Goal: Task Accomplishment & Management: Use online tool/utility

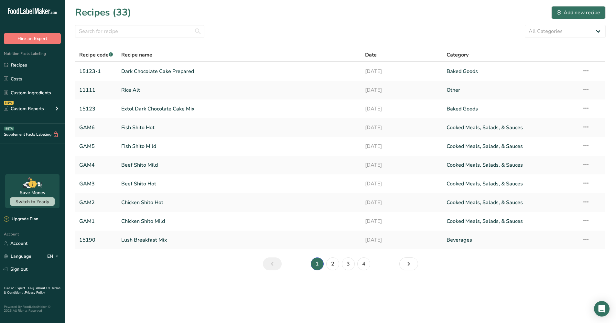
click at [332, 264] on link "2" at bounding box center [332, 264] width 13 height 13
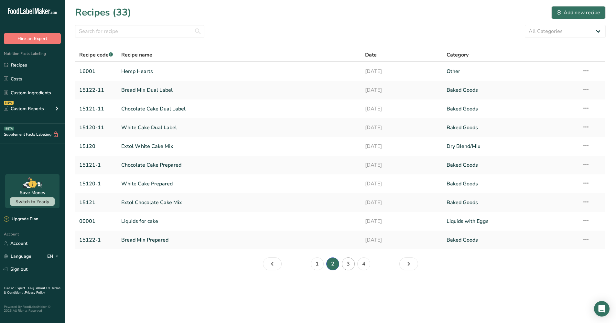
click at [348, 263] on link "3" at bounding box center [348, 264] width 13 height 13
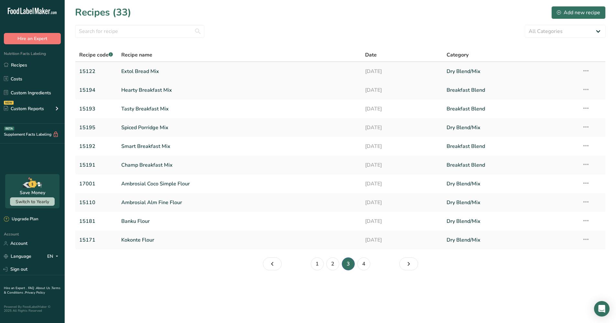
click at [144, 72] on link "Extol Bread Mix" at bounding box center [239, 72] width 236 height 14
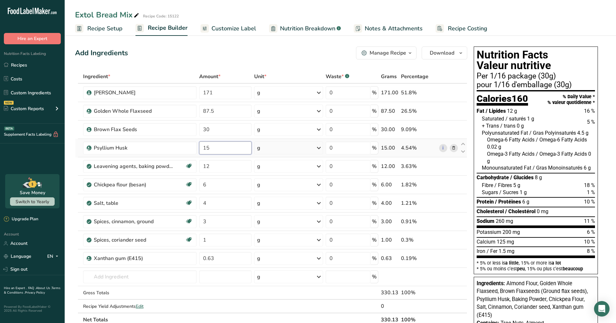
click at [228, 147] on input "15" at bounding box center [225, 148] width 52 height 13
type input "17"
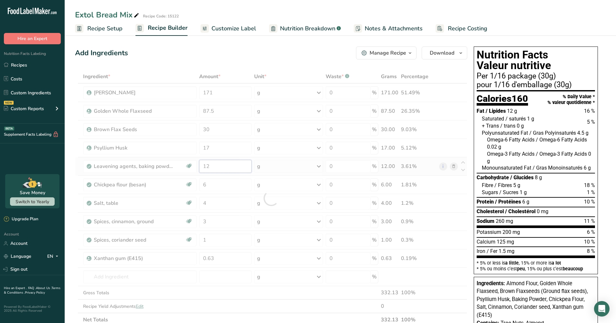
click at [241, 162] on div "Ingredient * Amount * Unit * Waste * .a-a{fill:#347362;}.b-a{fill:#fff;} Grams …" at bounding box center [271, 198] width 392 height 257
click at [228, 91] on div "Ingredient * Amount * Unit * Waste * .a-a{fill:#347362;}.b-a{fill:#fff;} Grams …" at bounding box center [271, 198] width 392 height 257
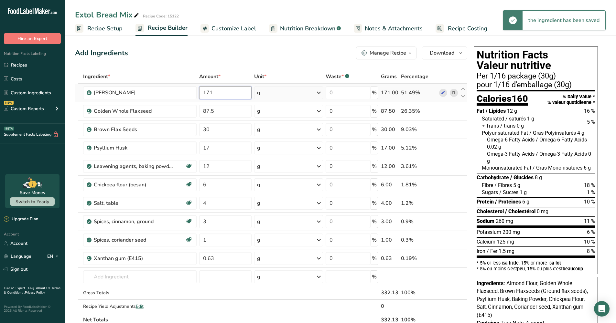
drag, startPoint x: 228, startPoint y: 91, endPoint x: 203, endPoint y: 91, distance: 24.9
click at [203, 91] on input "171" at bounding box center [225, 92] width 52 height 13
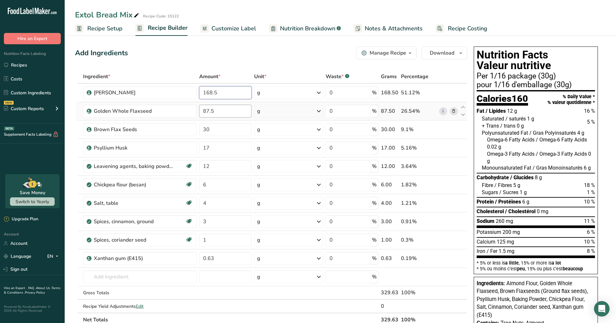
type input "168.5"
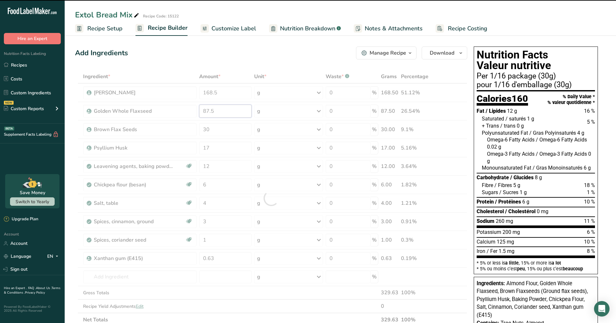
drag, startPoint x: 217, startPoint y: 109, endPoint x: 204, endPoint y: 109, distance: 12.3
click at [204, 109] on div "Ingredient * Amount * Unit * Waste * .a-a{fill:#347362;}.b-a{fill:#fff;} Grams …" at bounding box center [271, 198] width 392 height 257
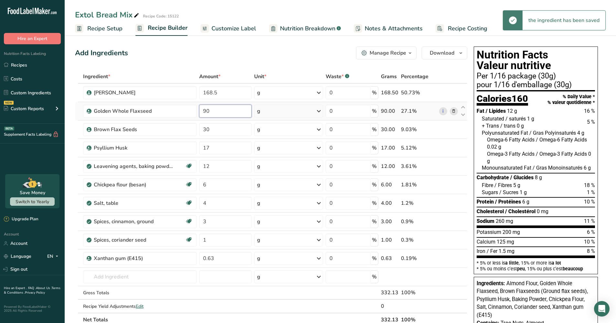
type input "90"
click at [232, 132] on div "Ingredient * Amount * Unit * Waste * .a-a{fill:#347362;}.b-a{fill:#fff;} Grams …" at bounding box center [271, 198] width 392 height 257
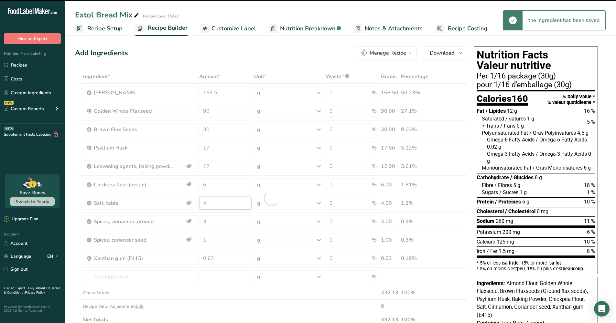
click at [217, 201] on div "Ingredient * Amount * Unit * Waste * .a-a{fill:#347362;}.b-a{fill:#fff;} Grams …" at bounding box center [271, 198] width 392 height 257
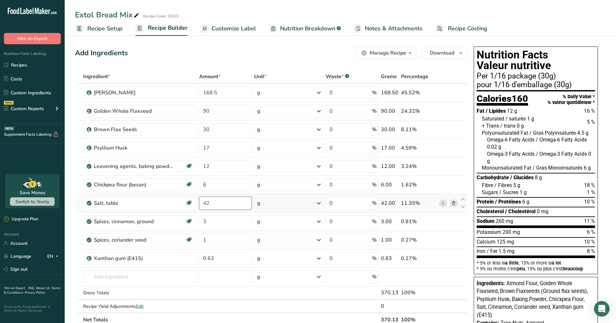
type input "4"
type input "2.5"
click at [225, 216] on div "Ingredient * Amount * Unit * Waste * .a-a{fill:#347362;}.b-a{fill:#fff;} Grams …" at bounding box center [271, 198] width 392 height 257
click at [451, 52] on span "Download" at bounding box center [442, 53] width 25 height 8
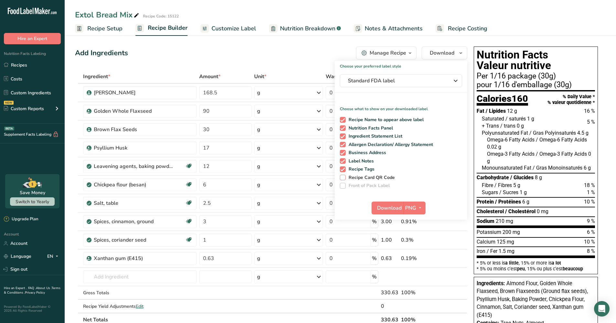
click at [344, 179] on span at bounding box center [343, 178] width 6 height 6
click at [344, 179] on input "Recipe Card QR Code" at bounding box center [342, 178] width 4 height 4
checkbox input "true"
click at [343, 185] on span at bounding box center [343, 186] width 6 height 6
click at [414, 83] on span "Standard FDA label" at bounding box center [396, 81] width 97 height 8
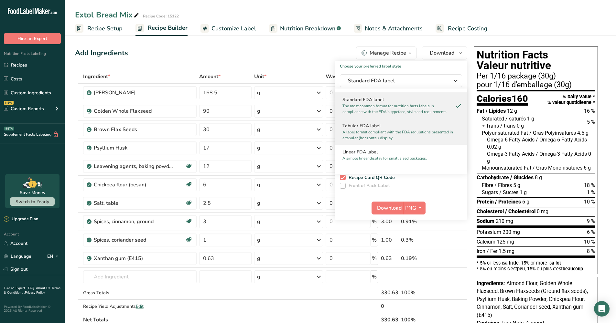
scroll to position [204, 0]
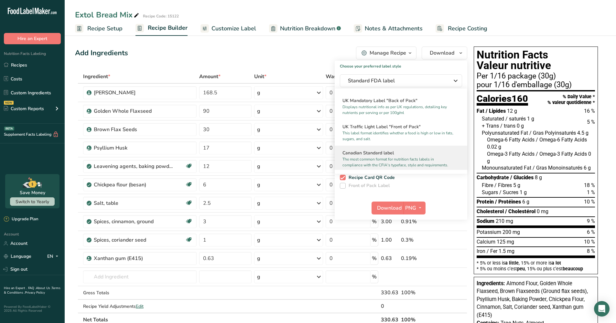
click at [381, 157] on h2 "Canadian Standard label" at bounding box center [401, 153] width 117 height 7
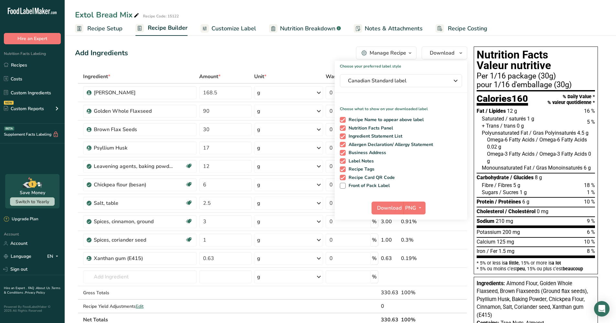
drag, startPoint x: 345, startPoint y: 187, endPoint x: 352, endPoint y: 190, distance: 8.0
click at [345, 187] on span at bounding box center [343, 186] width 6 height 6
click at [344, 187] on input "Front of Pack Label" at bounding box center [342, 186] width 4 height 4
checkbox input "true"
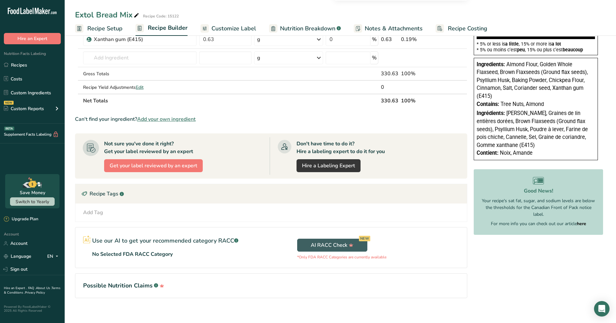
scroll to position [101, 0]
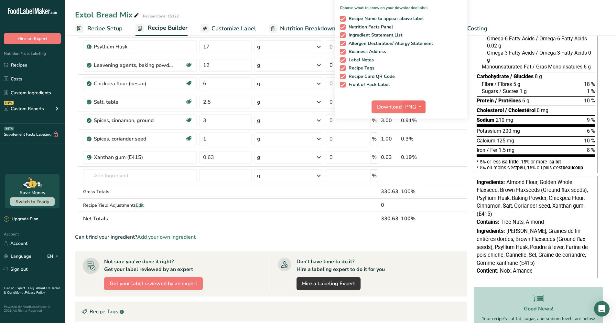
click at [421, 106] on icon "button" at bounding box center [420, 107] width 5 height 8
click at [419, 151] on link "PDF" at bounding box center [415, 152] width 21 height 11
click at [391, 104] on span "Download" at bounding box center [389, 107] width 25 height 8
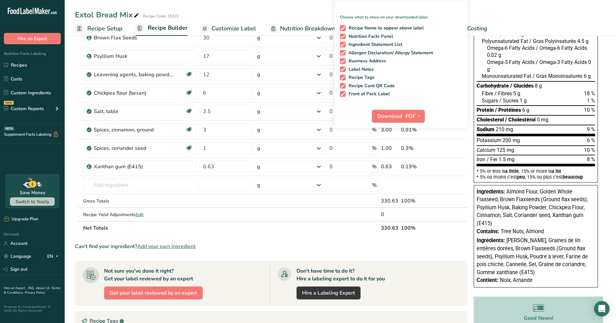
scroll to position [0, 0]
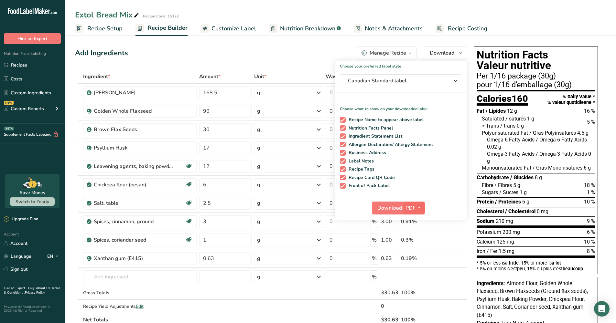
click at [420, 208] on icon "button" at bounding box center [419, 208] width 5 height 8
click at [415, 220] on link "PNG" at bounding box center [414, 221] width 21 height 11
click at [390, 207] on span "Download" at bounding box center [389, 208] width 25 height 8
click at [21, 65] on link "Recipes" at bounding box center [32, 65] width 65 height 12
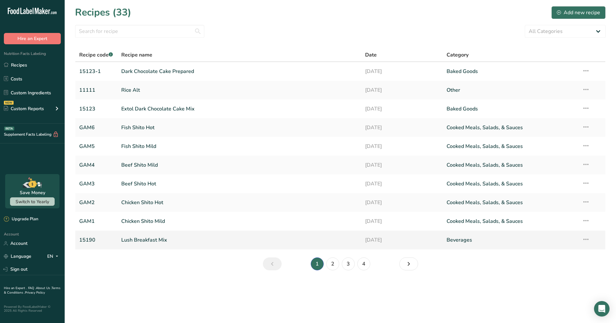
click at [147, 239] on link "Lush Breakfast Mix" at bounding box center [239, 241] width 236 height 14
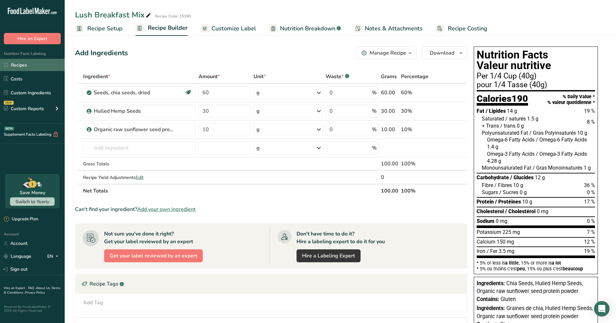
click at [23, 65] on link "Recipes" at bounding box center [32, 65] width 65 height 12
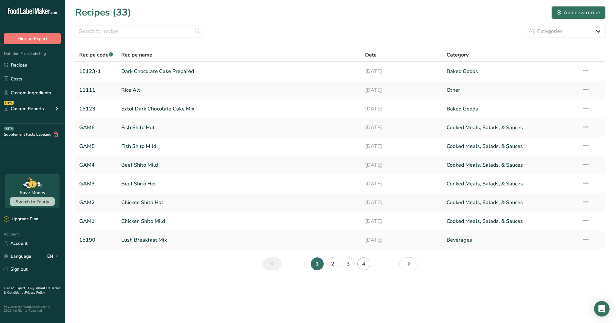
click at [362, 264] on link "4" at bounding box center [363, 264] width 13 height 13
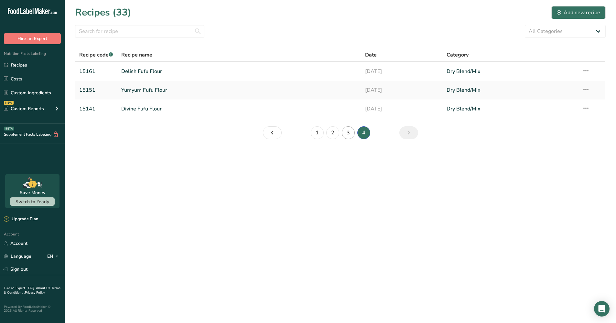
click at [346, 133] on link "3" at bounding box center [348, 132] width 13 height 13
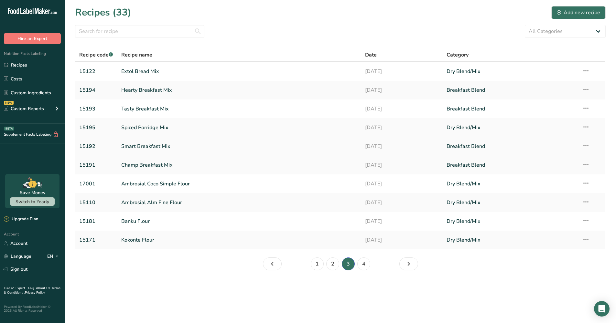
click at [141, 148] on link "Smart Breakfast Mix" at bounding box center [239, 147] width 236 height 14
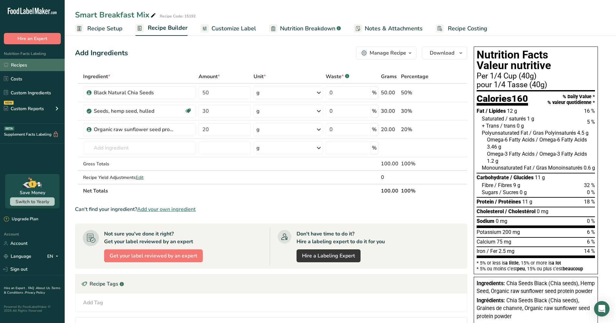
click at [19, 66] on link "Recipes" at bounding box center [32, 65] width 65 height 12
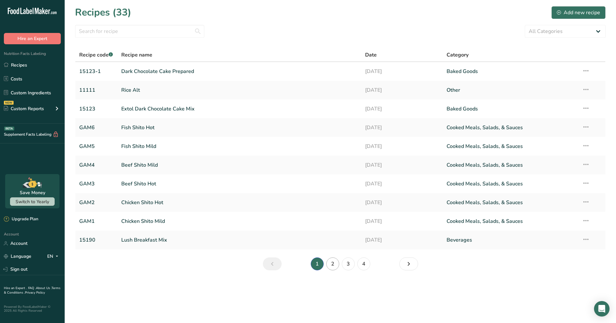
click at [332, 263] on link "2" at bounding box center [332, 264] width 13 height 13
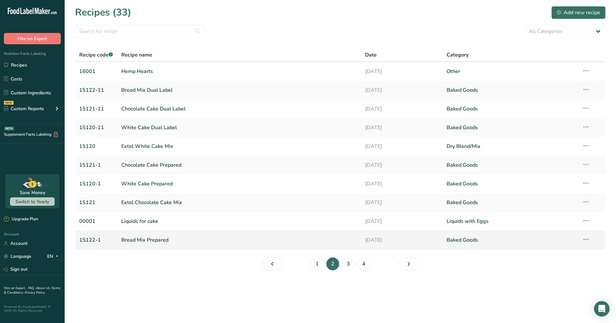
click at [152, 241] on link "Bread Mix Prepared" at bounding box center [239, 241] width 236 height 14
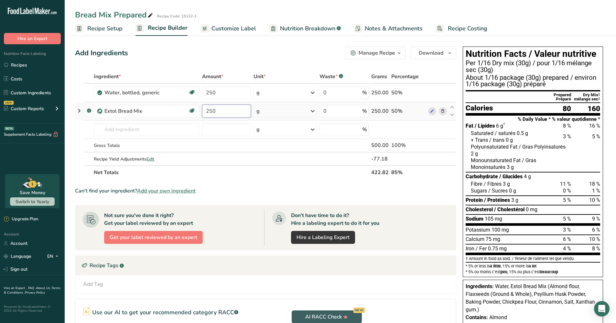
click at [233, 114] on input "250" at bounding box center [226, 111] width 49 height 13
click at [226, 126] on div "Ingredient * Amount * Unit * Waste * .a-a{fill:#347362;}.b-a{fill:#fff;} Grams …" at bounding box center [265, 125] width 381 height 110
drag, startPoint x: 516, startPoint y: 165, endPoint x: 470, endPoint y: 149, distance: 48.0
click at [470, 149] on section "Fat / Lipides 6 g † 8 % 16 % Saturated / saturés 0.5 g 3 % 5 % + Trans / trans …" at bounding box center [533, 174] width 135 height 104
click at [575, 156] on div at bounding box center [585, 151] width 29 height 14
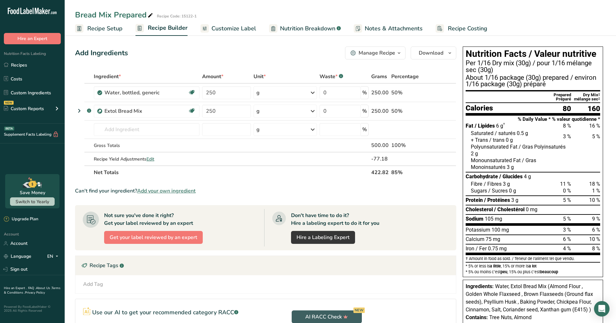
drag, startPoint x: 528, startPoint y: 178, endPoint x: 524, endPoint y: 177, distance: 3.3
click at [524, 177] on span "4 g" at bounding box center [527, 176] width 7 height 7
click at [515, 183] on div "Fibre / Fibres 3 g 11 % 18 %" at bounding box center [535, 184] width 129 height 7
click at [521, 189] on div "Sugars / Sucres 0 g 0 % 1 %" at bounding box center [535, 191] width 129 height 7
click at [153, 112] on div "Extol Bread Mix" at bounding box center [144, 111] width 81 height 8
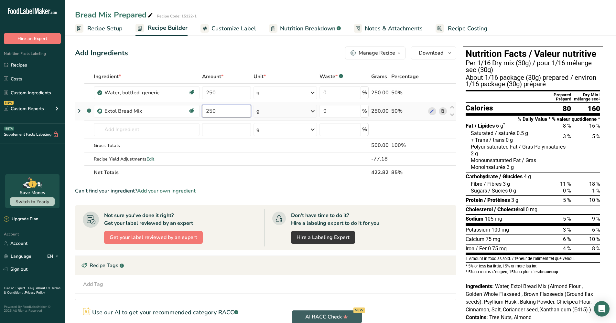
click at [219, 110] on input "250" at bounding box center [226, 111] width 49 height 13
click at [218, 93] on div "Ingredient * Amount * Unit * Waste * .a-a{fill:#347362;}.b-a{fill:#fff;} Grams …" at bounding box center [265, 125] width 381 height 110
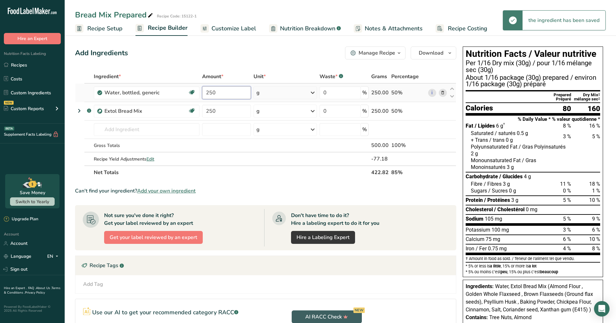
click at [210, 93] on input "250" at bounding box center [226, 92] width 49 height 13
type input "150"
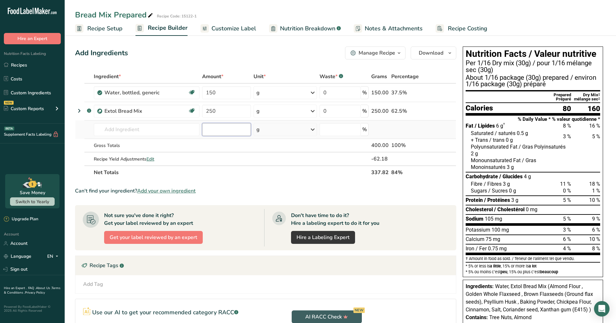
click at [224, 132] on div "Ingredient * Amount * Unit * Waste * .a-a{fill:#347362;}.b-a{fill:#fff;} Grams …" at bounding box center [265, 125] width 381 height 110
click at [505, 219] on div "Sodium 130 mg 6 % 9 %" at bounding box center [533, 219] width 135 height 7
click at [222, 113] on input "250" at bounding box center [226, 111] width 49 height 13
type input "2"
type input "250"
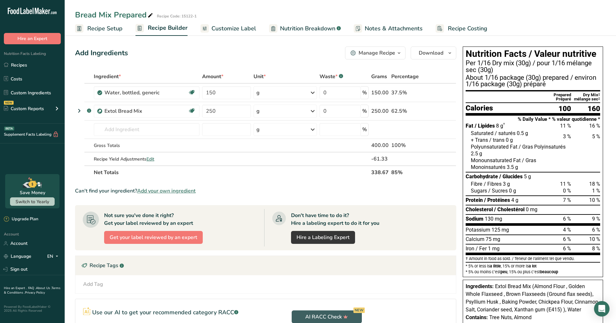
click at [220, 27] on span "Customize Label" at bounding box center [234, 28] width 45 height 9
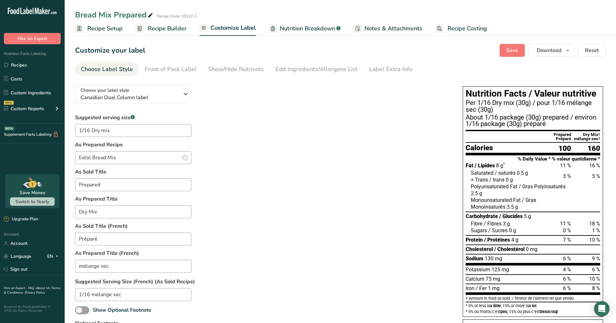
click at [170, 27] on span "Recipe Builder" at bounding box center [167, 28] width 39 height 9
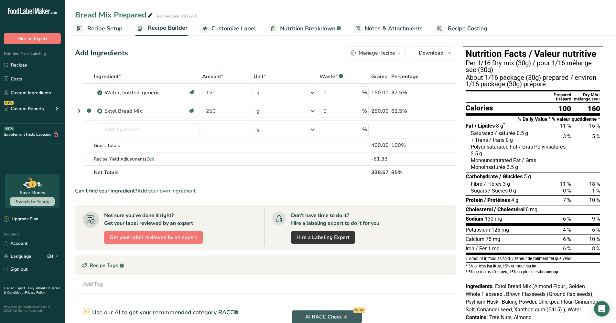
click at [238, 27] on span "Customize Label" at bounding box center [234, 28] width 45 height 9
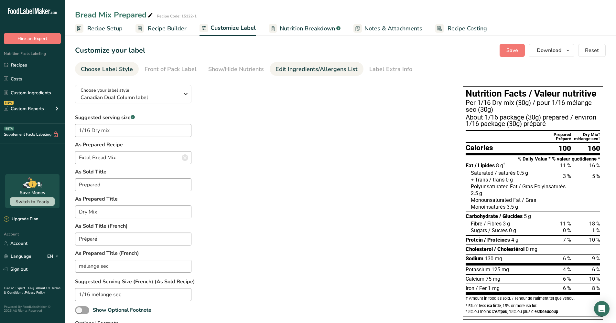
click at [309, 68] on div "Edit Ingredients/Allergens List" at bounding box center [317, 69] width 82 height 9
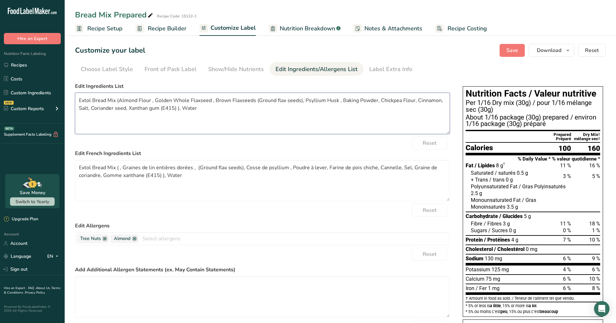
click at [155, 100] on textarea "Extol Bread Mix (Almond Flour , Golden Whole Flaxseed , Brown Flaxseeds (Ground…" at bounding box center [262, 113] width 375 height 41
drag, startPoint x: 176, startPoint y: 99, endPoint x: 206, endPoint y: 106, distance: 30.9
click at [176, 99] on textarea "Extol Bread Mix (Almond Flour , (Golden Whole Flaxseed , Brown Flaxseeds (Groun…" at bounding box center [262, 113] width 375 height 41
drag, startPoint x: 212, startPoint y: 102, endPoint x: 197, endPoint y: 100, distance: 15.6
click at [197, 100] on textarea "Extol Bread Mix (Almond Flour , (Golden & Brown Whole Flaxseed , Brown Flaxseed…" at bounding box center [262, 113] width 375 height 41
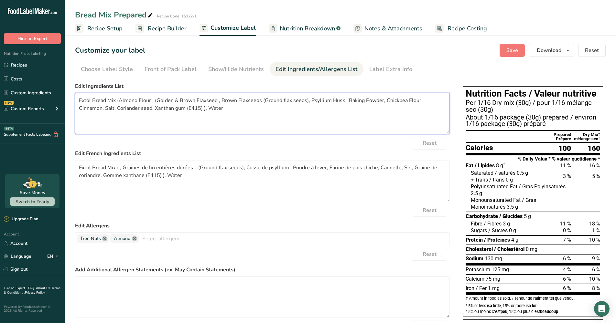
click at [217, 100] on textarea "Extol Bread Mix (Almond Flour , (Golden & Brown Flaxseed , Brown Flaxseeds (Gro…" at bounding box center [262, 113] width 375 height 41
click at [222, 100] on textarea "Extol Bread Mix (Almond Flour , (Golden & Brown Flaxseeds , Brown Flaxseeds (Gr…" at bounding box center [262, 113] width 375 height 41
drag, startPoint x: 225, startPoint y: 101, endPoint x: 310, endPoint y: 100, distance: 84.7
click at [310, 100] on textarea "Extol Bread Mix (Almond Flour , (Golden & Brown Flaxseeds), Brown Flaxseeds (Gr…" at bounding box center [262, 113] width 375 height 41
click at [258, 100] on textarea "Extol Bread Mix (Almond Flour , (Golden & Brown Flaxseeds), Psyllium Husk , Bak…" at bounding box center [262, 113] width 375 height 41
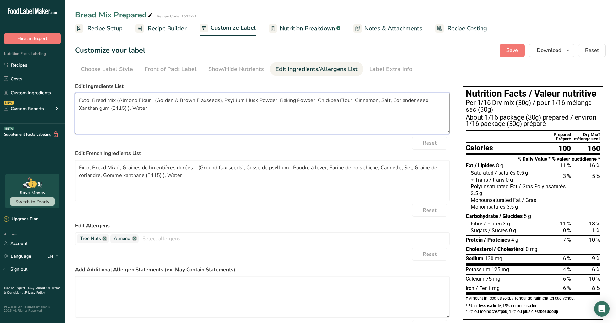
click at [355, 101] on textarea "Extol Bread Mix (Almond Flour , (Golden & Brown Flaxseeds), Psyllium Husk Powde…" at bounding box center [262, 113] width 375 height 41
drag, startPoint x: 395, startPoint y: 103, endPoint x: 402, endPoint y: 104, distance: 7.5
click at [395, 103] on textarea "Extol Bread Mix (Almond Flour , (Golden & Brown Flaxseeds), Psyllium Husk Powde…" at bounding box center [262, 113] width 375 height 41
click at [436, 102] on textarea "Extol Bread Mix (Almond Flour , (Golden & Brown Flaxseeds), Psyllium Husk Powde…" at bounding box center [262, 113] width 375 height 41
drag, startPoint x: 126, startPoint y: 109, endPoint x: 92, endPoint y: 107, distance: 34.3
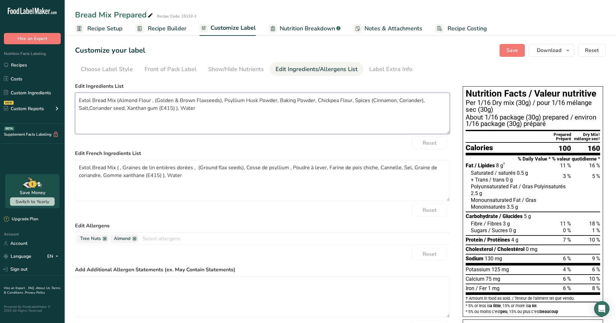
click at [92, 107] on textarea "Extol Bread Mix (Almond Flour , (Golden & Brown Flaxseeds), Psyllium Husk Powde…" at bounding box center [262, 113] width 375 height 41
drag, startPoint x: 129, startPoint y: 108, endPoint x: 113, endPoint y: 109, distance: 15.6
click at [113, 109] on textarea "Extol Bread Mix (Almond Flour , (Golden & Brown Flaxseeds), Psyllium Husk Powde…" at bounding box center [262, 113] width 375 height 41
click at [134, 108] on textarea "Extol Bread Mix (Almond Flour , (Golden & Brown Flaxseeds), Psyllium Husk Powde…" at bounding box center [262, 113] width 375 height 41
type textarea "Extol Bread Mix (Almond Flour , (Golden & Brown Flaxseeds), Psyllium Husk Powde…"
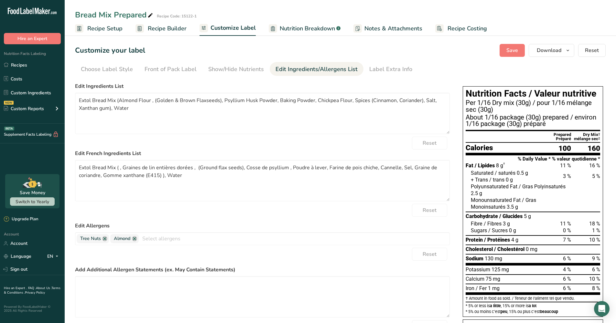
click at [509, 49] on span "Save" at bounding box center [512, 51] width 12 height 8
drag, startPoint x: 135, startPoint y: 108, endPoint x: 79, endPoint y: 100, distance: 57.2
click at [79, 100] on textarea "Extol Bread Mix (Almond Flour , (Golden & Brown Flaxseeds), Psyllium Husk Powde…" at bounding box center [262, 113] width 375 height 41
drag, startPoint x: 186, startPoint y: 175, endPoint x: 74, endPoint y: 167, distance: 112.2
click at [74, 167] on section "Customize your label Save Download Choose what to show on your downloaded label…" at bounding box center [340, 228] width 551 height 388
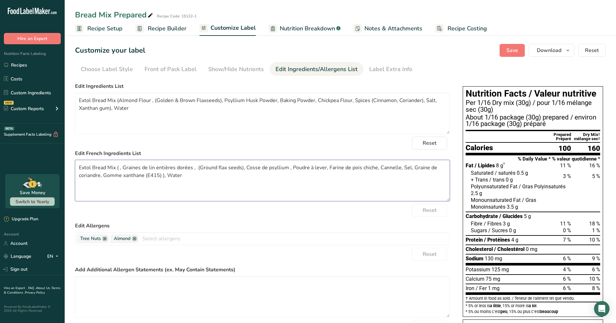
paste textarea "Préparation pour pain Extol (farine d'amande, graines de lin dorées et brunes),…"
click at [185, 175] on textarea "Préparation pour pain Extol (farine d'amande, graines de lin dorées et brunes),…" at bounding box center [262, 180] width 375 height 41
click at [130, 175] on textarea "Préparation pour pain Extol (farine d'amande, graines de lin dorées et brunes),…" at bounding box center [262, 180] width 375 height 41
click at [142, 176] on textarea "Préparation pour pain Extol (farine d'amande, graines de lin dorées et brunes),…" at bounding box center [262, 180] width 375 height 41
click at [105, 175] on textarea "Préparation pour pain Extol (farine d'amande, graines de lin dorées et brunes),…" at bounding box center [262, 180] width 375 height 41
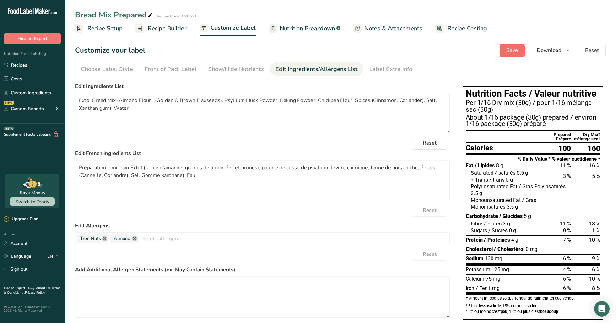
click at [510, 49] on span "Save" at bounding box center [512, 51] width 12 height 8
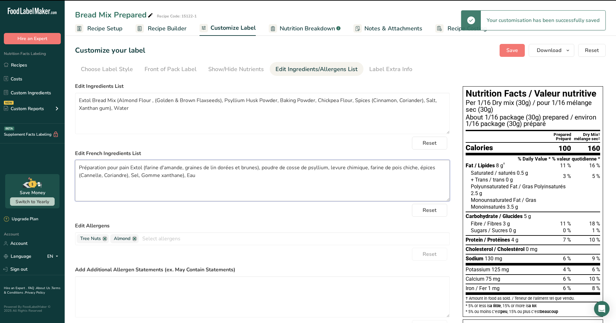
drag, startPoint x: 189, startPoint y: 168, endPoint x: 196, endPoint y: 171, distance: 7.4
click at [189, 168] on textarea "Préparation pour pain Extol (farine d'amande, graines de lin dorées et brunes),…" at bounding box center [262, 180] width 375 height 41
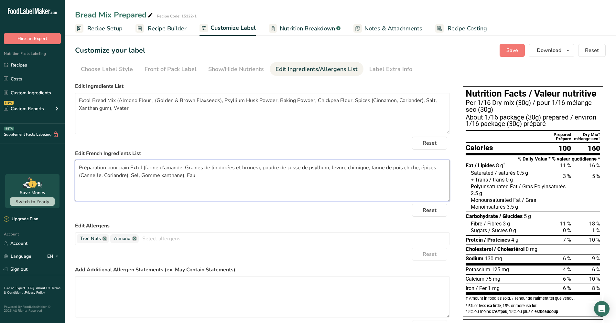
drag, startPoint x: 148, startPoint y: 169, endPoint x: 206, endPoint y: 184, distance: 60.3
click at [148, 169] on textarea "Préparation pour pain Extol (farine d'amande, Graines de lin dorées et brunes),…" at bounding box center [262, 180] width 375 height 41
click at [264, 170] on textarea "Préparation pour pain Extol (Farine d'amande, Graines de lin dorées et brunes),…" at bounding box center [262, 180] width 375 height 41
click at [333, 169] on textarea "Préparation pour pain Extol (Farine d'amande, Graines de lin dorées et brunes),…" at bounding box center [262, 180] width 375 height 41
click at [373, 167] on textarea "Préparation pour pain Extol (Farine d'amande, Graines de lin dorées et brunes),…" at bounding box center [262, 180] width 375 height 41
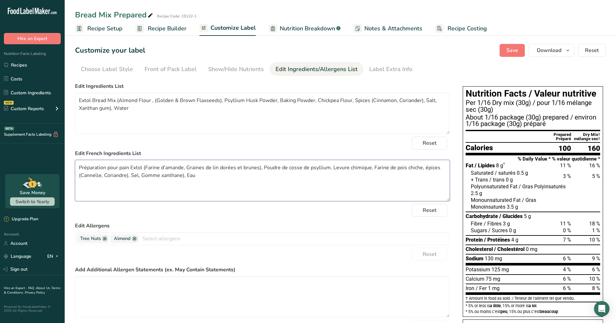
click at [423, 168] on textarea "Préparation pour pain Extol (Farine d'amande, Graines de lin dorées et brunes),…" at bounding box center [262, 180] width 375 height 41
click at [516, 49] on span "Save" at bounding box center [512, 51] width 12 height 8
drag, startPoint x: 425, startPoint y: 166, endPoint x: 422, endPoint y: 168, distance: 3.8
click at [422, 168] on textarea "Préparation pour pain Extol (Farine d'amande, Graines de lin dorées et brunes),…" at bounding box center [262, 180] width 375 height 41
click at [438, 167] on textarea "Préparation pour pain Extol (Farine d'amande, Graines de lin dorées et brunes),…" at bounding box center [262, 180] width 375 height 41
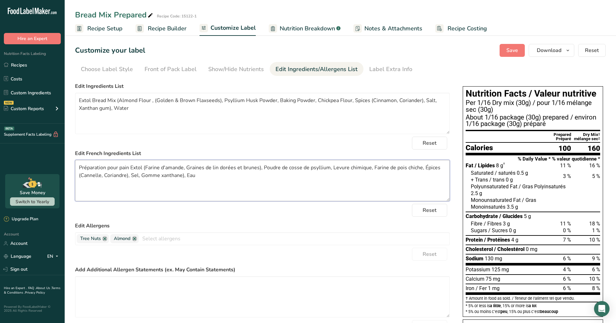
click at [361, 183] on textarea "Préparation pour pain Extol (Farine d'amande, Graines de lin dorées et brunes),…" at bounding box center [262, 180] width 375 height 41
type textarea "Préparation pour pain Extol (Farine d'amande, Graines de lin dorées et brunes),…"
click at [512, 49] on span "Save" at bounding box center [512, 51] width 12 height 8
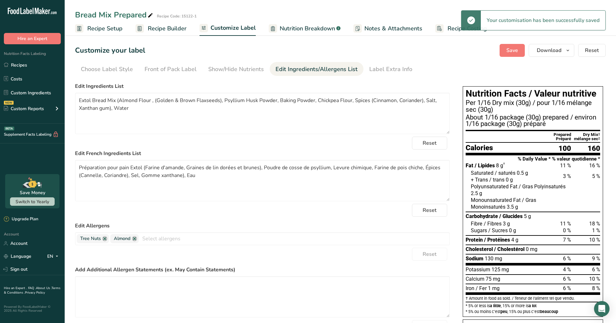
click at [512, 49] on span "Save" at bounding box center [512, 51] width 12 height 8
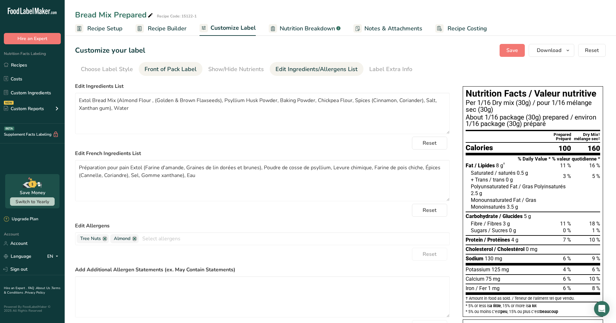
click at [188, 69] on div "Front of Pack Label" at bounding box center [171, 69] width 52 height 9
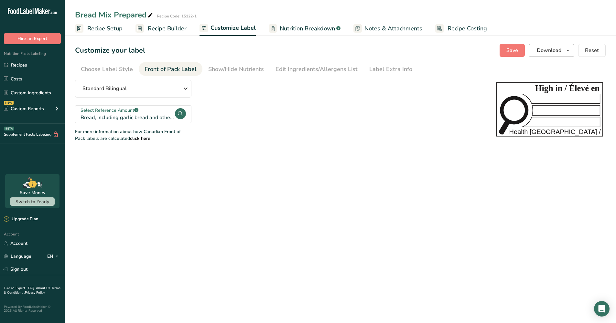
click at [549, 50] on span "Download" at bounding box center [549, 51] width 25 height 8
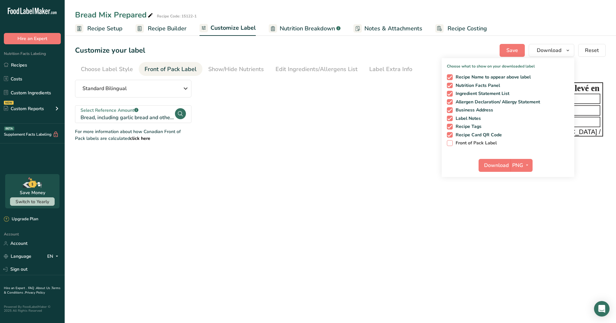
click at [449, 142] on span at bounding box center [450, 143] width 6 height 6
click at [449, 142] on input "Front of Pack Label" at bounding box center [449, 143] width 4 height 4
checkbox input "true"
click at [527, 165] on icon "button" at bounding box center [527, 165] width 5 height 8
click at [521, 209] on link "PDF" at bounding box center [522, 210] width 21 height 11
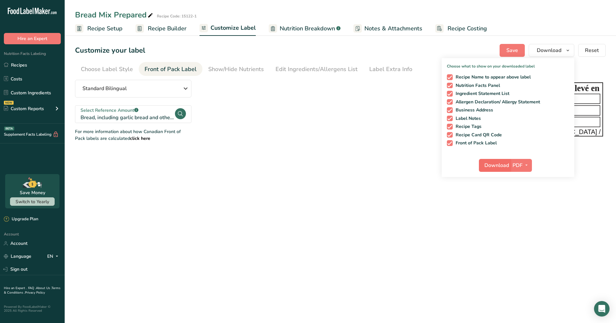
click at [498, 166] on span "Download" at bounding box center [496, 166] width 25 height 8
click at [525, 164] on icon "button" at bounding box center [526, 165] width 5 height 8
click at [520, 177] on link "PNG" at bounding box center [521, 178] width 21 height 11
click at [486, 163] on span "Download" at bounding box center [496, 166] width 25 height 8
click at [277, 68] on div "Edit Ingredients/Allergens List" at bounding box center [317, 69] width 82 height 9
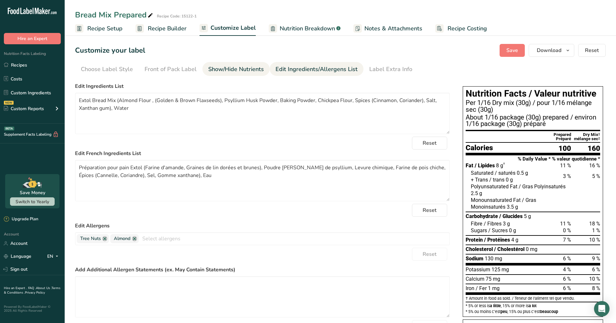
click at [252, 69] on div "Show/Hide Nutrients" at bounding box center [236, 69] width 56 height 9
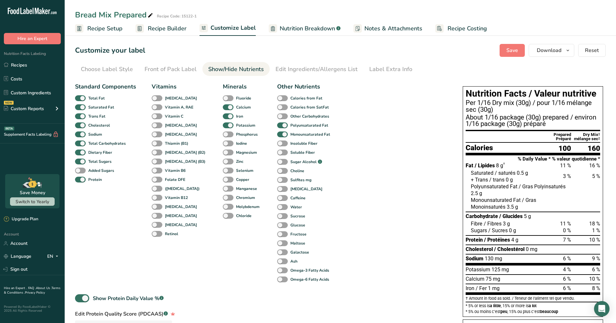
click at [284, 28] on span "Nutrition Breakdown" at bounding box center [307, 28] width 55 height 9
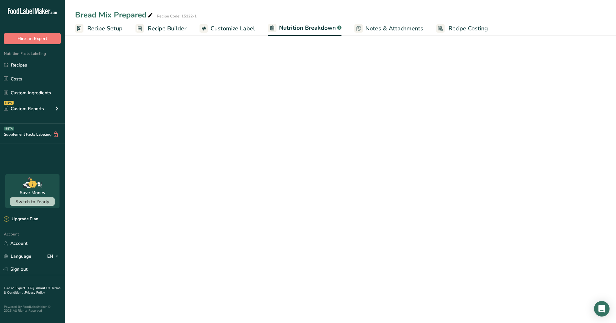
select select "Calories"
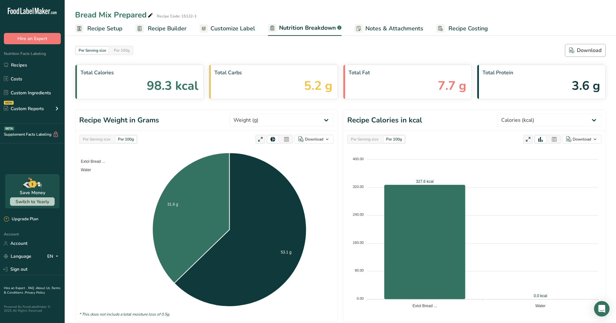
click at [583, 51] on div "Download" at bounding box center [585, 51] width 32 height 8
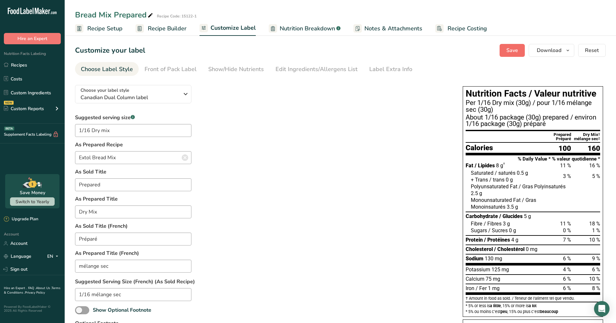
click at [515, 51] on span "Save" at bounding box center [512, 51] width 12 height 8
click at [171, 29] on span "Recipe Builder" at bounding box center [167, 28] width 39 height 9
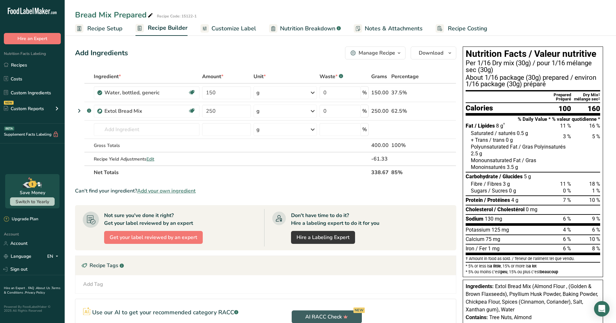
click at [116, 29] on span "Recipe Setup" at bounding box center [104, 28] width 35 height 9
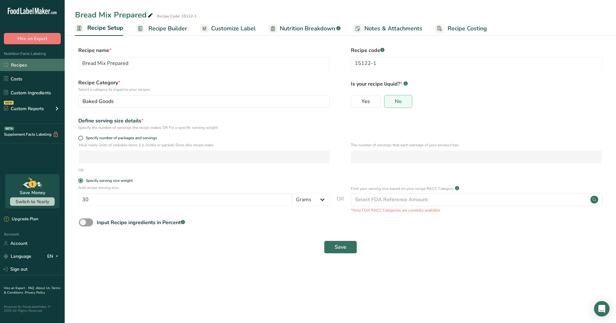
click at [20, 67] on link "Recipes" at bounding box center [32, 65] width 65 height 12
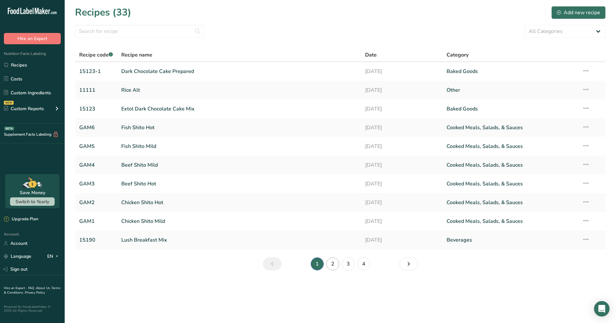
click at [333, 264] on link "2" at bounding box center [332, 264] width 13 height 13
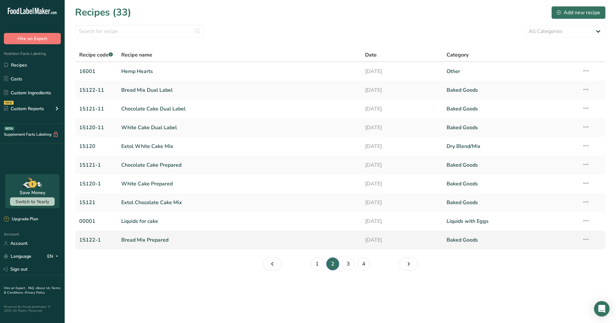
click at [157, 242] on link "Bread Mix Prepared" at bounding box center [239, 241] width 236 height 14
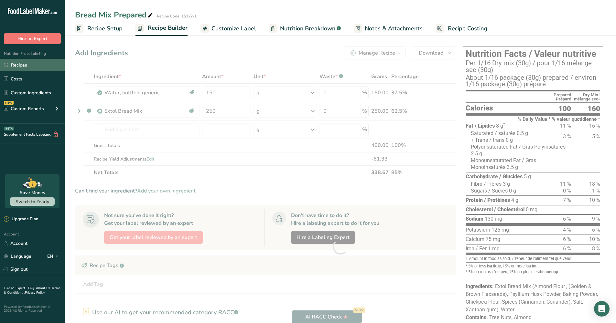
click at [24, 64] on link "Recipes" at bounding box center [32, 65] width 65 height 12
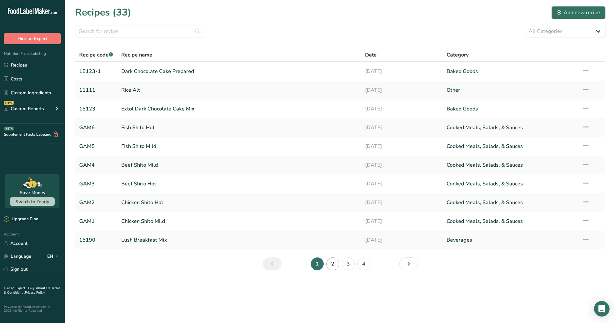
click at [335, 264] on link "2" at bounding box center [332, 264] width 13 height 13
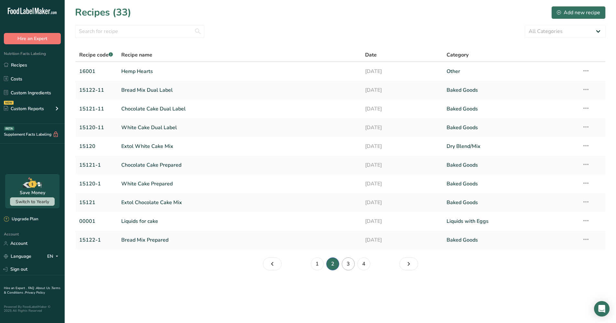
click at [346, 263] on link "3" at bounding box center [348, 264] width 13 height 13
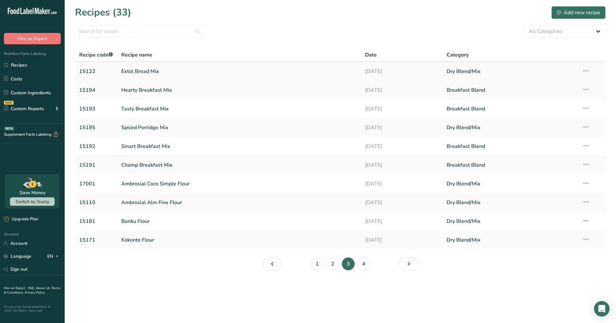
click at [142, 71] on link "Extol Bread Mix" at bounding box center [239, 72] width 236 height 14
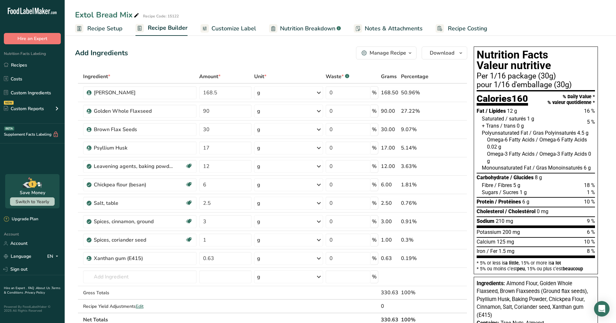
click at [307, 30] on span "Nutrition Breakdown" at bounding box center [307, 28] width 55 height 9
select select "Calories"
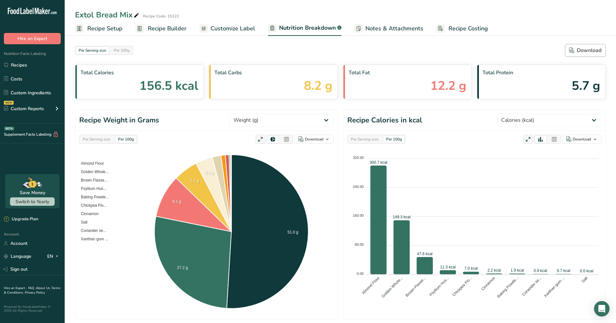
click at [582, 51] on div "Download" at bounding box center [585, 51] width 32 height 8
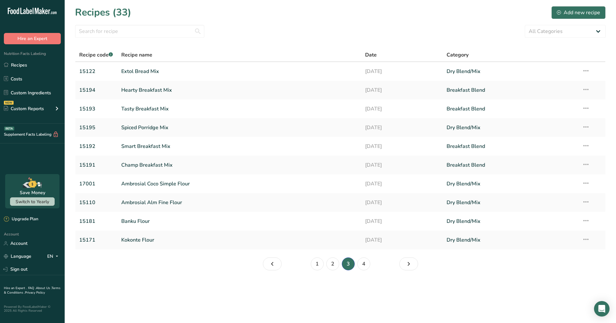
click at [332, 263] on link "2" at bounding box center [332, 264] width 13 height 13
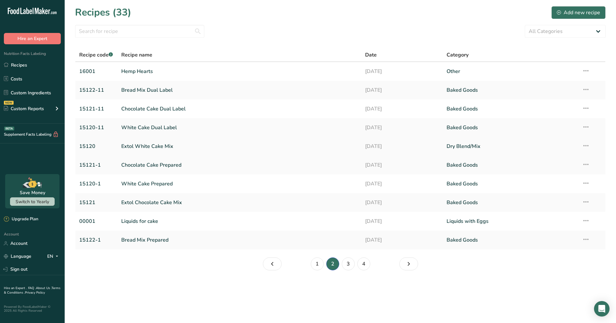
click at [163, 147] on link "Extol White Cake Mix" at bounding box center [239, 147] width 236 height 14
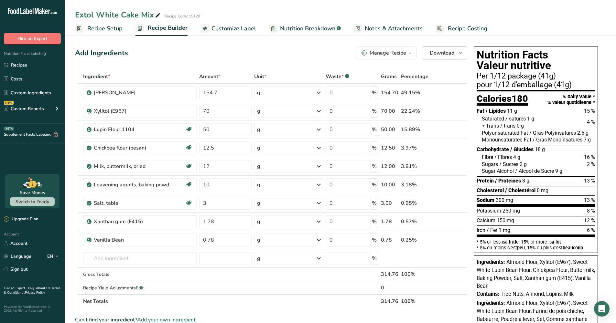
click at [461, 54] on icon "button" at bounding box center [460, 53] width 5 height 8
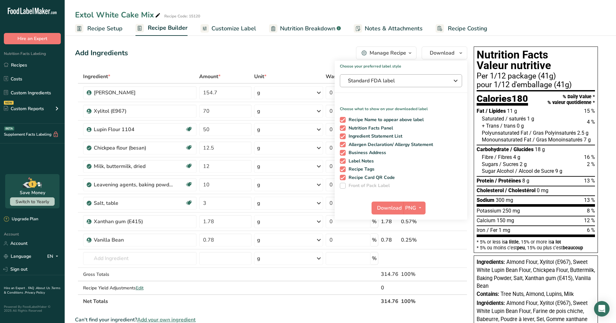
click at [420, 82] on span "Standard FDA label" at bounding box center [396, 81] width 97 height 8
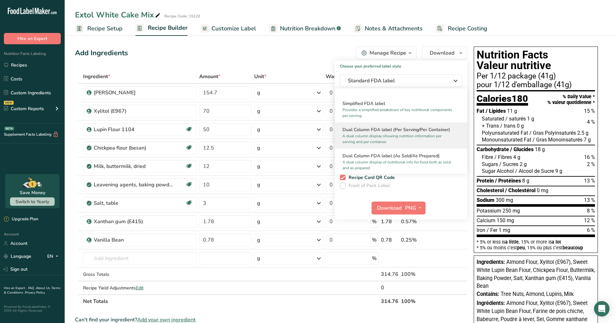
scroll to position [79, 0]
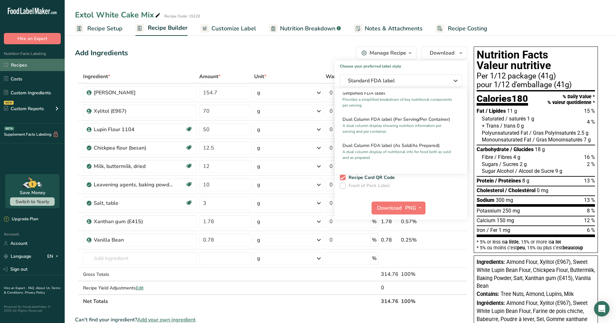
click at [22, 66] on link "Recipes" at bounding box center [32, 65] width 65 height 12
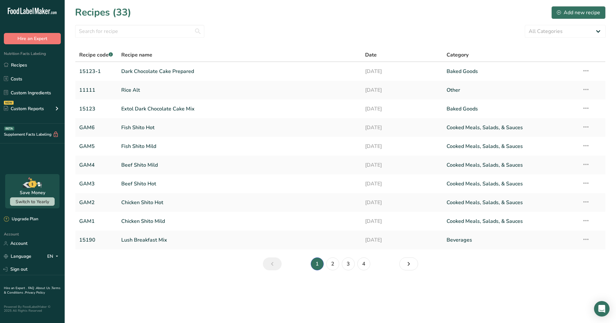
click at [333, 261] on link "2" at bounding box center [332, 264] width 13 height 13
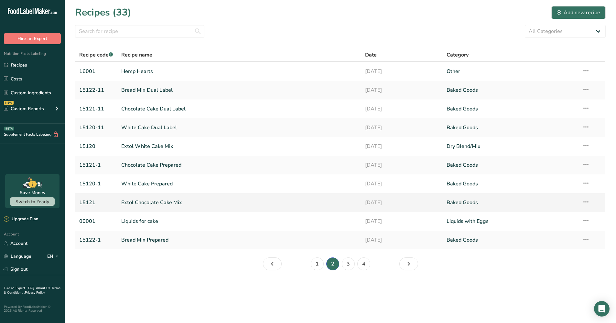
click at [156, 200] on link "Extol Chocolate Cake Mix" at bounding box center [239, 203] width 236 height 14
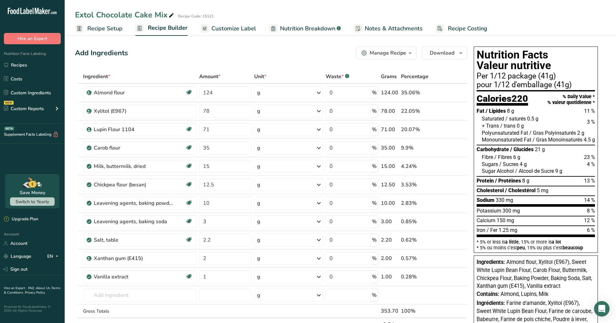
click at [25, 65] on link "Recipes" at bounding box center [32, 65] width 65 height 12
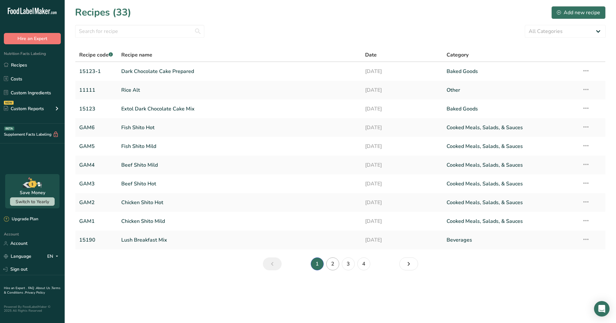
click at [335, 262] on link "2" at bounding box center [332, 264] width 13 height 13
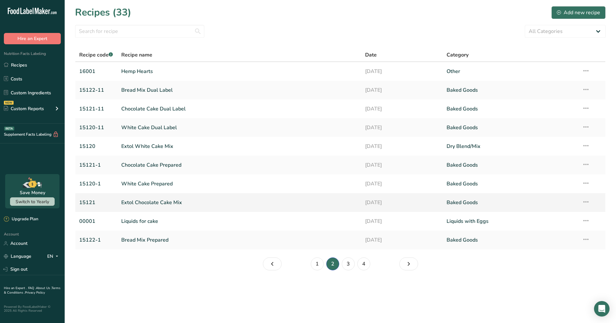
click at [168, 201] on link "Extol Chocolate Cake Mix" at bounding box center [239, 203] width 236 height 14
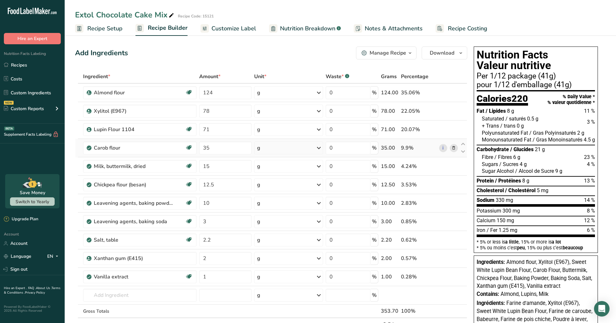
scroll to position [83, 0]
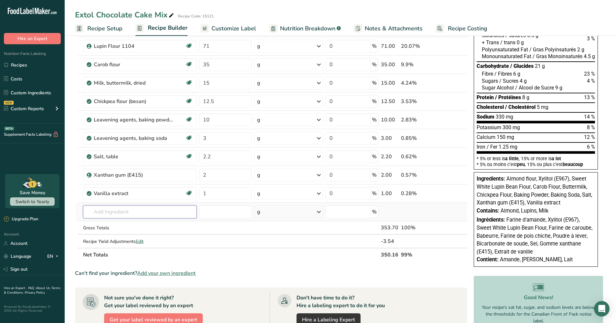
click at [125, 212] on input "text" at bounding box center [140, 212] width 114 height 13
type input "e"
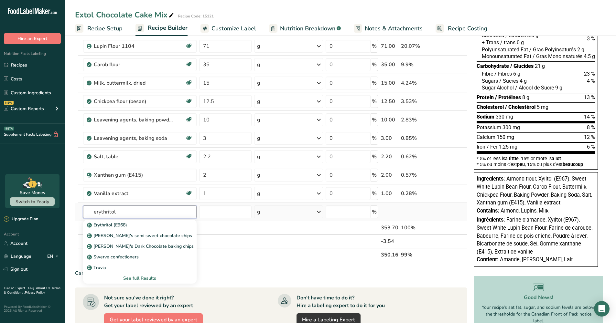
type input "erythritol"
click at [138, 278] on div "See full Results" at bounding box center [139, 278] width 103 height 7
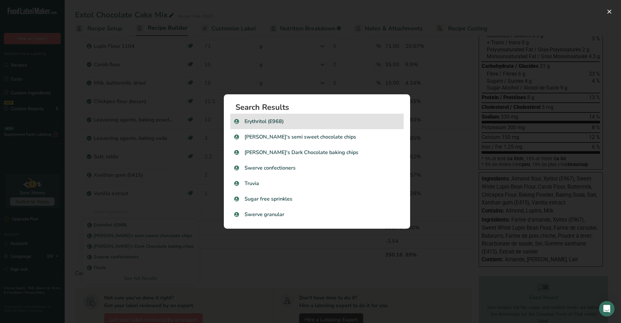
click at [262, 122] on p "Erythritol (E968)" at bounding box center [317, 122] width 166 height 8
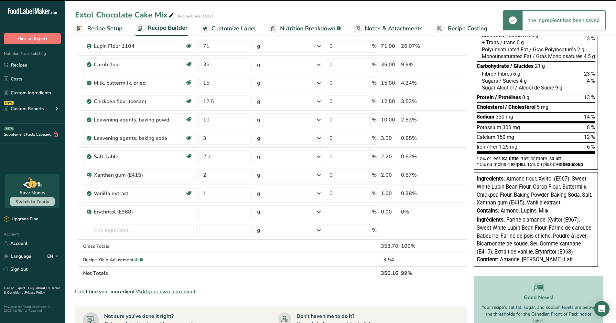
type input "0"
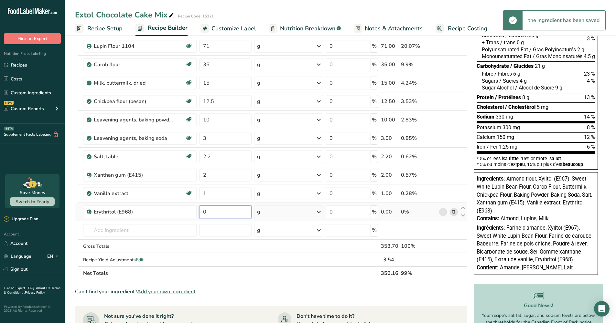
click at [213, 212] on input "0" at bounding box center [225, 212] width 52 height 13
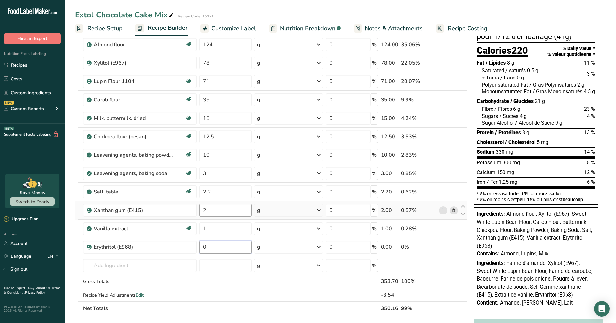
scroll to position [52, 0]
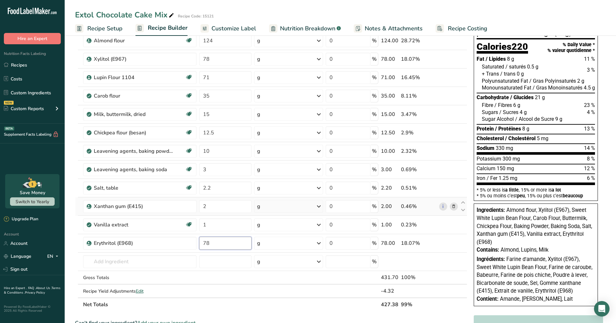
type input "78"
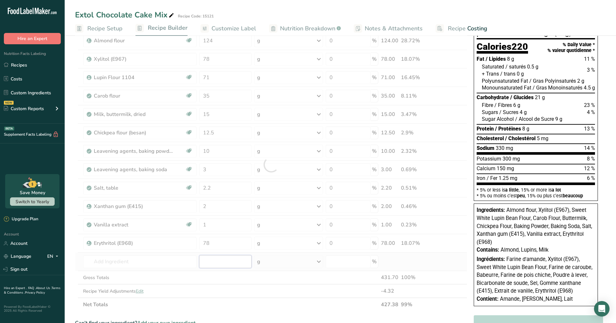
click at [238, 257] on div "Ingredient * Amount * Unit * Waste * .a-a{fill:#347362;}.b-a{fill:#fff;} Grams …" at bounding box center [271, 165] width 392 height 294
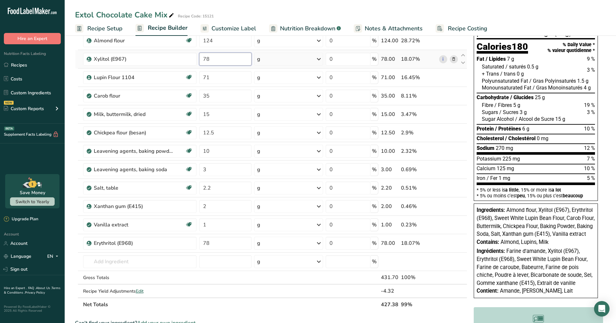
drag, startPoint x: 217, startPoint y: 57, endPoint x: 202, endPoint y: 57, distance: 15.5
click at [202, 57] on input "78" at bounding box center [225, 59] width 52 height 13
type input "0"
click at [218, 244] on div "Ingredient * Amount * Unit * Waste * .a-a{fill:#347362;}.b-a{fill:#fff;} Grams …" at bounding box center [271, 165] width 392 height 294
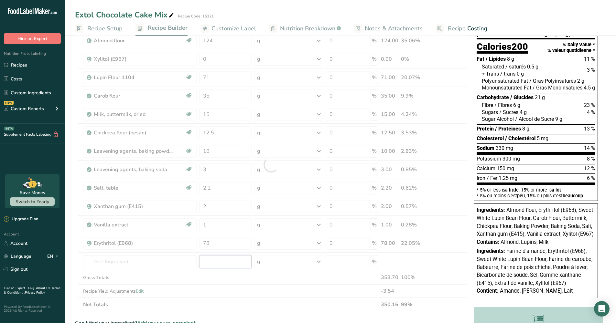
click at [229, 261] on div "Ingredient * Amount * Unit * Waste * .a-a{fill:#347362;}.b-a{fill:#fff;} Grams …" at bounding box center [271, 165] width 392 height 294
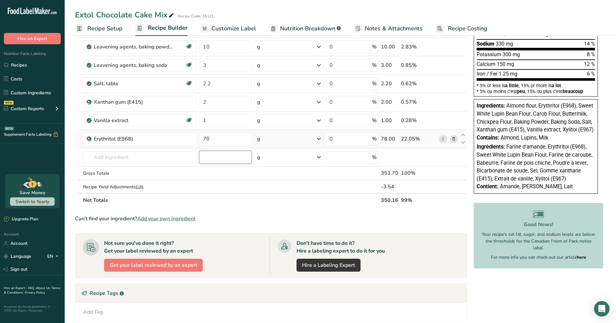
scroll to position [0, 0]
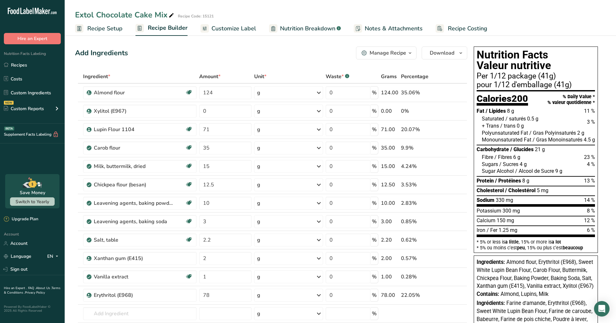
click at [110, 27] on span "Recipe Setup" at bounding box center [104, 28] width 35 height 9
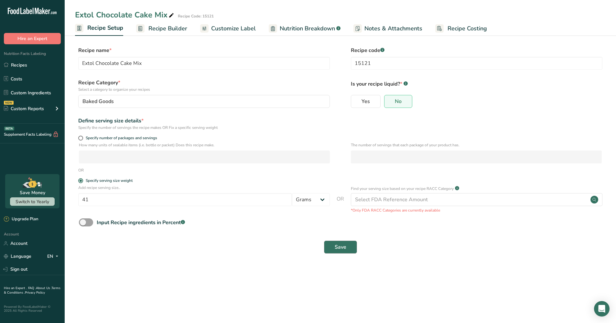
click at [344, 248] on span "Save" at bounding box center [341, 248] width 12 height 8
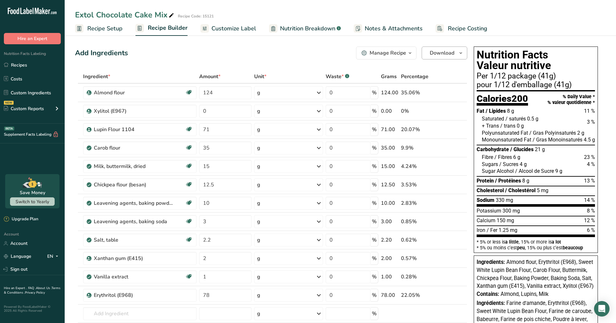
click at [456, 50] on button "Download" at bounding box center [445, 53] width 46 height 13
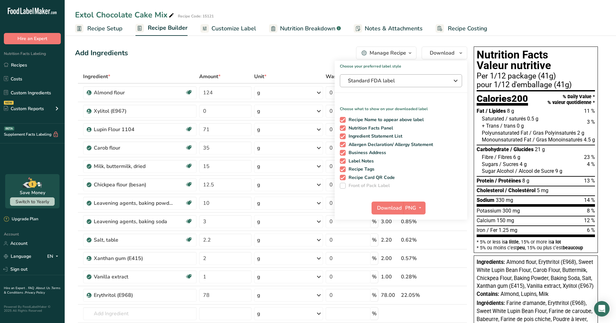
click at [385, 82] on span "Standard FDA label" at bounding box center [396, 81] width 97 height 8
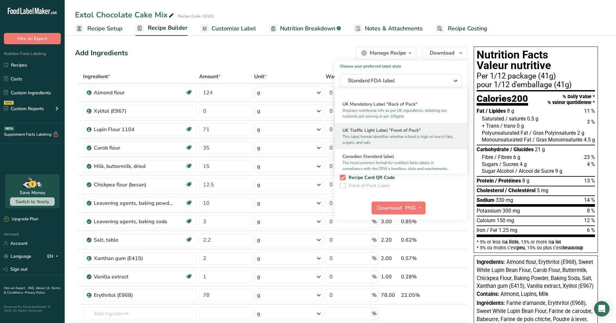
scroll to position [220, 0]
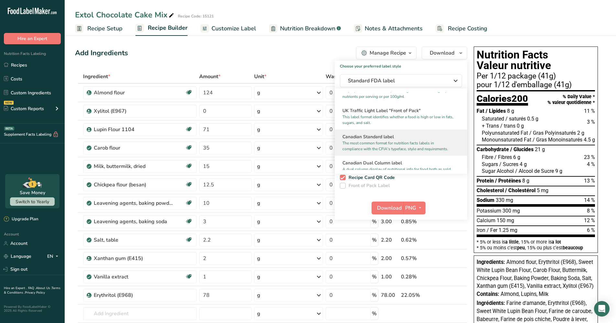
click at [383, 147] on p "The most common format for nutrition facts labels in compliance with the CFIA's…" at bounding box center [398, 146] width 111 height 12
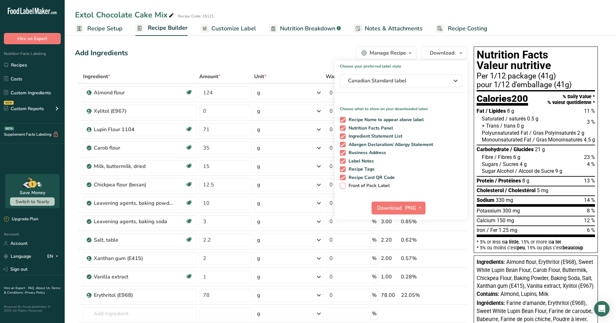
click at [342, 186] on span at bounding box center [343, 186] width 6 height 6
click at [342, 186] on input "Front of Pack Label" at bounding box center [342, 186] width 4 height 4
checkbox input "true"
click at [419, 208] on icon "button" at bounding box center [420, 208] width 5 height 8
click at [415, 252] on link "PDF" at bounding box center [415, 253] width 21 height 11
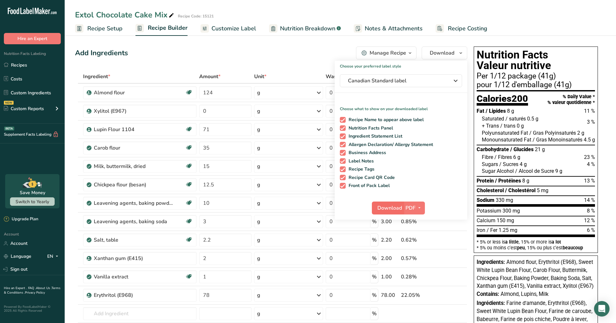
click at [395, 207] on span "Download" at bounding box center [389, 208] width 25 height 8
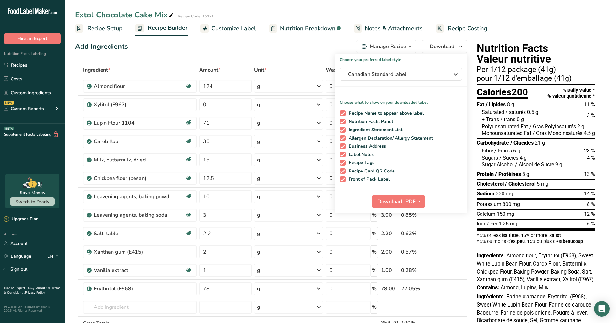
scroll to position [0, 0]
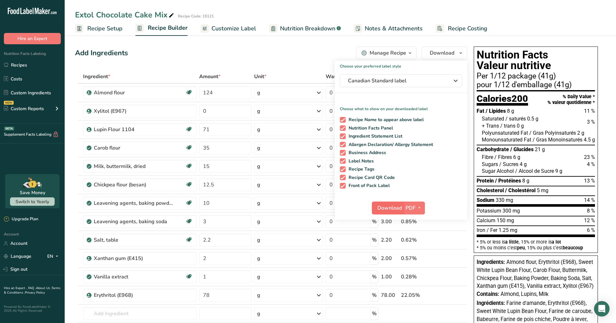
click at [389, 208] on span "Download" at bounding box center [389, 208] width 25 height 8
click at [327, 56] on div "Add Ingredients Manage Recipe Delete Recipe Duplicate Recipe Scale Recipe Save …" at bounding box center [271, 53] width 392 height 13
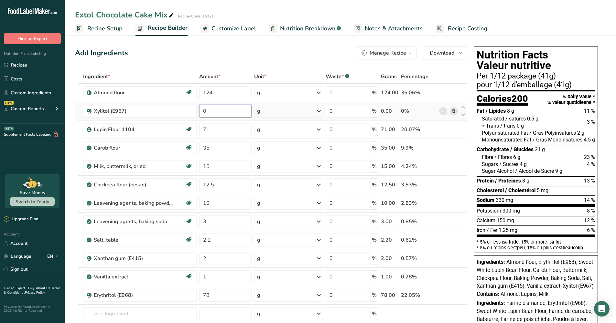
click at [220, 113] on input "0" at bounding box center [225, 111] width 52 height 13
type input "78"
click at [219, 295] on div "Ingredient * Amount * Unit * Waste * .a-a{fill:#347362;}.b-a{fill:#fff;} Grams …" at bounding box center [271, 217] width 392 height 294
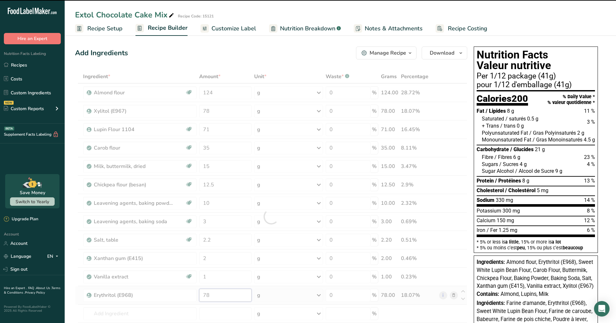
type input "7"
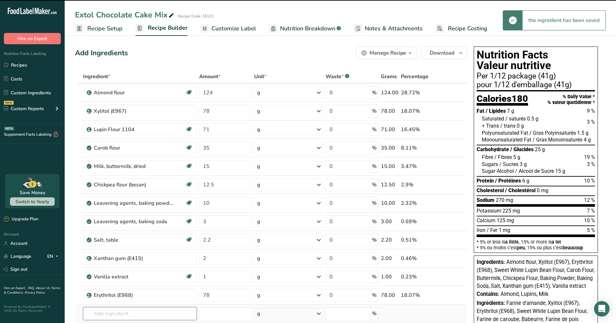
click at [191, 312] on div "Ingredient * Amount * Unit * Waste * .a-a{fill:#347362;}.b-a{fill:#fff;} Grams …" at bounding box center [271, 217] width 392 height 294
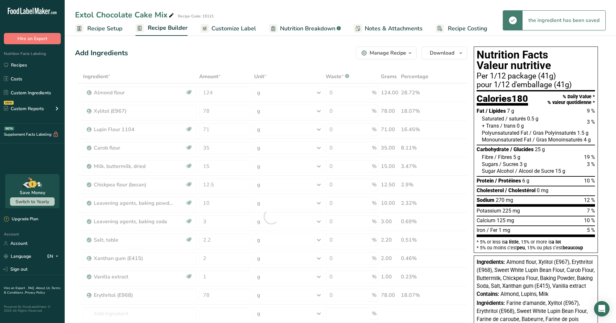
click at [223, 309] on div at bounding box center [271, 217] width 392 height 294
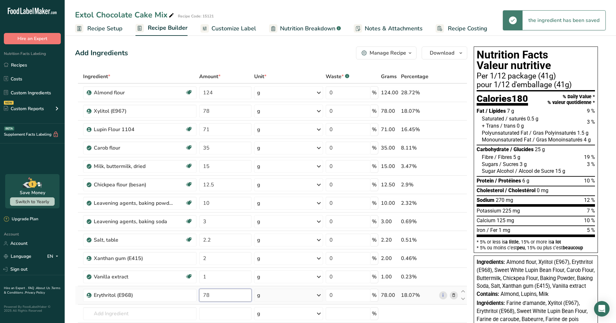
click at [225, 296] on input "78" at bounding box center [225, 295] width 52 height 13
type input "7"
type input "0"
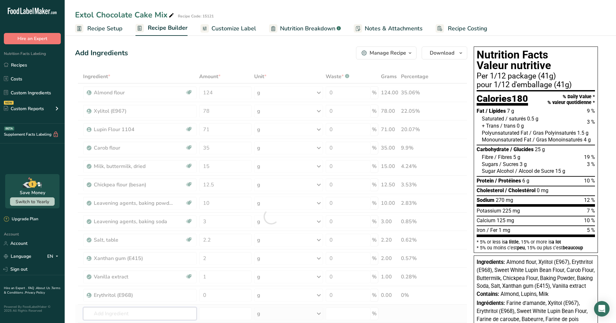
click at [189, 309] on div "Ingredient * Amount * Unit * Waste * .a-a{fill:#347362;}.b-a{fill:#fff;} Grams …" at bounding box center [271, 217] width 392 height 294
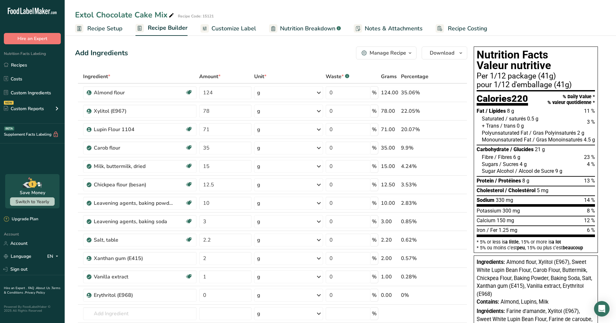
click at [292, 27] on span "Nutrition Breakdown" at bounding box center [307, 28] width 55 height 9
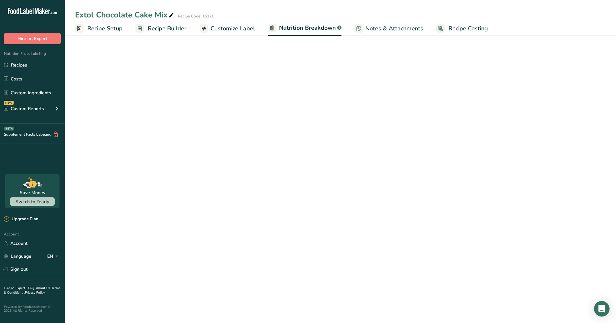
select select "Calories"
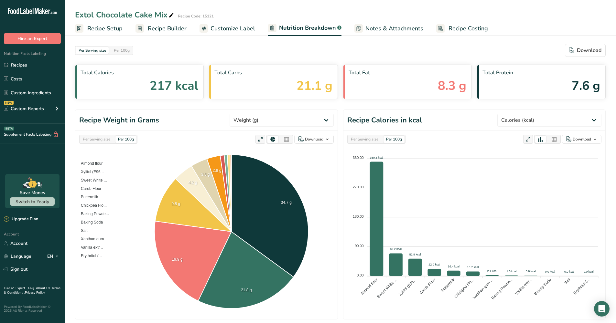
click at [242, 27] on span "Customize Label" at bounding box center [233, 28] width 45 height 9
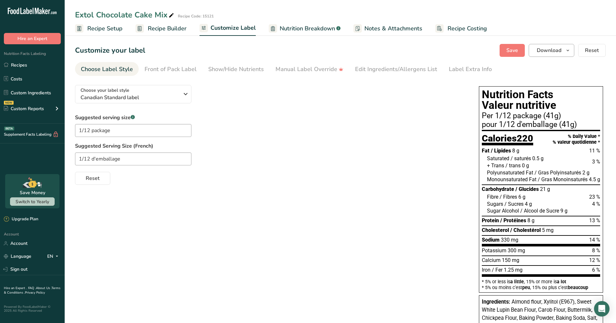
click at [545, 49] on span "Download" at bounding box center [549, 51] width 25 height 8
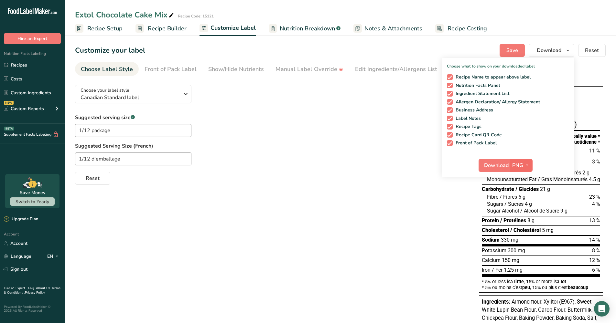
click at [527, 165] on icon "button" at bounding box center [527, 165] width 5 height 8
click at [523, 210] on link "PDF" at bounding box center [522, 210] width 21 height 11
click at [490, 164] on span "Download" at bounding box center [496, 166] width 25 height 8
click at [489, 165] on span "Download" at bounding box center [496, 166] width 25 height 8
click at [314, 27] on span "Nutrition Breakdown" at bounding box center [307, 28] width 55 height 9
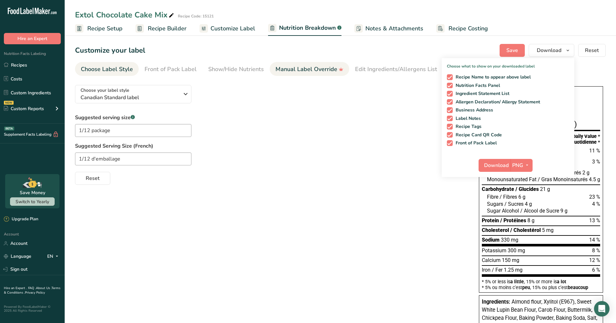
select select "Calories"
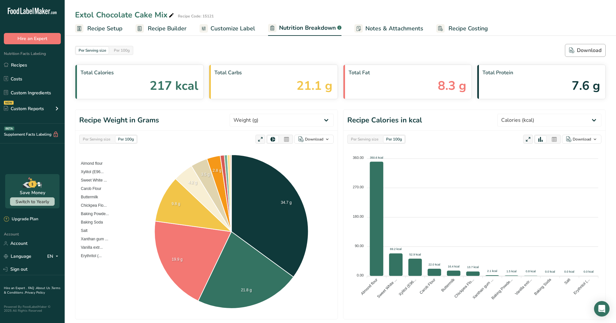
click at [585, 48] on div "Download" at bounding box center [585, 51] width 32 height 8
click at [19, 65] on link "Recipes" at bounding box center [32, 65] width 65 height 12
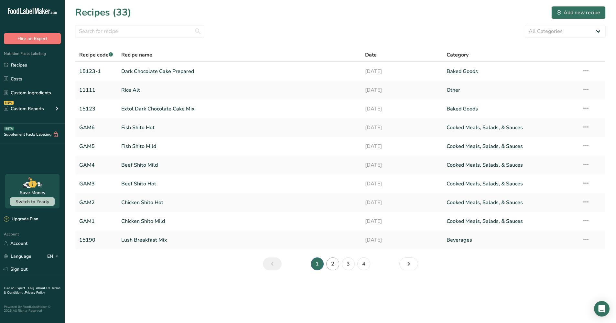
click at [333, 261] on link "2" at bounding box center [332, 264] width 13 height 13
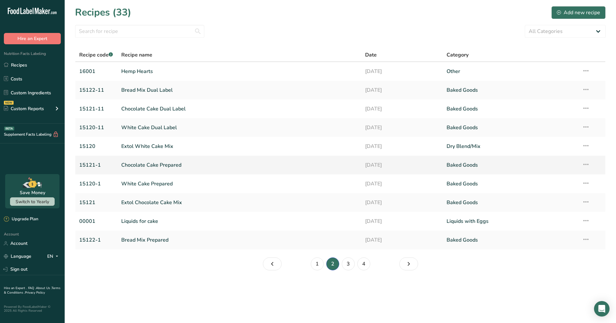
click at [158, 164] on link "Chocolate Cake Prepared" at bounding box center [239, 165] width 236 height 14
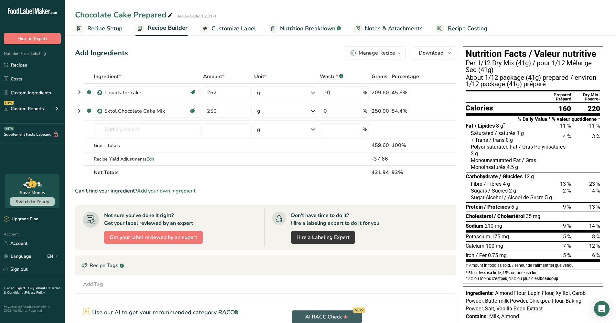
click at [320, 28] on span "Nutrition Breakdown" at bounding box center [307, 28] width 55 height 9
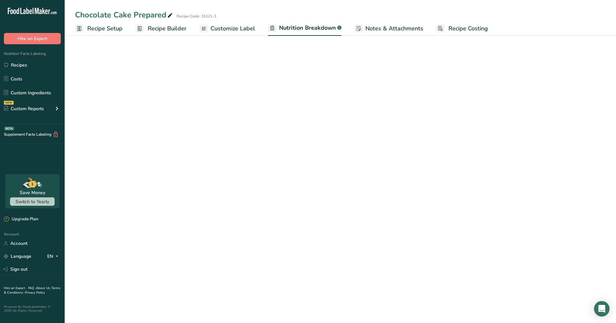
select select "Calories"
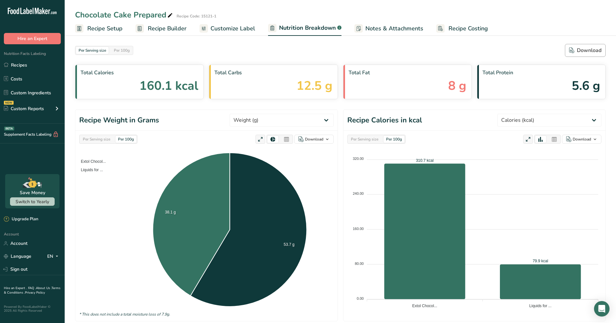
click at [583, 50] on div "Download" at bounding box center [585, 51] width 32 height 8
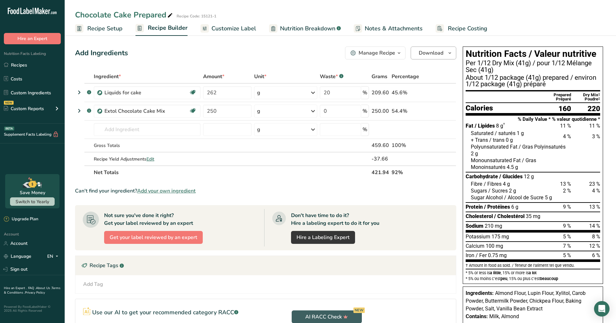
click at [449, 53] on icon "button" at bounding box center [449, 53] width 5 height 8
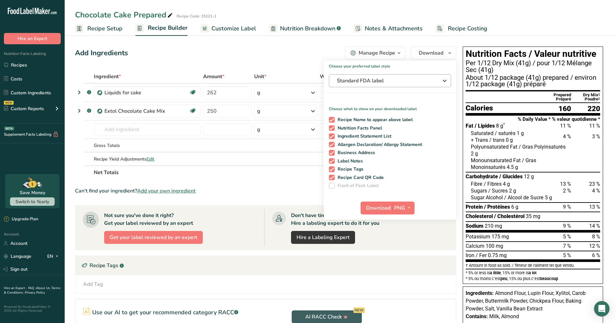
click at [374, 80] on span "Standard FDA label" at bounding box center [385, 81] width 97 height 8
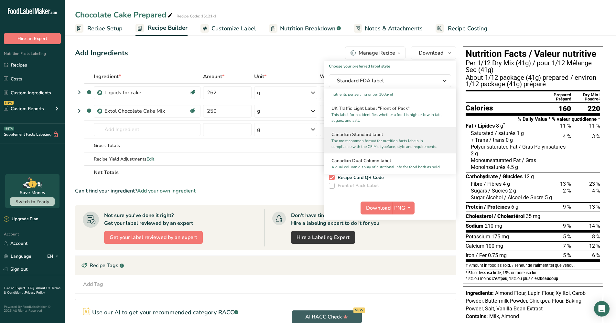
scroll to position [222, 0]
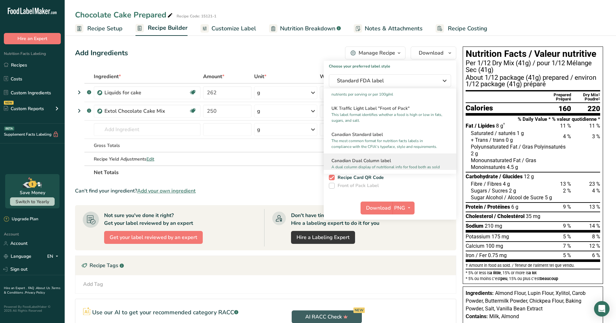
click at [367, 164] on h2 "Canadian Dual Column label" at bounding box center [390, 161] width 117 height 7
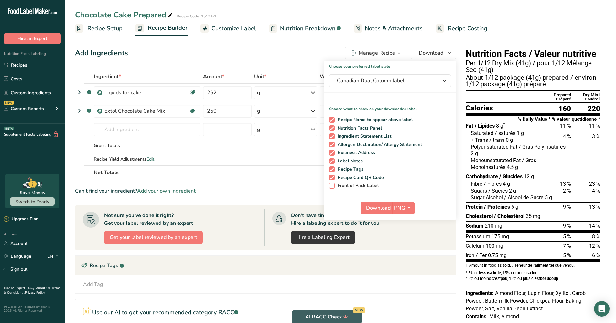
click at [357, 185] on span "Front of Pack Label" at bounding box center [357, 186] width 44 height 6
click at [333, 185] on input "Front of Pack Label" at bounding box center [331, 186] width 4 height 4
checkbox input "true"
click at [408, 207] on icon "button" at bounding box center [409, 208] width 5 height 8
click at [403, 251] on link "PDF" at bounding box center [404, 253] width 21 height 11
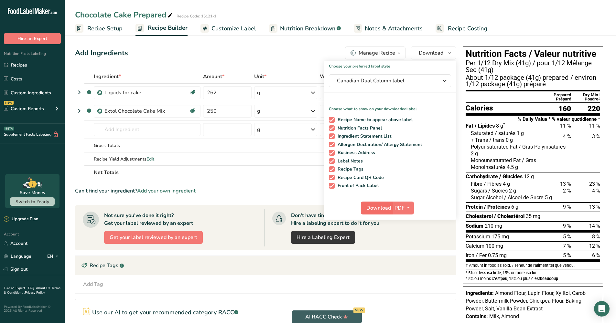
click at [376, 207] on span "Download" at bounding box center [378, 208] width 25 height 8
click at [385, 209] on span "Download" at bounding box center [378, 208] width 25 height 8
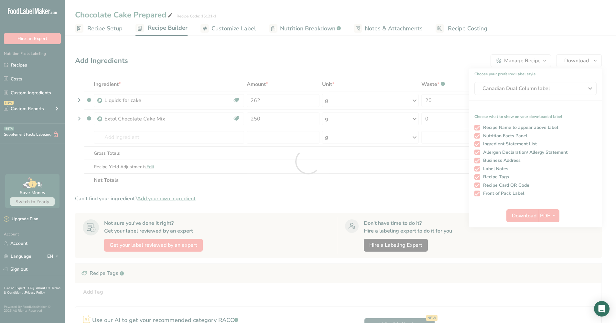
scroll to position [0, 0]
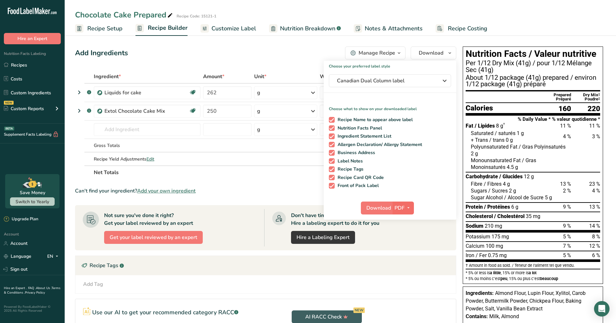
click at [408, 210] on icon "button" at bounding box center [408, 208] width 5 height 8
click at [402, 220] on link "PNG" at bounding box center [403, 221] width 21 height 11
click at [379, 208] on span "Download" at bounding box center [378, 208] width 25 height 8
click at [19, 64] on link "Recipes" at bounding box center [32, 65] width 65 height 12
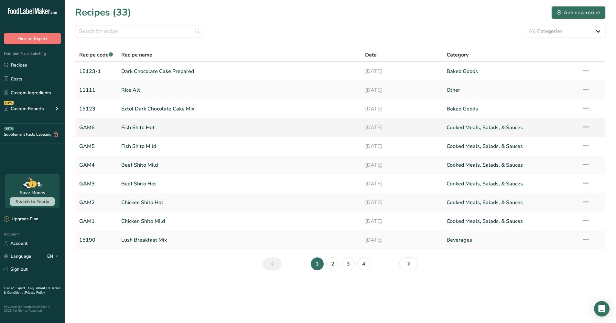
click at [142, 238] on link "Lush Breakfast Mix" at bounding box center [239, 241] width 236 height 14
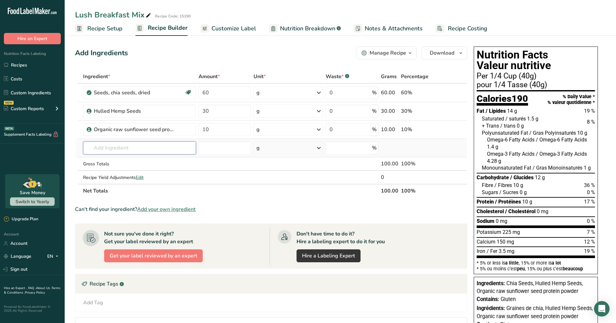
click at [115, 148] on input "text" at bounding box center [139, 148] width 113 height 13
type input "c"
click at [163, 48] on div "Add Ingredients Manage Recipe Delete Recipe Duplicate Recipe Scale Recipe Save …" at bounding box center [271, 53] width 392 height 13
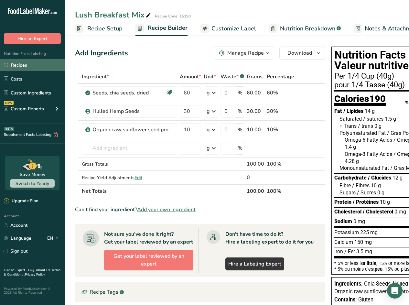
click at [21, 65] on link "Recipes" at bounding box center [32, 65] width 65 height 12
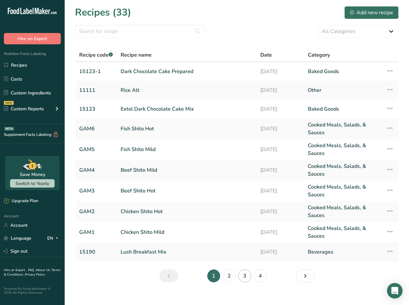
click at [246, 275] on link "3" at bounding box center [244, 275] width 13 height 13
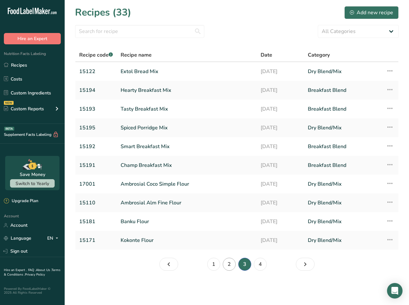
click at [230, 264] on link "2" at bounding box center [229, 264] width 13 height 13
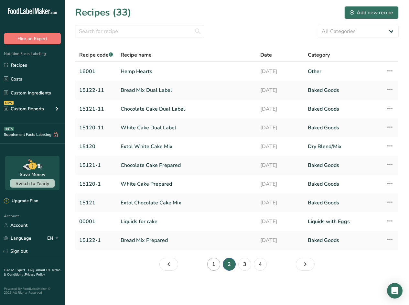
click at [218, 264] on link "1" at bounding box center [213, 264] width 13 height 13
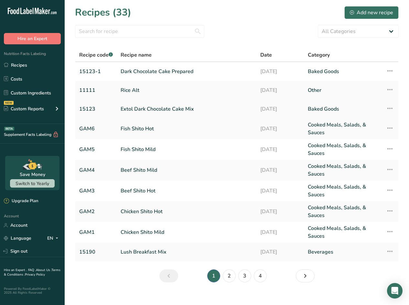
click at [152, 109] on link "Extol Dark Chocolate Cake Mix" at bounding box center [187, 109] width 132 height 14
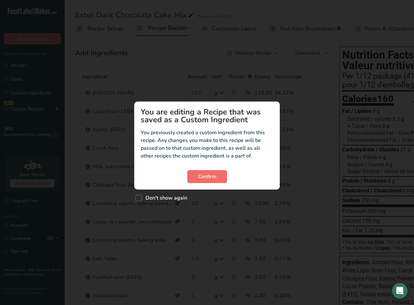
click at [205, 176] on span "Confirm" at bounding box center [207, 177] width 18 height 8
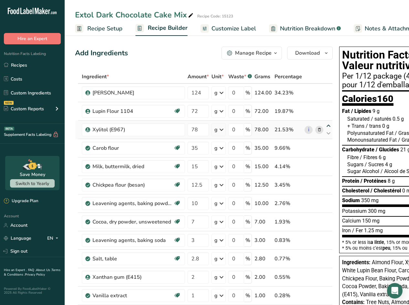
click at [328, 126] on icon at bounding box center [329, 126] width 8 height 5
type input "78"
type input "72"
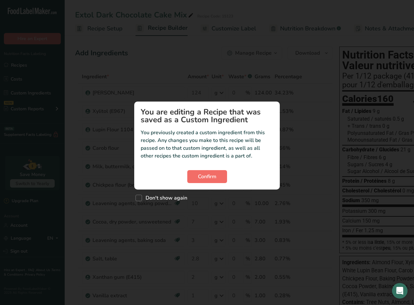
click at [207, 174] on span "Confirm" at bounding box center [207, 177] width 18 height 8
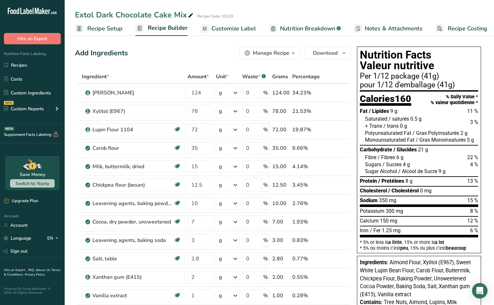
click at [223, 27] on span "Customize Label" at bounding box center [234, 28] width 45 height 9
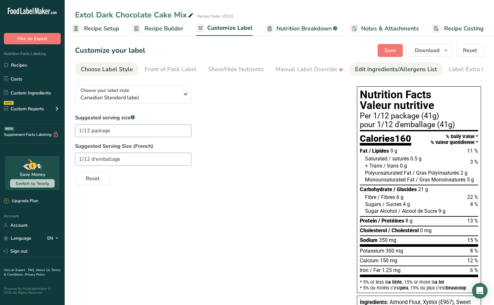
click at [380, 70] on div "Edit Ingredients/Allergens List" at bounding box center [396, 69] width 82 height 9
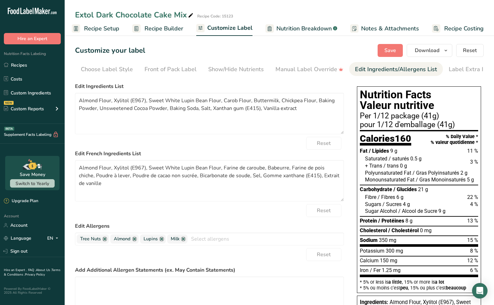
scroll to position [0, 9]
drag, startPoint x: 146, startPoint y: 101, endPoint x: 130, endPoint y: 101, distance: 15.2
click at [130, 101] on textarea "Almond Flour, Xylitol (E967), Sweet White Lupin Bean Flour, Carob Flour, Butter…" at bounding box center [209, 113] width 269 height 41
drag, startPoint x: 181, startPoint y: 101, endPoint x: 151, endPoint y: 103, distance: 30.1
click at [151, 103] on textarea "Almond Flour, Xylitol Powder, Sweet White Lupin Bean Flour, Carob Flour, Butter…" at bounding box center [209, 113] width 269 height 41
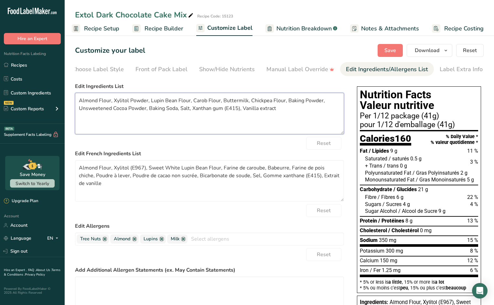
drag, startPoint x: 176, startPoint y: 103, endPoint x: 165, endPoint y: 103, distance: 11.7
click at [165, 103] on textarea "Almond Flour, Xylitol Powder, Lupin Bean Flour, Carob Flour, Buttermilk, Chickp…" at bounding box center [209, 113] width 269 height 41
drag, startPoint x: 194, startPoint y: 103, endPoint x: 198, endPoint y: 103, distance: 3.9
click at [194, 103] on textarea "Almond Flour, Xylitol Powder, Lupin Flour, Carob Flour, Buttermilk, Chickpea Fl…" at bounding box center [209, 113] width 269 height 41
drag, startPoint x: 206, startPoint y: 103, endPoint x: 198, endPoint y: 103, distance: 8.1
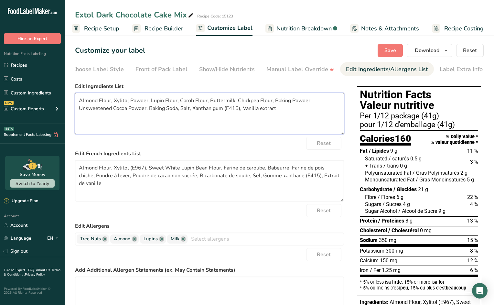
click at [198, 103] on textarea "Almond Flour, Xylitol Powder, Lupin Flour, Carob Flour, Buttermilk, Chickpea Fl…" at bounding box center [209, 113] width 269 height 41
drag, startPoint x: 238, startPoint y: 103, endPoint x: 256, endPoint y: 107, distance: 18.6
click at [238, 103] on textarea "Almond Flour, Xylitol Powder, Lupin Flour, Carob Powder, Buttermilk, Chickpea F…" at bounding box center [209, 113] width 269 height 41
drag, startPoint x: 112, startPoint y: 112, endPoint x: 80, endPoint y: 111, distance: 31.7
click at [80, 111] on textarea "Almond Flour, Xylitol Powder, Lupin Flour, Carob Powder, Buttermilk Powder, Chi…" at bounding box center [209, 113] width 269 height 41
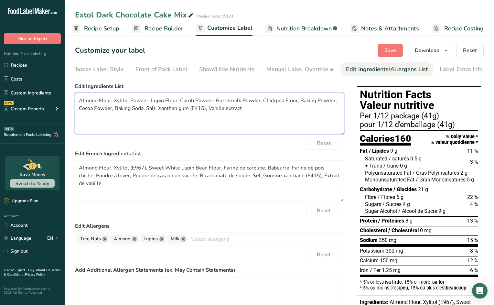
drag, startPoint x: 146, startPoint y: 111, endPoint x: 115, endPoint y: 112, distance: 30.8
click at [115, 112] on textarea "Almond Flour, Xylitol Powder, Lupin Flour, Carob Powder, Buttermilk Powder, Chi…" at bounding box center [209, 113] width 269 height 41
drag, startPoint x: 296, startPoint y: 100, endPoint x: 261, endPoint y: 102, distance: 35.0
click at [261, 102] on textarea "Almond Flour, Xylitol Powder, Lupin Flour, Carob Powder, Buttermilk Powder, Chi…" at bounding box center [209, 113] width 269 height 41
click at [298, 103] on textarea "Almond Flour, Xylitol Powder, Lupin Flour, Carob Powder, Buttermilk Powder, Bak…" at bounding box center [209, 113] width 269 height 41
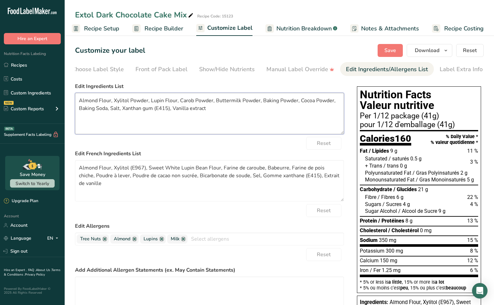
paste textarea "hickpea Flour,"
drag, startPoint x: 98, startPoint y: 112, endPoint x: 82, endPoint y: 111, distance: 16.8
click at [81, 111] on textarea "Almond Flour, Xylitol Powder, Lupin Flour, Carob Powder, Buttermilk Powder, Bak…" at bounding box center [209, 113] width 269 height 41
drag, startPoint x: 131, startPoint y: 112, endPoint x: 80, endPoint y: 113, distance: 50.8
click at [80, 113] on textarea "Almond Flour, Xylitol Powder, Lupin Flour, Carob Powder, Buttermilk Powder, Bak…" at bounding box center [209, 113] width 269 height 41
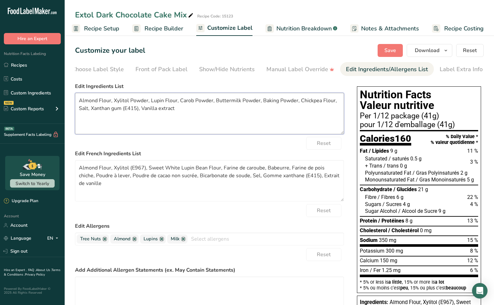
drag, startPoint x: 139, startPoint y: 110, endPoint x: 124, endPoint y: 111, distance: 15.2
click at [124, 110] on textarea "Almond Flour, Xylitol Powder, Lupin Flour, Carob Powder, Buttermilk Powder, Bak…" at bounding box center [209, 113] width 269 height 41
click at [163, 111] on textarea "Almond Flour, Xylitol Powder, Lupin Flour, Carob Powder, Buttermilk Powder, Bak…" at bounding box center [209, 113] width 269 height 41
click at [200, 122] on textarea "Almond Flour, Xylitol Powder, Lupin Flour, Carob Powder, Buttermilk Powder, Bak…" at bounding box center [209, 113] width 269 height 41
type textarea "Almond Flour, Xylitol Powder, Lupin Flour, Carob Powder, Buttermilk Powder, Bak…"
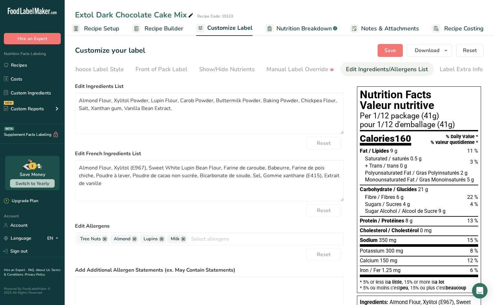
click at [266, 148] on div "Reset" at bounding box center [209, 143] width 269 height 13
click at [171, 192] on textarea "Almond Flour, Xylitol (E967), Sweet White Lupin Bean Flour, Farine de caroube, …" at bounding box center [209, 180] width 269 height 41
click at [390, 48] on span "Save" at bounding box center [391, 51] width 12 height 8
drag, startPoint x: 183, startPoint y: 112, endPoint x: 74, endPoint y: 97, distance: 110.1
click at [74, 97] on section "Customize your label Save Download Choose what to show on your downloaded label…" at bounding box center [280, 225] width 430 height 382
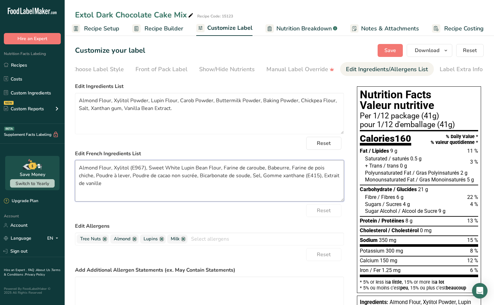
drag, startPoint x: 81, startPoint y: 172, endPoint x: 97, endPoint y: 186, distance: 21.5
click at [97, 186] on textarea "Almond Flour, Xylitol (E967), Sweet White Lupin Bean Flour, Farine de caroube, …" at bounding box center [209, 180] width 269 height 41
paste textarea "Farine d'amande, poudre de xylitol, farine de lupin, poudre de caroube, poudre …"
click at [393, 51] on span "Save" at bounding box center [391, 51] width 12 height 8
click at [387, 48] on span "Save" at bounding box center [391, 51] width 12 height 8
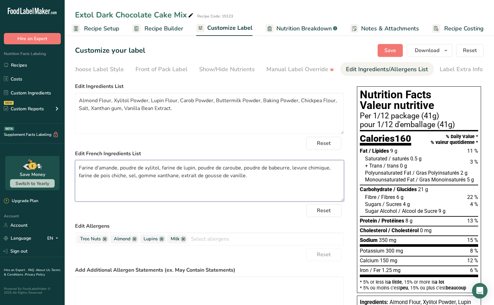
click at [185, 177] on textarea "Farine d'amande, poudre de xylitol, farine de lupin, poudre de caroube, poudre …" at bounding box center [209, 180] width 269 height 41
click at [160, 179] on textarea "Farine d'amande, poudre de xylitol, farine de lupin, poudre de caroube, poudre …" at bounding box center [209, 180] width 269 height 41
click at [141, 177] on textarea "Farine d'amande, poudre de xylitol, farine de lupin, poudre de caroube, poudre …" at bounding box center [209, 180] width 269 height 41
click at [131, 178] on textarea "Farine d'amande, poudre de xylitol, farine de lupin, poudre de caroube, poudre …" at bounding box center [209, 180] width 269 height 41
drag, startPoint x: 81, startPoint y: 177, endPoint x: 90, endPoint y: 178, distance: 8.8
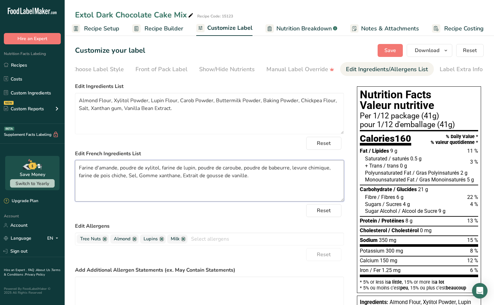
click at [81, 177] on textarea "Farine d'amande, poudre de xylitol, farine de lupin, poudre de caroube, poudre …" at bounding box center [209, 180] width 269 height 41
click at [122, 171] on textarea "Farine d'amande, poudre de xylitol, farine de lupin, poudre de caroube, poudre …" at bounding box center [209, 180] width 269 height 41
click at [163, 170] on textarea "Farine d'amande, Poudre de xylitol, farine de lupin, poudre de caroube, poudre …" at bounding box center [209, 180] width 269 height 41
click at [201, 171] on textarea "Farine d'amande, Poudre de xylitol, Farine de lupin, poudre de caroube, poudre …" at bounding box center [209, 180] width 269 height 41
click at [246, 168] on textarea "Farine d'amande, Poudre de xylitol, Farine de lupin, Poudre de caroube, poudre …" at bounding box center [209, 180] width 269 height 41
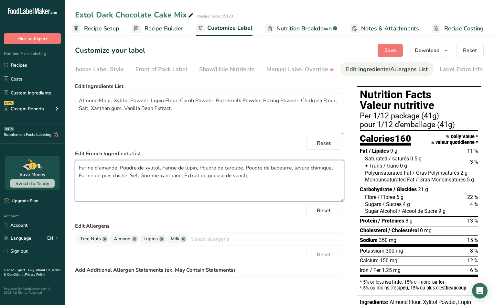
click at [295, 169] on textarea "Farine d'amande, Poudre de xylitol, Farine de lupin, Poudre de caroube, Poudre …" at bounding box center [209, 180] width 269 height 41
click at [256, 186] on textarea "Farine d'amande, Poudre de xylitol, Farine de lupin, Poudre de caroube, Poudre …" at bounding box center [209, 180] width 269 height 41
click at [392, 51] on span "Save" at bounding box center [391, 51] width 12 height 8
type textarea "Farine d'amande, Poudre de xylitol, Farine de lupin, Poudre de caroube, Poudre …"
click at [161, 241] on link at bounding box center [161, 238] width 5 height 5
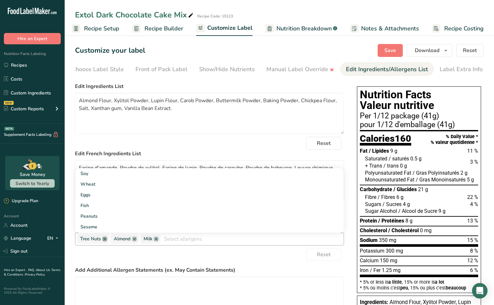
click at [105, 241] on link at bounding box center [104, 238] width 5 height 5
click at [396, 49] on span "Save" at bounding box center [391, 51] width 12 height 8
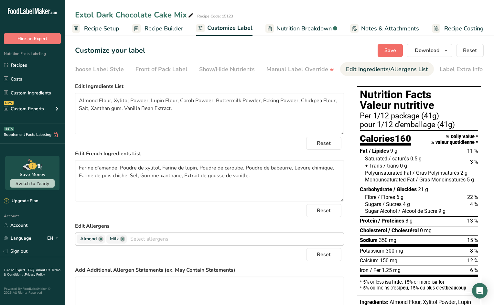
click at [390, 51] on span "Save" at bounding box center [391, 51] width 12 height 8
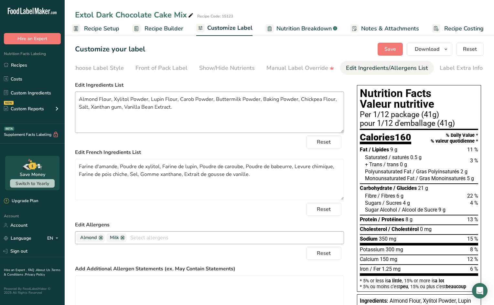
scroll to position [0, 0]
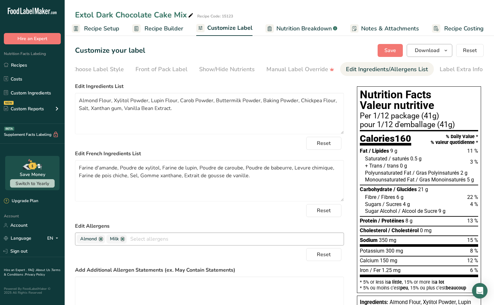
click at [447, 52] on icon "button" at bounding box center [445, 51] width 5 height 8
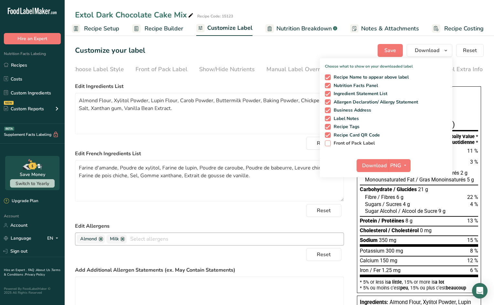
click at [329, 143] on span at bounding box center [328, 143] width 6 height 6
click at [329, 143] on input "Front of Pack Label" at bounding box center [327, 143] width 4 height 4
checkbox input "true"
click at [405, 164] on icon "button" at bounding box center [405, 165] width 5 height 8
click at [397, 209] on link "PDF" at bounding box center [400, 210] width 21 height 11
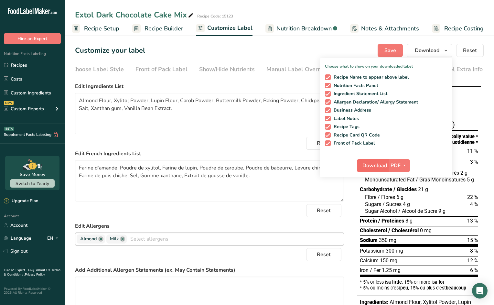
click at [375, 162] on span "Download" at bounding box center [375, 166] width 25 height 8
click at [377, 166] on span "Download" at bounding box center [375, 166] width 25 height 8
click at [184, 55] on div "Customize your label Save Download Choose what to show on your downloaded label…" at bounding box center [279, 50] width 409 height 13
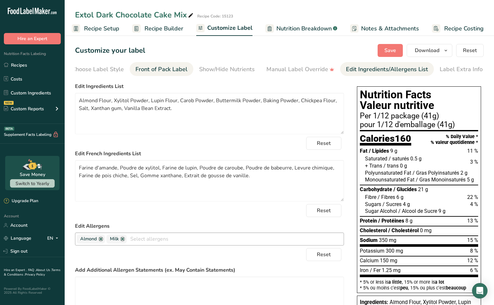
click at [164, 68] on div "Front of Pack Label" at bounding box center [162, 69] width 52 height 9
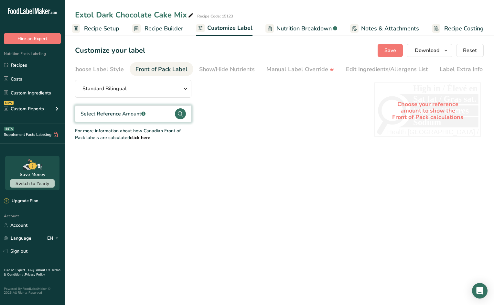
click at [179, 115] on circle at bounding box center [180, 113] width 11 height 11
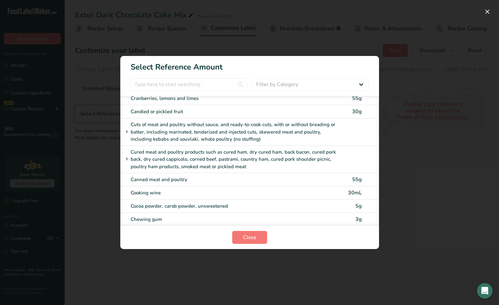
scroll to position [586, 0]
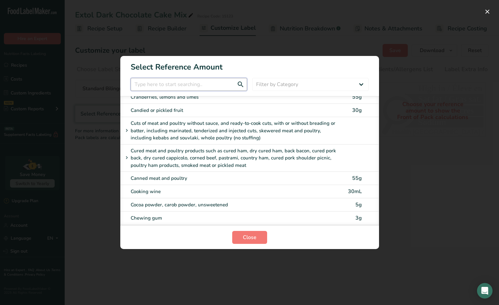
click at [146, 84] on input "FOP Category Selection Modal" at bounding box center [189, 84] width 116 height 13
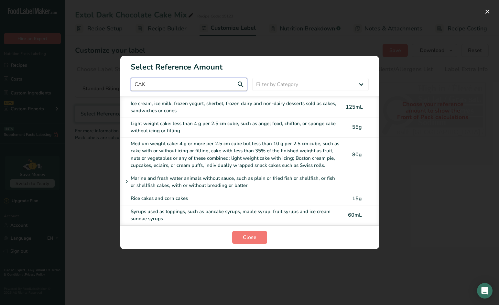
scroll to position [90, 0]
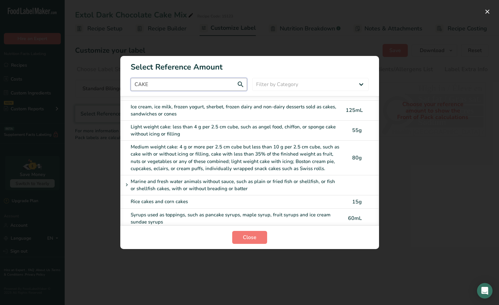
type input "CAKE"
click at [242, 86] on input "CAKE" at bounding box center [189, 84] width 116 height 13
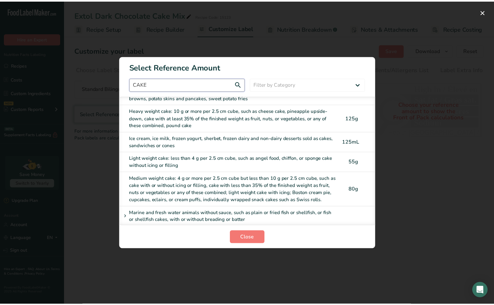
scroll to position [31, 0]
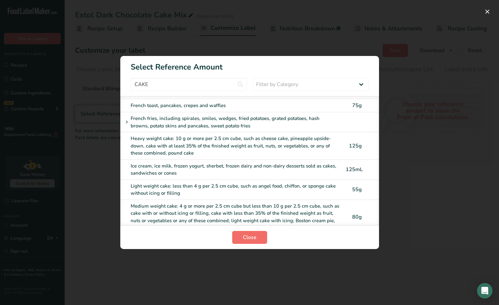
click at [252, 236] on span "Close" at bounding box center [250, 238] width 14 height 8
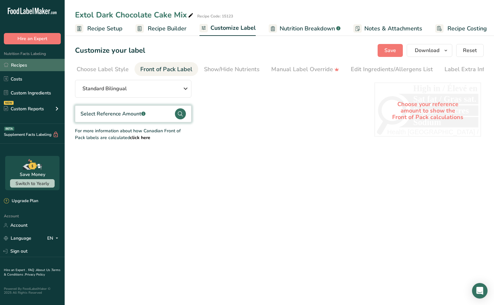
click at [23, 66] on link "Recipes" at bounding box center [32, 65] width 65 height 12
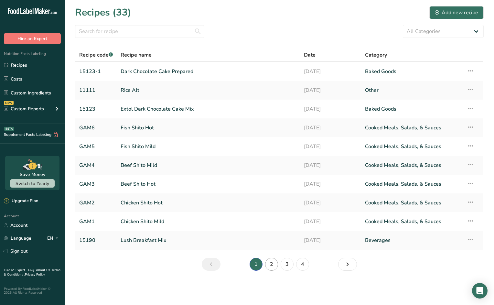
click at [270, 264] on link "2" at bounding box center [271, 264] width 13 height 13
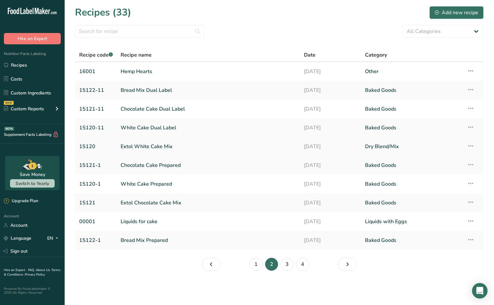
click at [146, 147] on link "Extol White Cake Mix" at bounding box center [209, 147] width 176 height 14
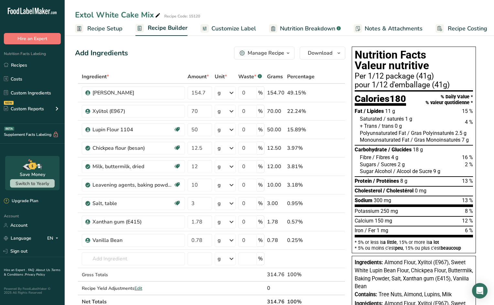
click at [113, 29] on span "Recipe Setup" at bounding box center [104, 28] width 35 height 9
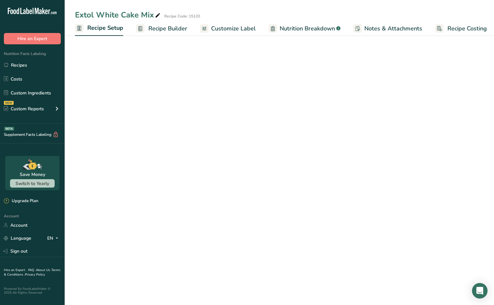
scroll to position [0, 2]
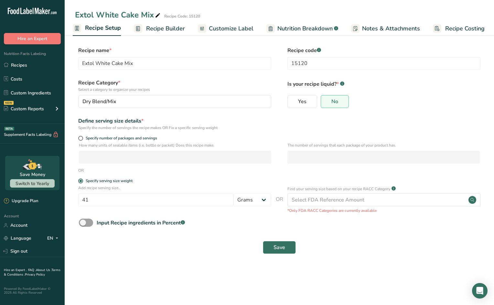
click at [149, 28] on span "Recipe Builder" at bounding box center [165, 28] width 39 height 9
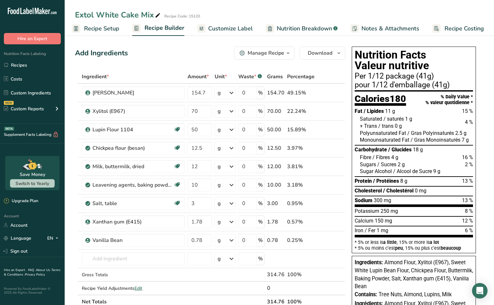
click at [228, 29] on span "Customize Label" at bounding box center [230, 28] width 45 height 9
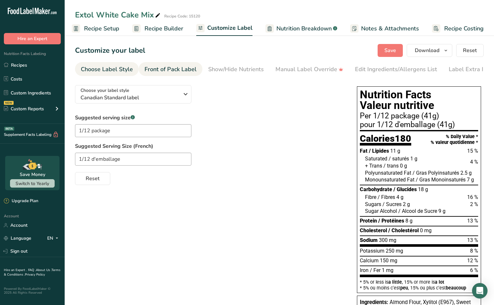
click at [167, 69] on div "Front of Pack Label" at bounding box center [171, 69] width 52 height 9
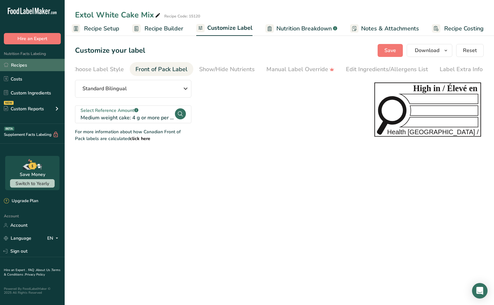
click at [20, 64] on link "Recipes" at bounding box center [32, 65] width 65 height 12
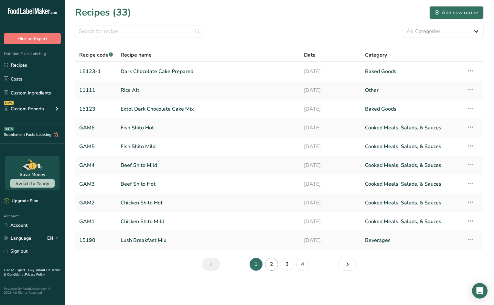
click at [274, 262] on link "2" at bounding box center [271, 264] width 13 height 13
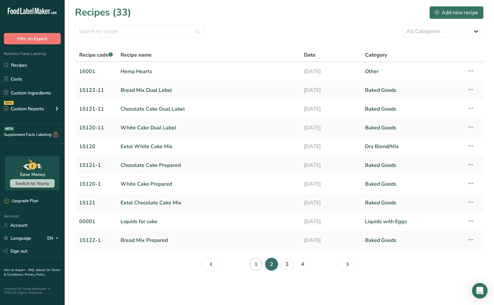
click at [254, 259] on link "1" at bounding box center [256, 264] width 13 height 13
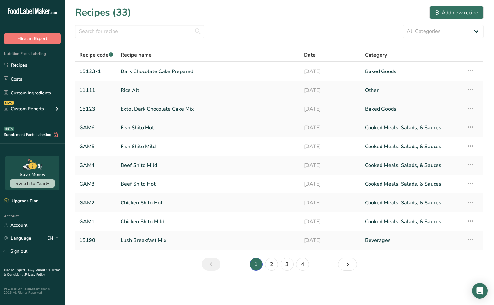
click at [141, 110] on link "Extol Dark Chocolate Cake Mix" at bounding box center [209, 109] width 176 height 14
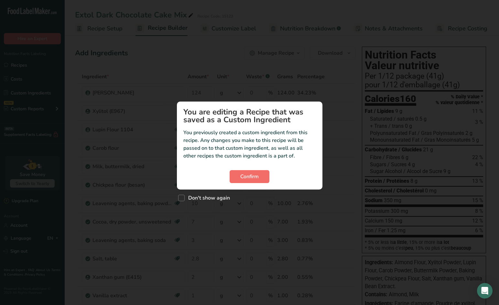
click at [253, 175] on span "Confirm" at bounding box center [249, 177] width 18 height 8
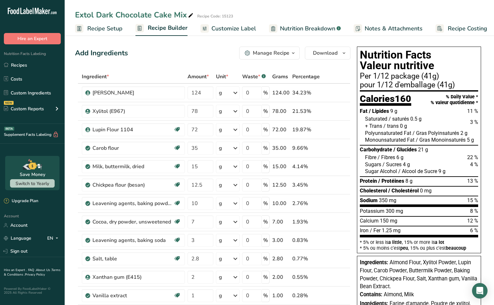
click at [218, 28] on span "Customize Label" at bounding box center [234, 28] width 45 height 9
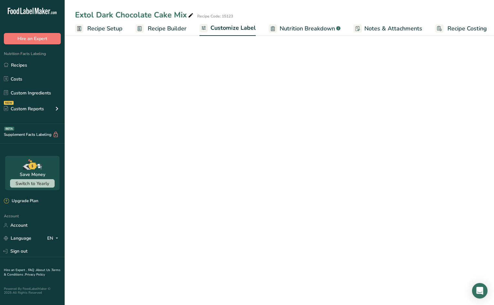
scroll to position [0, 3]
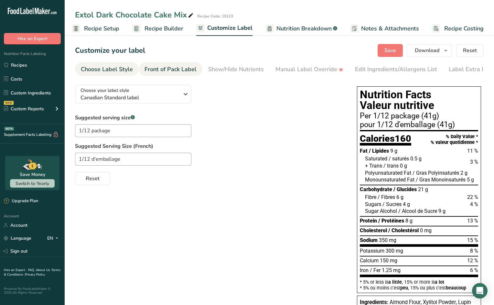
click at [168, 68] on div "Front of Pack Label" at bounding box center [171, 69] width 52 height 9
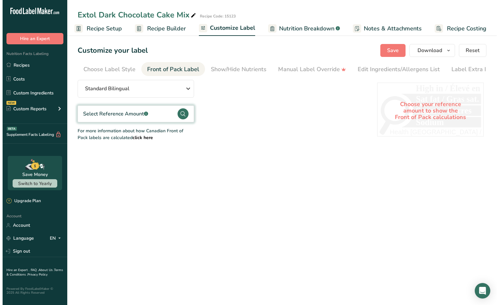
scroll to position [0, 9]
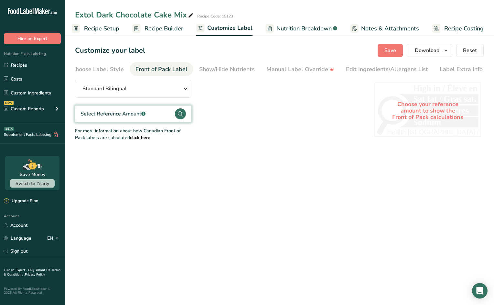
click at [180, 115] on circle at bounding box center [180, 113] width 11 height 11
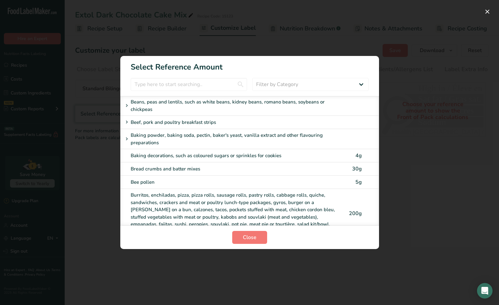
scroll to position [302, 0]
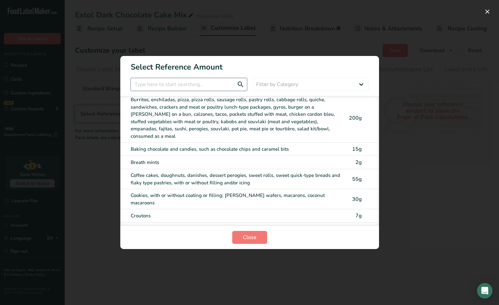
click at [160, 84] on input "FOP Category Selection Modal" at bounding box center [189, 84] width 116 height 13
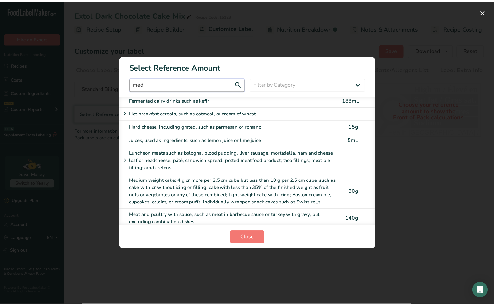
scroll to position [0, 0]
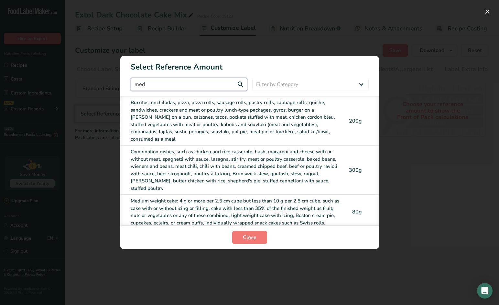
type input "med"
click at [237, 197] on div "Medium weight cake: 4 g or more per 2.5 cm cube but less than 10 g per 2.5 cm c…" at bounding box center [236, 211] width 211 height 29
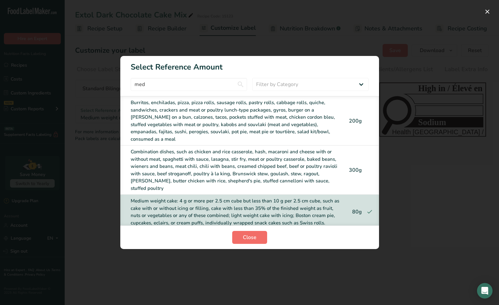
click at [250, 237] on span "Close" at bounding box center [250, 238] width 14 height 8
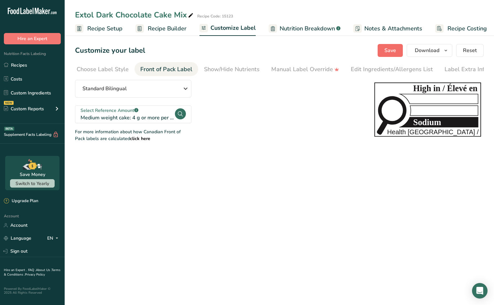
click at [390, 49] on span "Save" at bounding box center [391, 51] width 12 height 8
click at [425, 49] on span "Download" at bounding box center [427, 51] width 25 height 8
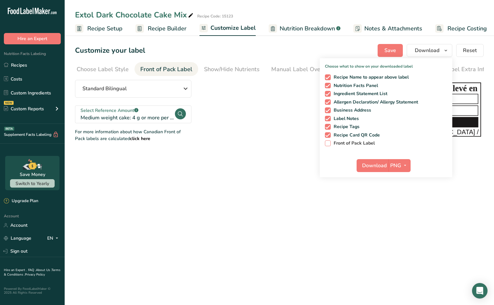
click at [330, 144] on span at bounding box center [328, 143] width 6 height 6
click at [329, 144] on input "Front of Pack Label" at bounding box center [327, 143] width 4 height 4
checkbox input "true"
click at [406, 167] on icon "button" at bounding box center [405, 165] width 5 height 8
click at [400, 210] on link "PDF" at bounding box center [400, 210] width 21 height 11
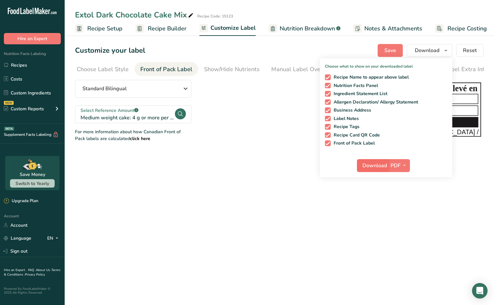
click at [374, 166] on span "Download" at bounding box center [375, 166] width 25 height 8
click at [170, 28] on span "Recipe Builder" at bounding box center [167, 28] width 39 height 9
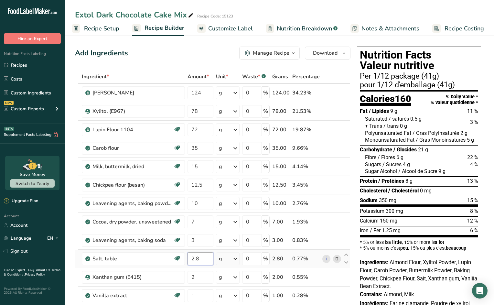
click at [205, 261] on input "2.8" at bounding box center [201, 258] width 26 height 13
type input "2.6"
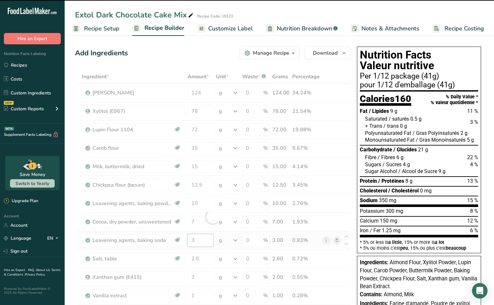
click at [205, 240] on div "Ingredient * Amount * Unit * Waste * .a-a{fill:#347362;}.b-a{fill:#fff;} Grams …" at bounding box center [213, 217] width 276 height 294
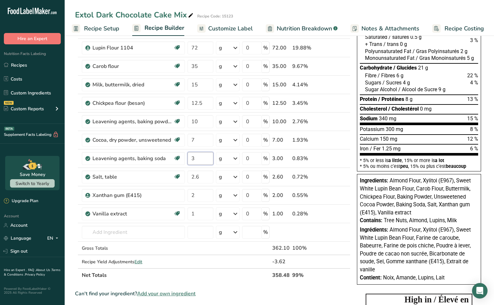
scroll to position [81, 0]
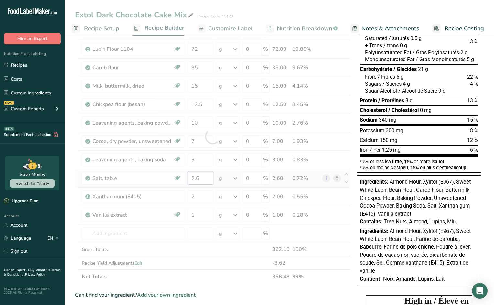
click at [205, 181] on div "Ingredient * Amount * Unit * Waste * .a-a{fill:#347362;}.b-a{fill:#fff;} Grams …" at bounding box center [213, 136] width 276 height 294
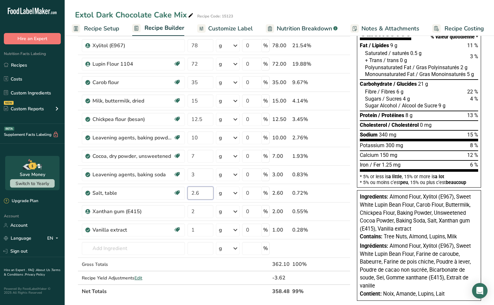
scroll to position [0, 0]
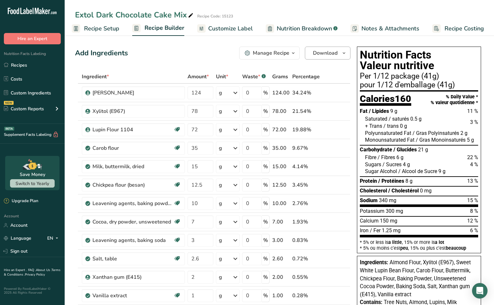
click at [336, 53] on span "Download" at bounding box center [325, 53] width 25 height 8
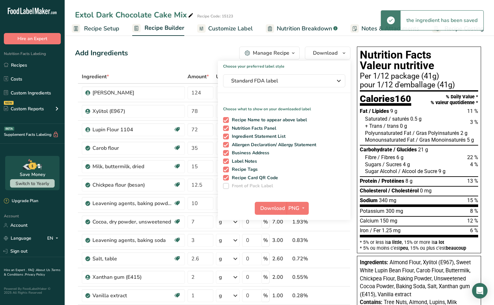
click at [239, 186] on span "Front of Pack Label" at bounding box center [251, 186] width 44 height 6
click at [241, 184] on span "Front of Pack Label" at bounding box center [251, 186] width 44 height 6
click at [227, 185] on span at bounding box center [226, 186] width 6 height 6
click at [308, 82] on span "Standard FDA label" at bounding box center [279, 81] width 97 height 8
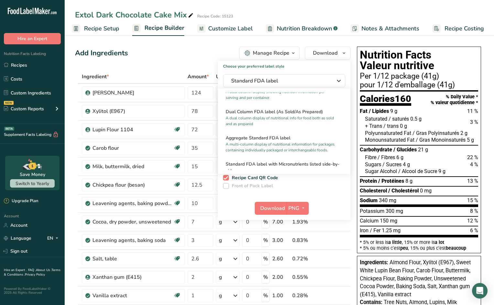
scroll to position [221, 0]
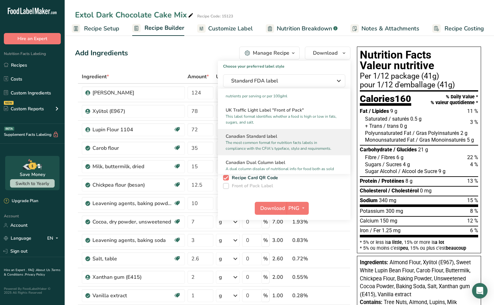
click at [267, 148] on p "The most common format for nutrition facts labels in compliance with the CFIA's…" at bounding box center [281, 146] width 111 height 12
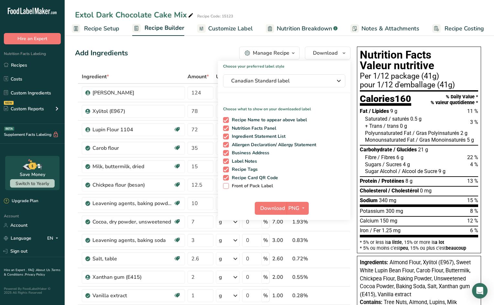
click at [226, 187] on span at bounding box center [226, 186] width 6 height 6
click at [226, 187] on input "Front of Pack Label" at bounding box center [225, 186] width 4 height 4
checkbox input "true"
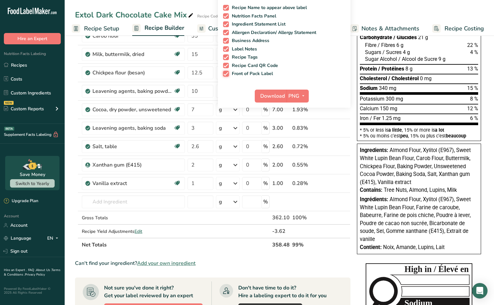
scroll to position [0, 0]
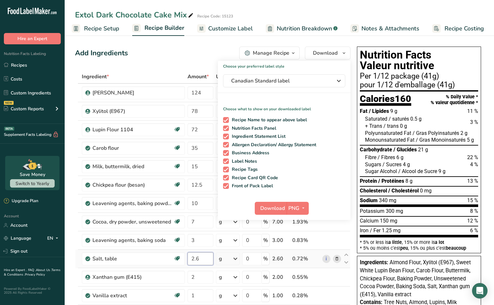
click at [201, 260] on input "2.6" at bounding box center [201, 258] width 26 height 13
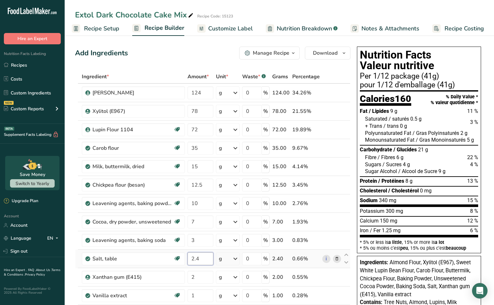
type input "2.4"
click at [205, 242] on div "Ingredient * Amount * Unit * Waste * .a-a{fill:#347362;}.b-a{fill:#fff;} Grams …" at bounding box center [213, 217] width 276 height 294
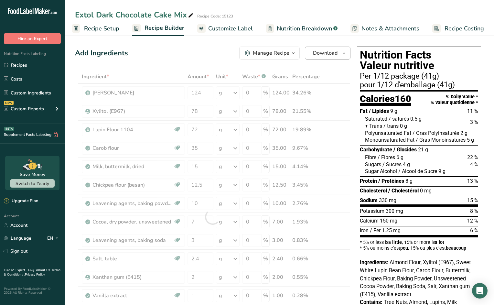
click at [328, 55] on span "Download" at bounding box center [325, 53] width 25 height 8
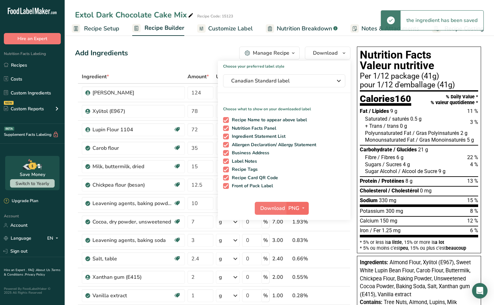
click at [302, 207] on icon "button" at bounding box center [303, 208] width 5 height 8
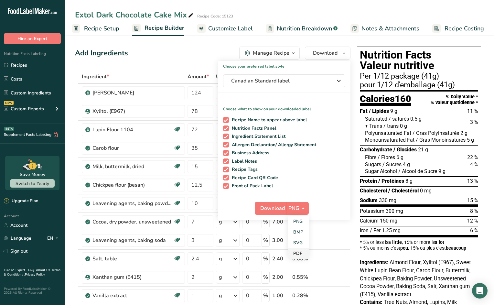
click at [299, 254] on link "PDF" at bounding box center [298, 253] width 21 height 11
click at [275, 208] on span "Download" at bounding box center [273, 208] width 25 height 8
click at [201, 180] on input "12.5" at bounding box center [201, 185] width 26 height 13
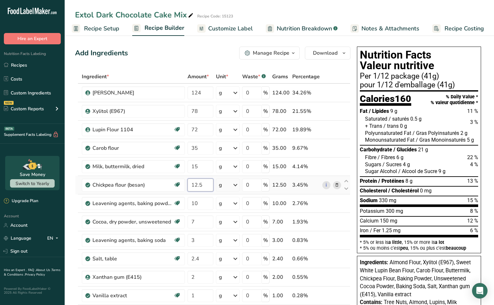
click at [207, 186] on input "12.5" at bounding box center [201, 185] width 26 height 13
click at [109, 26] on span "Recipe Setup" at bounding box center [101, 28] width 35 height 9
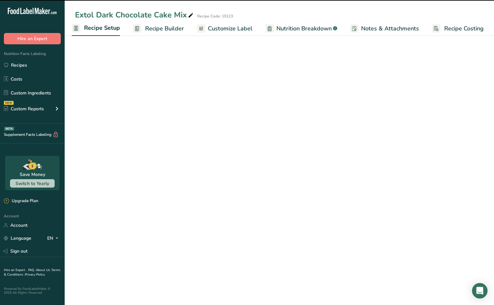
scroll to position [0, 2]
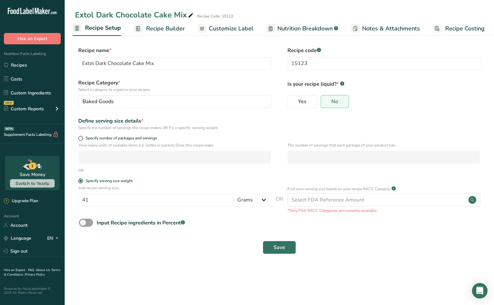
click at [280, 243] on button "Save" at bounding box center [279, 247] width 33 height 13
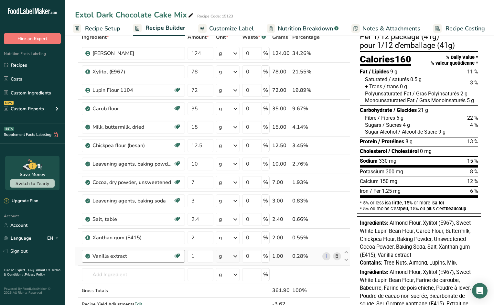
scroll to position [70, 0]
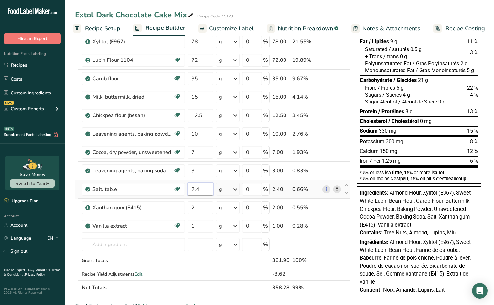
click at [201, 191] on input "2.4" at bounding box center [201, 189] width 26 height 13
type input "2.2"
click at [200, 210] on div "Ingredient * Amount * Unit * Waste * .a-a{fill:#347362;}.b-a{fill:#fff;} Grams …" at bounding box center [213, 147] width 276 height 294
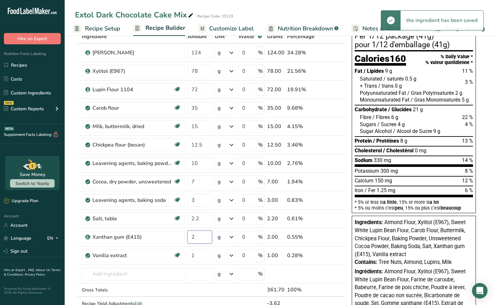
scroll to position [0, 0]
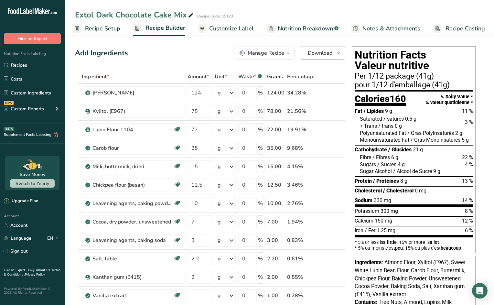
click at [336, 53] on span "button" at bounding box center [339, 53] width 8 height 8
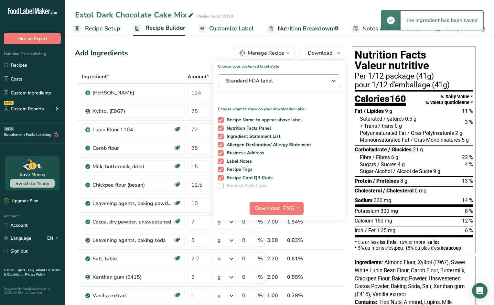
click at [306, 79] on span "Standard FDA label" at bounding box center [274, 81] width 97 height 8
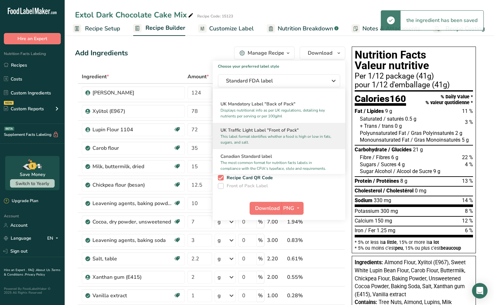
scroll to position [199, 0]
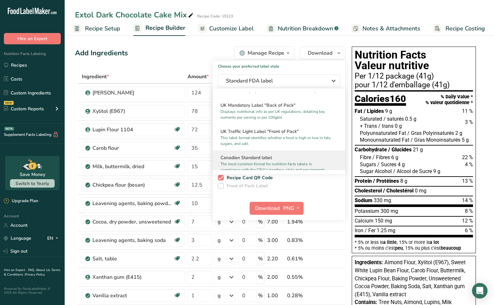
click at [265, 161] on h2 "Canadian Standard label" at bounding box center [279, 157] width 117 height 7
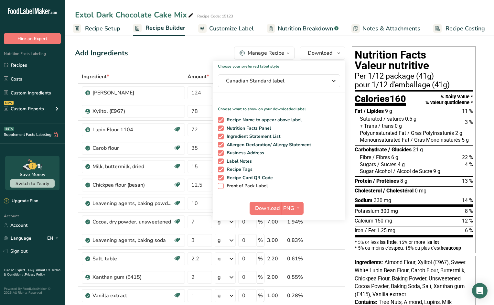
click at [250, 183] on span "Front of Pack Label" at bounding box center [246, 186] width 44 height 6
click at [222, 184] on input "Front of Pack Label" at bounding box center [220, 186] width 4 height 4
checkbox input "true"
click at [299, 209] on icon "button" at bounding box center [298, 208] width 5 height 8
click at [295, 250] on link "PDF" at bounding box center [293, 253] width 21 height 11
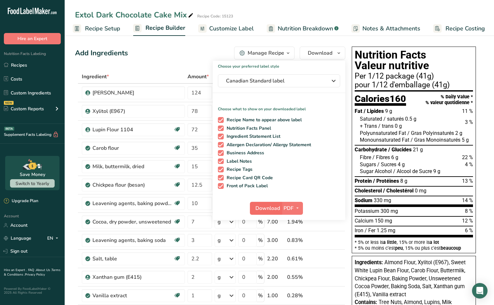
click at [270, 206] on span "Download" at bounding box center [268, 208] width 25 height 8
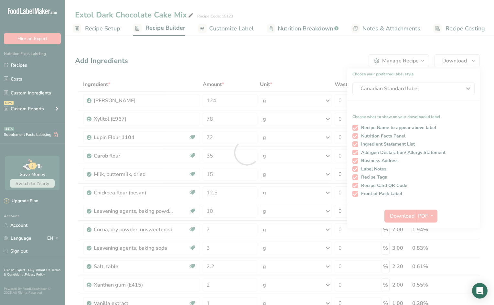
scroll to position [0, 0]
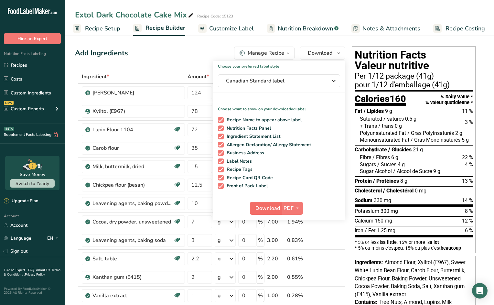
click at [265, 209] on span "Download" at bounding box center [268, 208] width 25 height 8
click at [283, 28] on span "Nutrition Breakdown" at bounding box center [305, 28] width 55 height 9
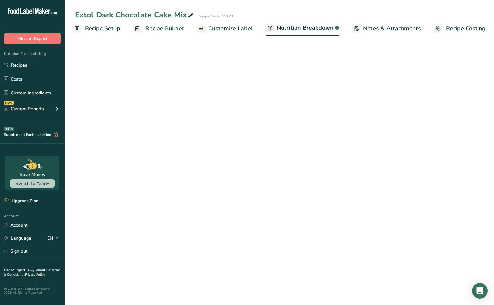
scroll to position [0, 4]
select select "Calories"
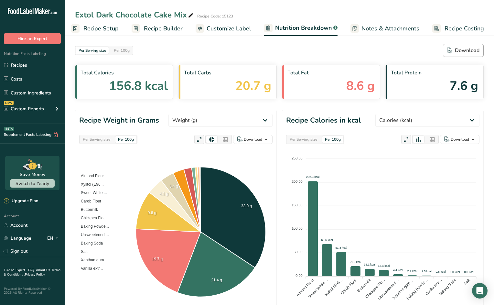
click at [468, 50] on div "Download" at bounding box center [463, 51] width 32 height 8
click at [25, 64] on link "Recipes" at bounding box center [32, 65] width 65 height 12
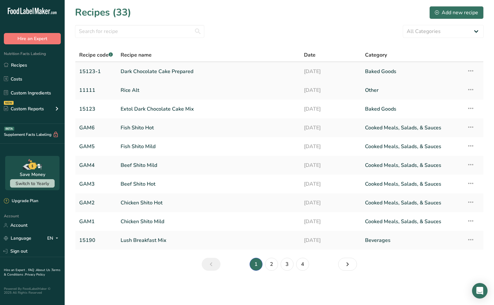
click at [147, 71] on link "Dark Chocolate Cake Prepared" at bounding box center [209, 72] width 176 height 14
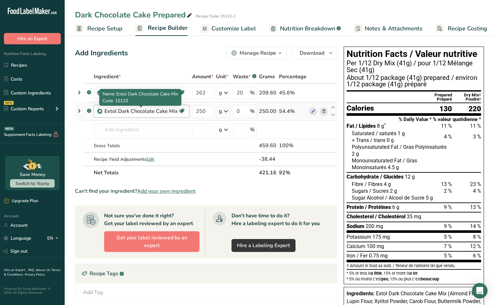
click at [147, 113] on div "Extol Dark Chocolate Cake Mix" at bounding box center [140, 111] width 73 height 8
drag, startPoint x: 129, startPoint y: 113, endPoint x: 133, endPoint y: 120, distance: 8.2
click at [129, 113] on div "Extol Dark Chocolate Cake Mix" at bounding box center [140, 111] width 73 height 8
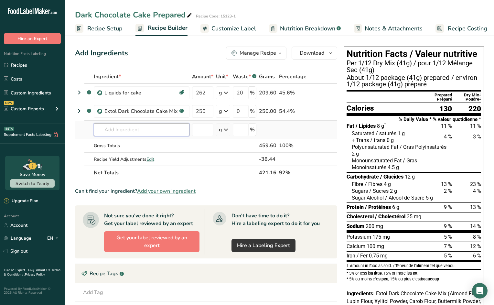
click at [160, 129] on input "text" at bounding box center [142, 129] width 96 height 13
click at [328, 54] on icon "button" at bounding box center [330, 53] width 5 height 8
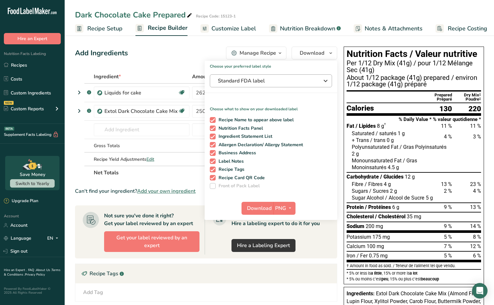
click at [276, 80] on span "Standard FDA label" at bounding box center [266, 81] width 97 height 8
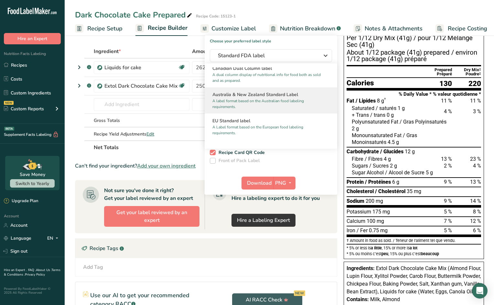
scroll to position [288, 0]
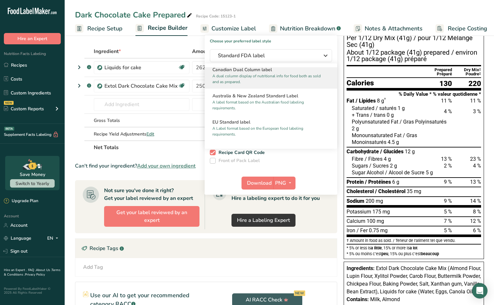
click at [246, 79] on p "A dual column display of nutritional info for food both as sold and as prepared." at bounding box center [267, 79] width 111 height 12
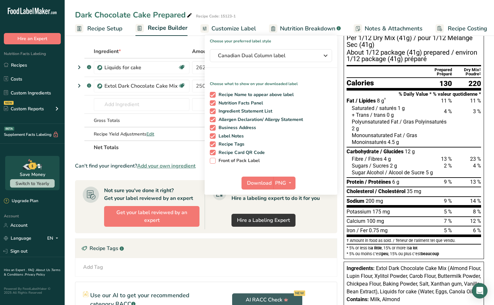
click at [238, 160] on span "Front of Pack Label" at bounding box center [238, 161] width 44 height 6
click at [214, 160] on input "Front of Pack Label" at bounding box center [212, 160] width 4 height 4
checkbox input "true"
click at [288, 182] on icon "button" at bounding box center [290, 183] width 5 height 8
click at [283, 227] on link "PDF" at bounding box center [285, 228] width 21 height 11
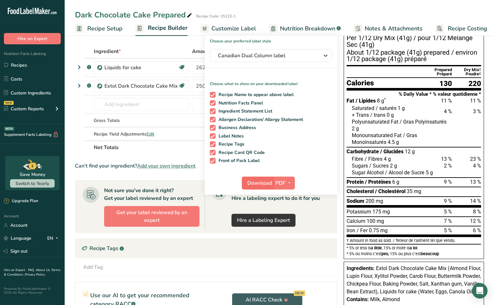
click at [258, 184] on span "Download" at bounding box center [259, 183] width 25 height 8
click at [287, 182] on icon "button" at bounding box center [289, 183] width 5 height 8
click at [284, 194] on link "PNG" at bounding box center [284, 196] width 21 height 11
click at [263, 183] on span "Download" at bounding box center [259, 183] width 25 height 8
click at [294, 27] on span "Nutrition Breakdown" at bounding box center [307, 28] width 55 height 9
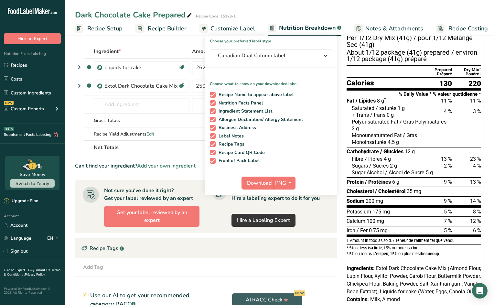
scroll to position [0, 4]
select select "Calories"
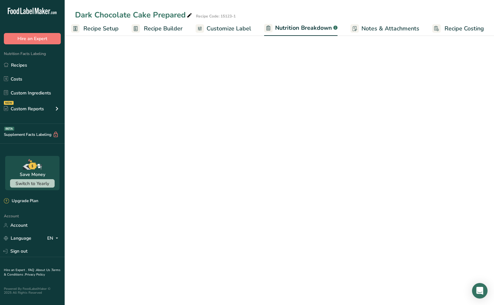
scroll to position [3, 0]
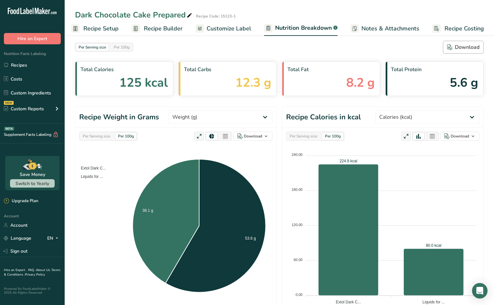
click at [469, 47] on div "Download" at bounding box center [463, 47] width 32 height 8
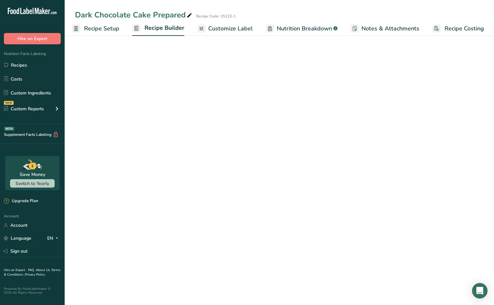
scroll to position [25, 0]
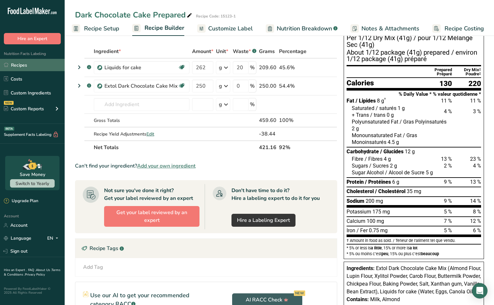
click at [22, 66] on link "Recipes" at bounding box center [32, 65] width 65 height 12
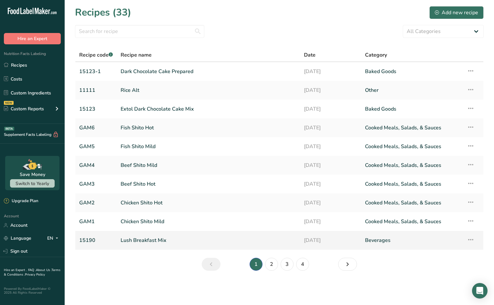
click at [152, 239] on link "Lush Breakfast Mix" at bounding box center [209, 241] width 176 height 14
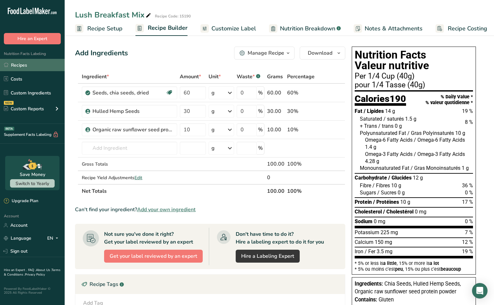
click at [23, 65] on link "Recipes" at bounding box center [32, 65] width 65 height 12
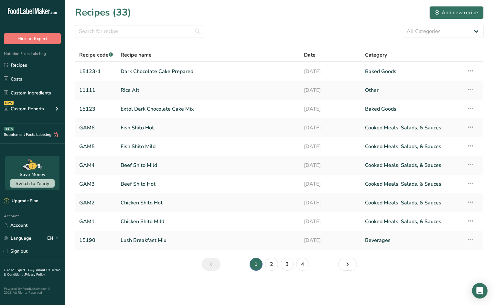
click at [272, 261] on link "2" at bounding box center [271, 264] width 13 height 13
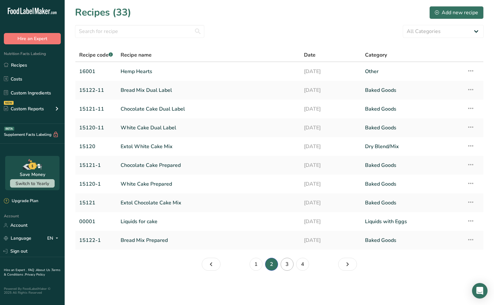
click at [286, 264] on link "3" at bounding box center [287, 264] width 13 height 13
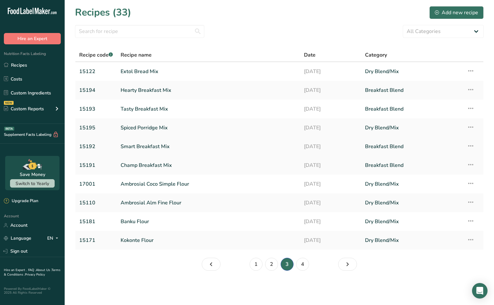
click at [149, 145] on link "Smart Breakfast Mix" at bounding box center [209, 147] width 176 height 14
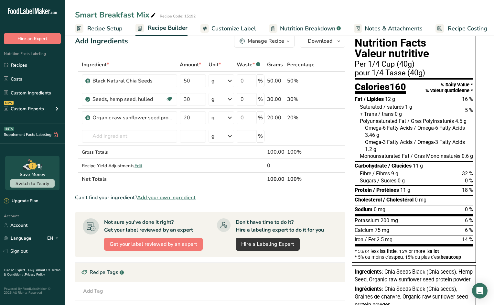
scroll to position [29, 0]
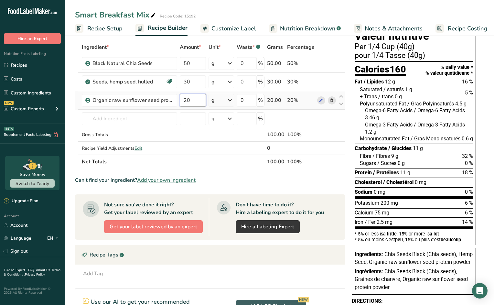
click at [193, 101] on input "20" at bounding box center [193, 100] width 26 height 13
type input "22"
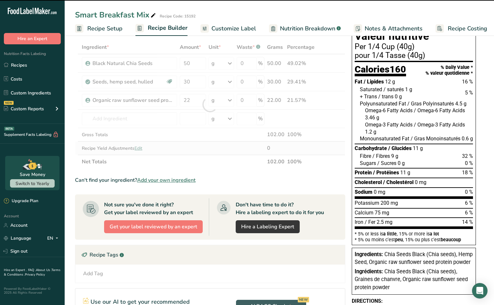
click at [209, 147] on div "Ingredient * Amount * Unit * Waste * .a-a{fill:#347362;}.b-a{fill:#fff;} Grams …" at bounding box center [210, 104] width 270 height 128
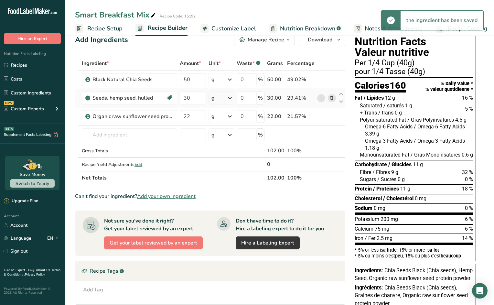
scroll to position [0, 0]
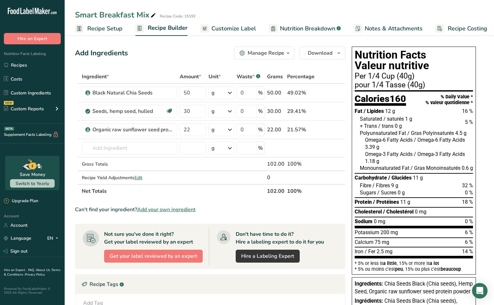
click at [222, 28] on span "Customize Label" at bounding box center [234, 28] width 45 height 9
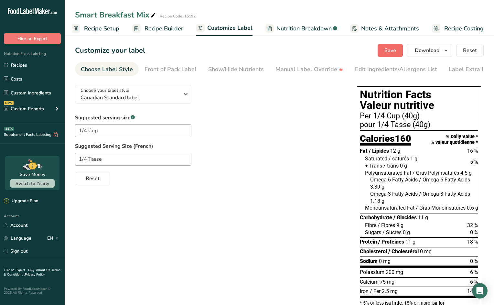
click at [393, 50] on span "Save" at bounding box center [391, 51] width 12 height 8
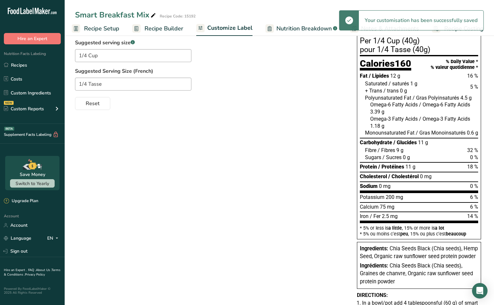
scroll to position [0, 0]
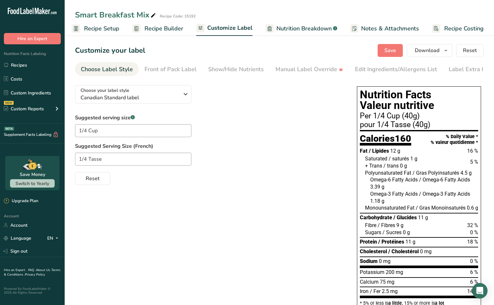
click at [176, 27] on span "Recipe Builder" at bounding box center [164, 28] width 39 height 9
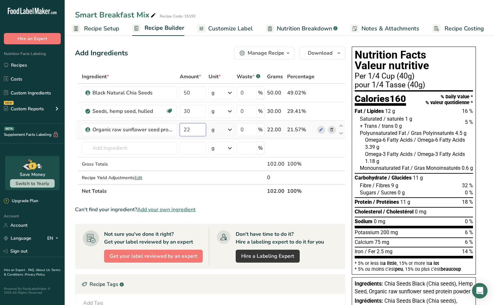
click at [197, 131] on input "22" at bounding box center [193, 129] width 26 height 13
type input "25"
click at [227, 29] on span "Customize Label" at bounding box center [230, 28] width 45 height 9
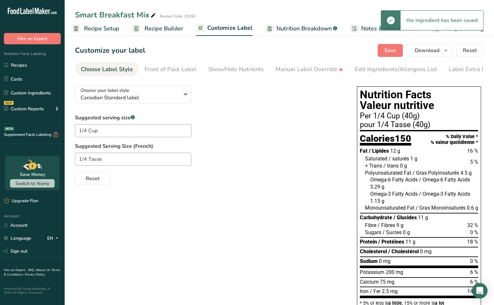
click at [387, 50] on span "Save" at bounding box center [391, 51] width 12 height 8
click at [176, 29] on span "Recipe Builder" at bounding box center [164, 28] width 39 height 9
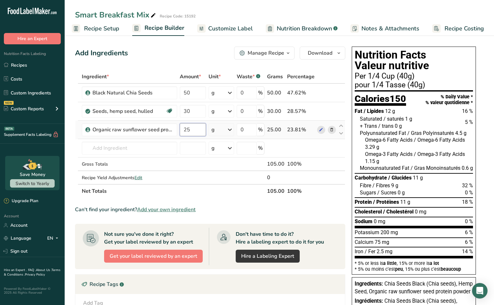
click at [196, 125] on input "25" at bounding box center [193, 129] width 26 height 13
type input "28"
click at [199, 112] on div "Ingredient * Amount * Unit * Waste * .a-a{fill:#347362;}.b-a{fill:#fff;} Grams …" at bounding box center [210, 134] width 270 height 128
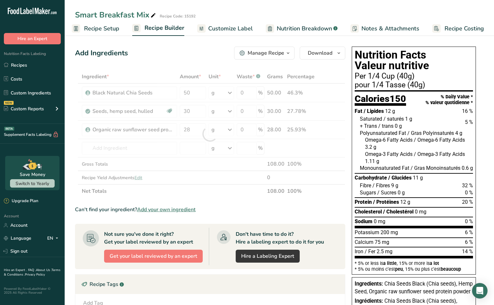
drag, startPoint x: 282, startPoint y: 24, endPoint x: 287, endPoint y: 28, distance: 6.4
click at [282, 24] on span "Nutrition Breakdown" at bounding box center [304, 28] width 55 height 9
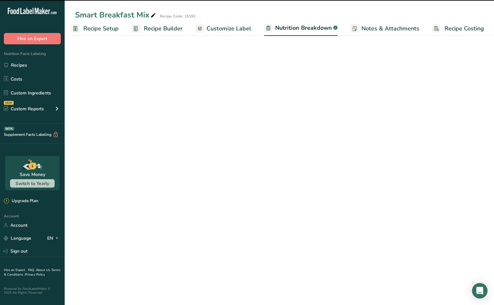
select select "Calories"
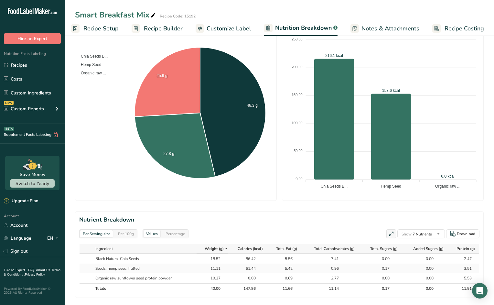
scroll to position [210, 0]
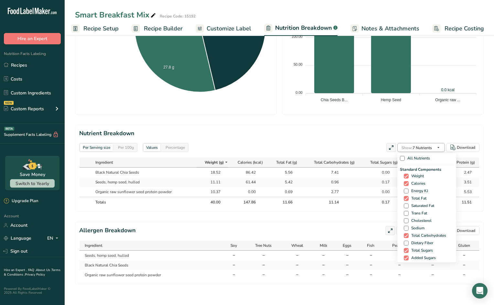
click at [441, 144] on icon "button" at bounding box center [438, 148] width 5 height 8
click at [419, 228] on span "Dietary Fiber" at bounding box center [421, 228] width 25 height 5
click at [408, 228] on input "Dietary Fiber" at bounding box center [406, 229] width 4 height 4
checkbox input "true"
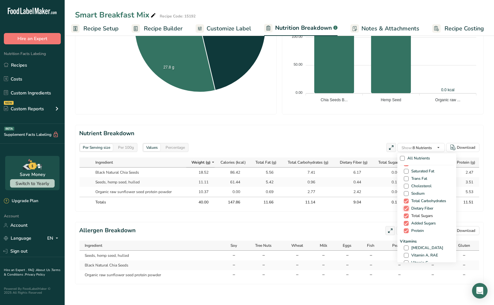
scroll to position [36, 0]
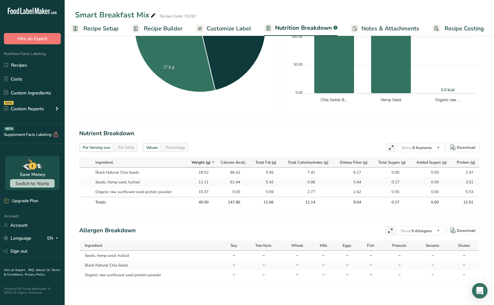
click at [417, 118] on div "Per Serving size Per 100g Download Total Calories 147.9 kcal Total Carbs 11.1 g…" at bounding box center [279, 62] width 409 height 446
click at [157, 29] on span "Recipe Builder" at bounding box center [163, 28] width 39 height 9
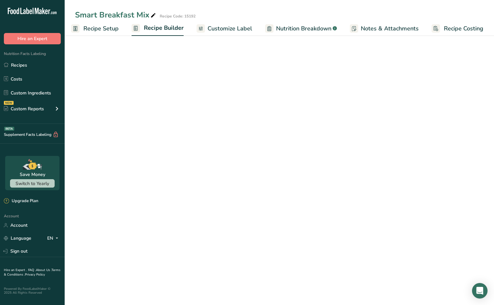
scroll to position [0, 3]
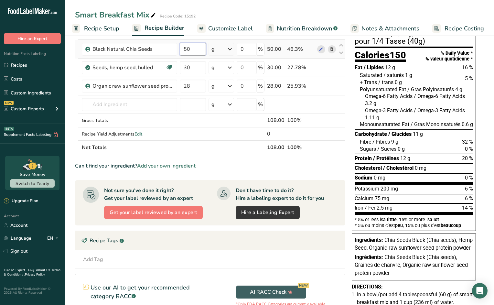
click at [196, 52] on input "50" at bounding box center [193, 49] width 26 height 13
type input "55"
click at [197, 86] on div "Ingredient * Amount * Unit * Waste * .a-a{fill:#347362;}.b-a{fill:#fff;} Grams …" at bounding box center [210, 90] width 270 height 128
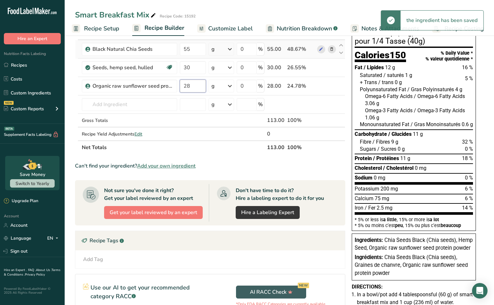
scroll to position [42, 0]
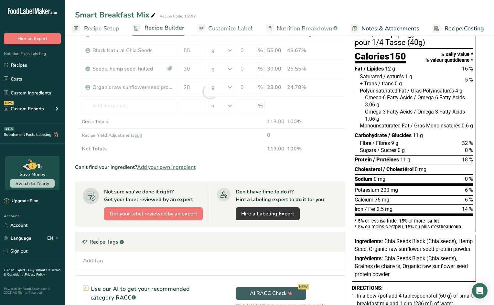
drag, startPoint x: 231, startPoint y: 27, endPoint x: 253, endPoint y: 33, distance: 22.2
click at [231, 27] on span "Customize Label" at bounding box center [230, 28] width 45 height 9
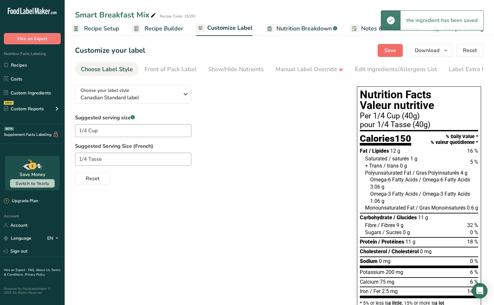
click at [395, 50] on span "Save" at bounding box center [391, 51] width 12 height 8
click at [395, 49] on span "Save" at bounding box center [391, 51] width 12 height 8
click at [168, 30] on span "Recipe Builder" at bounding box center [164, 28] width 39 height 9
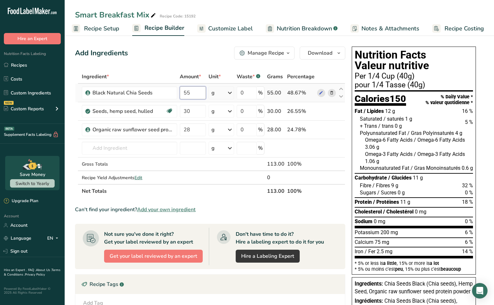
click at [193, 92] on input "55" at bounding box center [193, 92] width 26 height 13
type input "5"
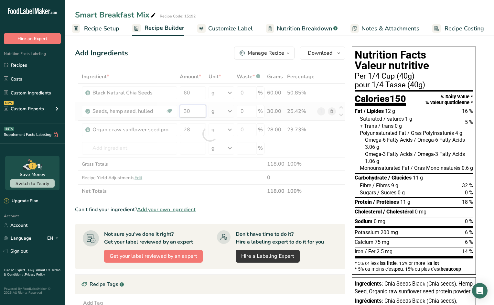
click at [196, 110] on div "Ingredient * Amount * Unit * Waste * .a-a{fill:#347362;}.b-a{fill:#fff;} Grams …" at bounding box center [210, 134] width 270 height 128
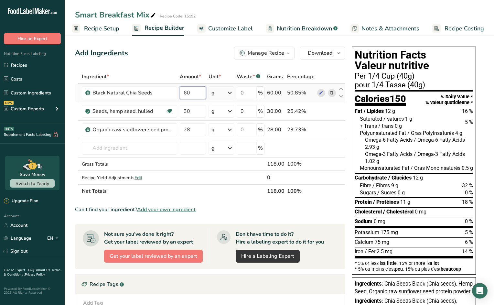
click at [193, 94] on div "Ingredient * Amount * Unit * Waste * .a-a{fill:#347362;}.b-a{fill:#fff;} Grams …" at bounding box center [210, 134] width 270 height 128
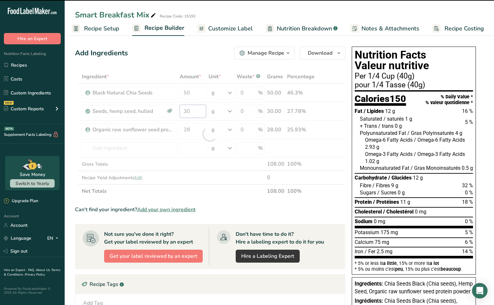
click at [195, 109] on div "Ingredient * Amount * Unit * Waste * .a-a{fill:#347362;}.b-a{fill:#fff;} Grams …" at bounding box center [210, 134] width 270 height 128
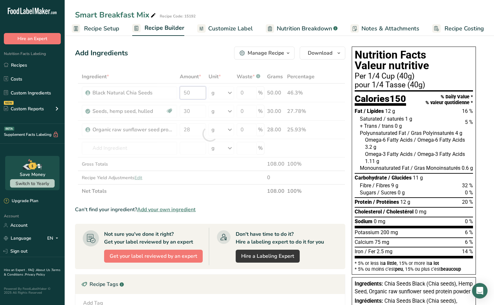
click at [189, 92] on div "Ingredient * Amount * Unit * Waste * .a-a{fill:#347362;}.b-a{fill:#fff;} Grams …" at bounding box center [210, 134] width 270 height 128
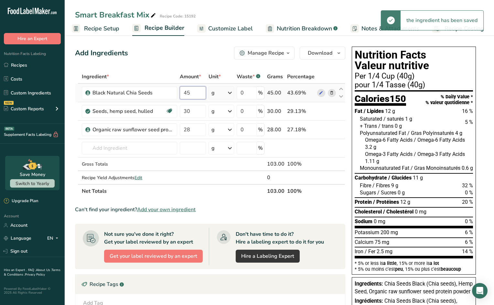
type input "45"
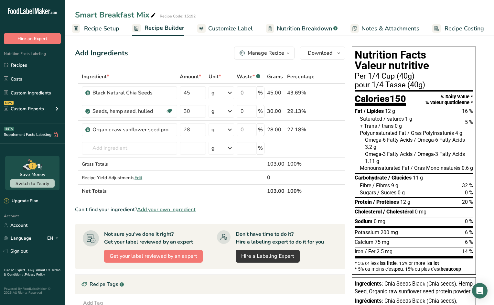
click at [241, 28] on span "Customize Label" at bounding box center [230, 28] width 45 height 9
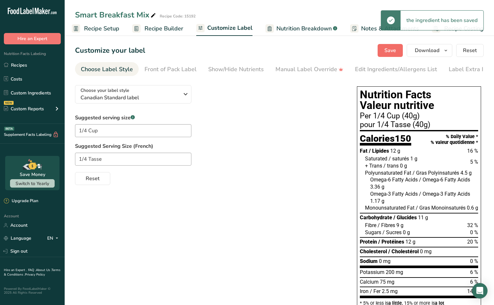
click at [394, 50] on span "Save" at bounding box center [391, 51] width 12 height 8
click at [393, 51] on span "Save" at bounding box center [391, 51] width 12 height 8
click at [167, 28] on span "Recipe Builder" at bounding box center [164, 28] width 39 height 9
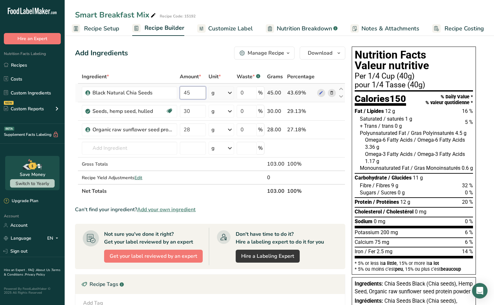
click at [189, 92] on input "45" at bounding box center [193, 92] width 26 height 13
type input "48"
click at [196, 113] on div "Ingredient * Amount * Unit * Waste * .a-a{fill:#347362;}.b-a{fill:#fff;} Grams …" at bounding box center [210, 134] width 270 height 128
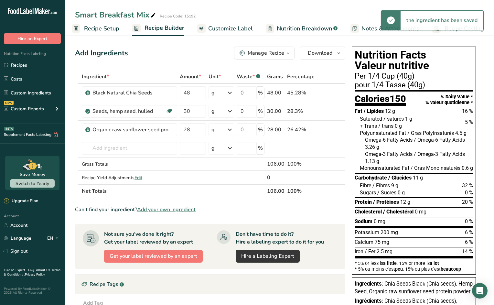
click at [317, 28] on span "Nutrition Breakdown" at bounding box center [304, 28] width 55 height 9
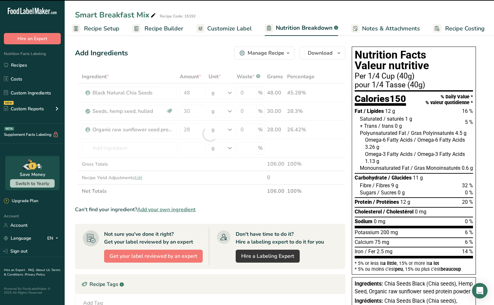
scroll to position [0, 4]
select select "Calories"
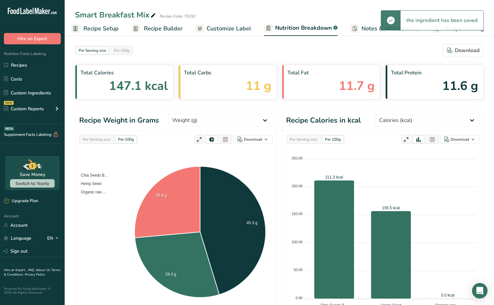
drag, startPoint x: 238, startPoint y: 27, endPoint x: 254, endPoint y: 30, distance: 16.0
click at [239, 27] on span "Customize Label" at bounding box center [229, 28] width 45 height 9
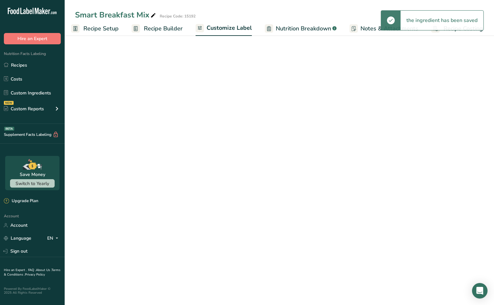
scroll to position [0, 3]
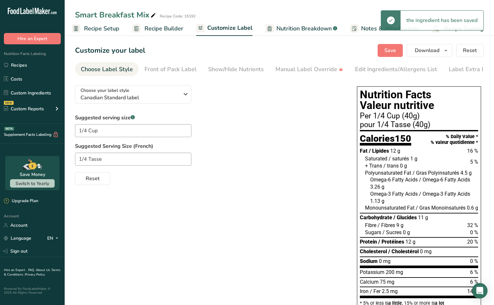
click at [391, 50] on span "Save" at bounding box center [391, 51] width 12 height 8
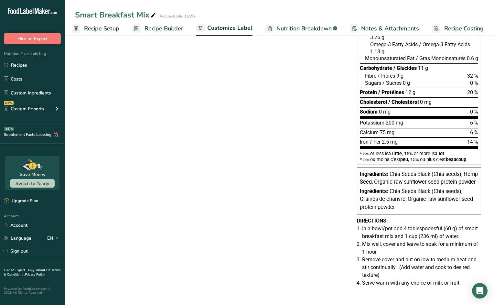
scroll to position [0, 0]
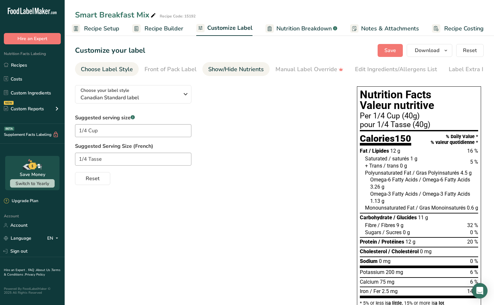
click at [255, 68] on div "Show/Hide Nutrients" at bounding box center [236, 69] width 56 height 9
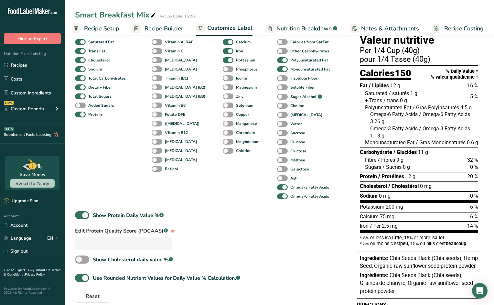
scroll to position [151, 0]
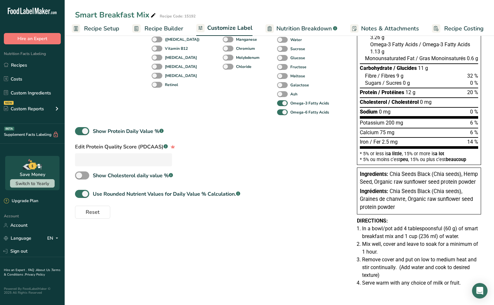
click at [156, 28] on span "Recipe Builder" at bounding box center [164, 28] width 39 height 9
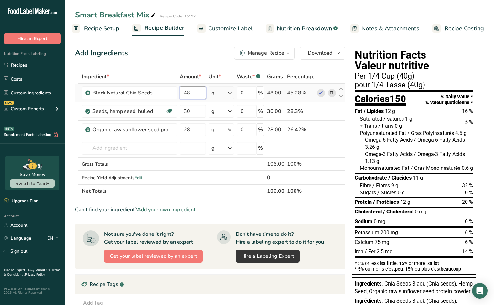
drag, startPoint x: 192, startPoint y: 92, endPoint x: 183, endPoint y: 93, distance: 8.8
click at [183, 93] on input "48" at bounding box center [193, 92] width 26 height 13
type input "55"
click at [226, 27] on span "Customize Label" at bounding box center [230, 28] width 45 height 9
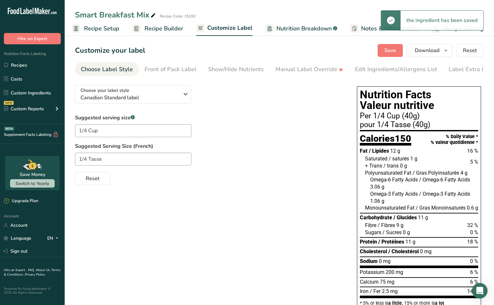
click at [394, 50] on span "Save" at bounding box center [391, 51] width 12 height 8
click at [393, 50] on span "Save" at bounding box center [391, 51] width 12 height 8
click at [397, 49] on button "Save" at bounding box center [390, 50] width 25 height 13
click at [306, 29] on span "Nutrition Breakdown" at bounding box center [304, 28] width 55 height 9
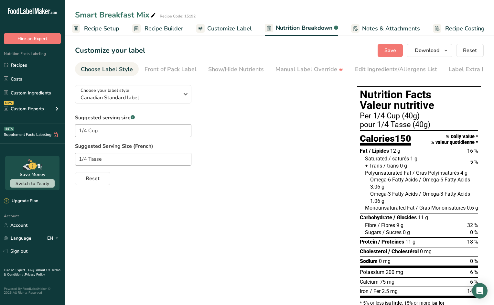
scroll to position [0, 4]
select select "Calories"
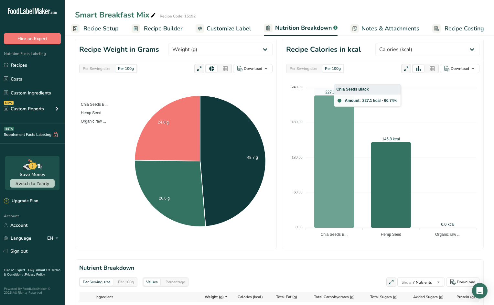
scroll to position [210, 0]
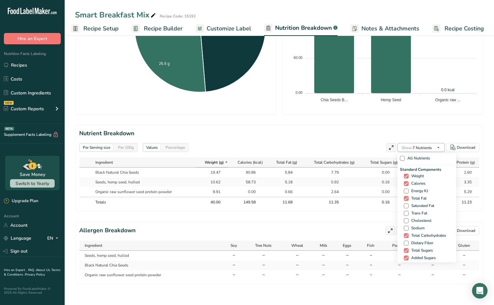
click at [441, 144] on icon "button" at bounding box center [438, 148] width 5 height 8
click at [405, 242] on span at bounding box center [406, 243] width 5 height 5
click at [405, 242] on input "Dietary Fiber" at bounding box center [406, 243] width 4 height 4
checkbox input "true"
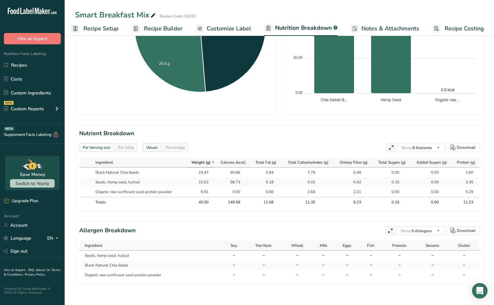
drag, startPoint x: 360, startPoint y: 198, endPoint x: 350, endPoint y: 197, distance: 10.0
click at [350, 199] on div "9.23" at bounding box center [353, 202] width 16 height 6
click at [151, 28] on span "Recipe Builder" at bounding box center [163, 28] width 39 height 9
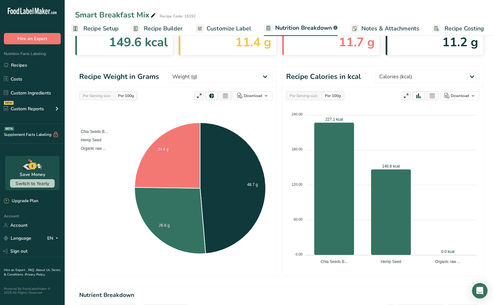
scroll to position [0, 3]
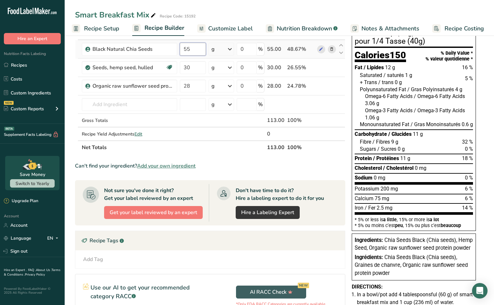
drag, startPoint x: 190, startPoint y: 47, endPoint x: 182, endPoint y: 48, distance: 7.8
click at [182, 48] on input "55" at bounding box center [193, 49] width 26 height 13
type input "65"
click at [191, 100] on div "Ingredient * Amount * Unit * Waste * .a-a{fill:#347362;}.b-a{fill:#fff;} Grams …" at bounding box center [210, 90] width 270 height 128
drag, startPoint x: 195, startPoint y: 86, endPoint x: 179, endPoint y: 86, distance: 15.9
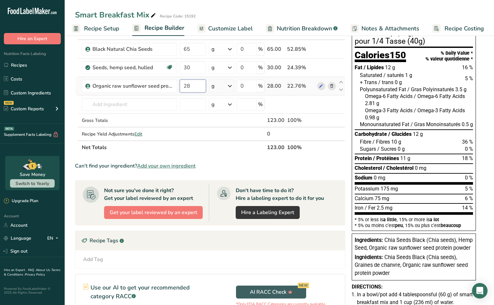
click at [179, 86] on td "28" at bounding box center [193, 86] width 29 height 18
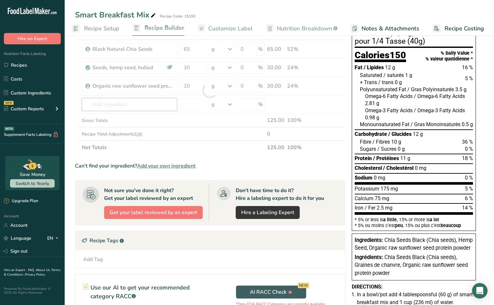
click at [159, 102] on div "Ingredient * Amount * Unit * Waste * .a-a{fill:#347362;}.b-a{fill:#fff;} Grams …" at bounding box center [210, 90] width 270 height 128
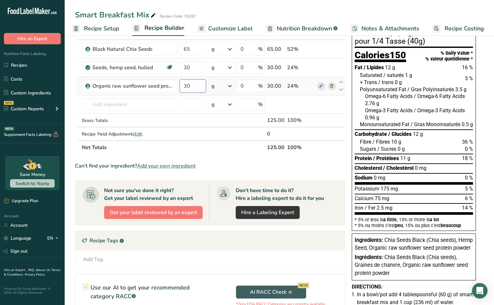
click at [193, 87] on input "30" at bounding box center [193, 86] width 26 height 13
type input "35"
click at [160, 104] on div "Ingredient * Amount * Unit * Waste * .a-a{fill:#347362;}.b-a{fill:#fff;} Grams …" at bounding box center [210, 90] width 270 height 128
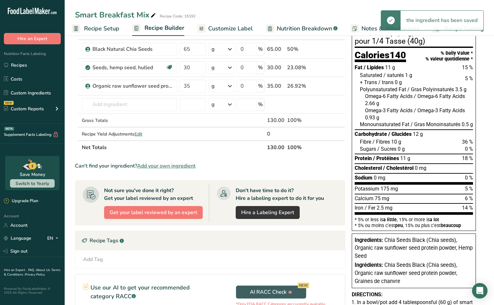
click at [237, 27] on span "Customize Label" at bounding box center [230, 28] width 45 height 9
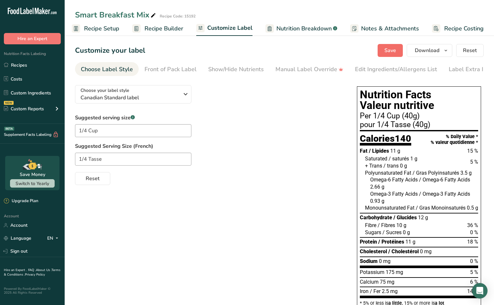
click at [389, 51] on span "Save" at bounding box center [391, 51] width 12 height 8
click at [170, 27] on span "Recipe Builder" at bounding box center [164, 28] width 39 height 9
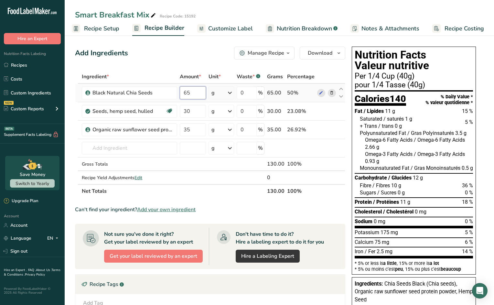
drag, startPoint x: 193, startPoint y: 94, endPoint x: 182, endPoint y: 94, distance: 11.6
click at [182, 94] on input "65" at bounding box center [193, 92] width 26 height 13
drag, startPoint x: 452, startPoint y: 41, endPoint x: 197, endPoint y: 92, distance: 260.3
click at [197, 92] on input "65" at bounding box center [193, 92] width 26 height 13
drag, startPoint x: 197, startPoint y: 92, endPoint x: 173, endPoint y: 92, distance: 24.6
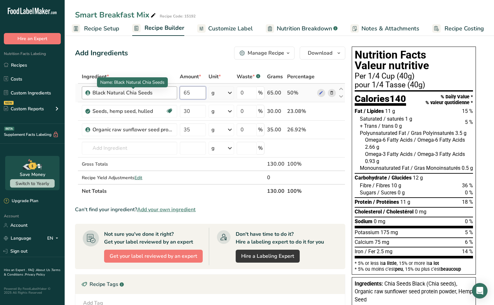
click at [173, 92] on tr "Black Natural Chia Seeds 65 g Weight Units g kg mg See more Volume Units l Volu…" at bounding box center [210, 93] width 270 height 18
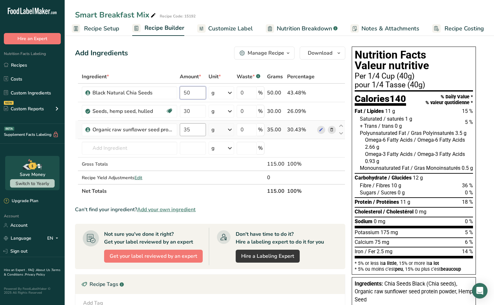
type input "50"
click at [192, 129] on div "Ingredient * Amount * Unit * Waste * .a-a{fill:#347362;}.b-a{fill:#fff;} Grams …" at bounding box center [210, 134] width 270 height 128
drag, startPoint x: 192, startPoint y: 129, endPoint x: 184, endPoint y: 129, distance: 8.1
click at [184, 129] on input "35" at bounding box center [193, 129] width 26 height 13
type input "20"
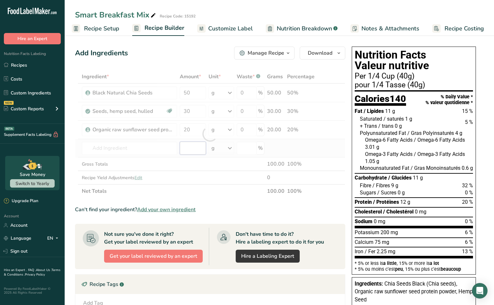
click at [196, 151] on div "Ingredient * Amount * Unit * Waste * .a-a{fill:#347362;}.b-a{fill:#fff;} Grams …" at bounding box center [210, 134] width 270 height 128
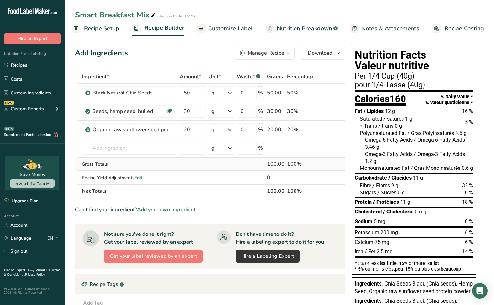
click at [190, 164] on td at bounding box center [193, 165] width 29 height 14
click at [237, 30] on span "Customize Label" at bounding box center [230, 28] width 45 height 9
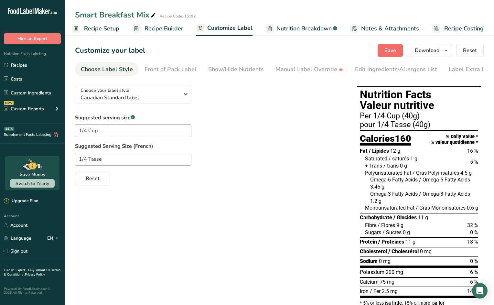
click at [392, 50] on span "Save" at bounding box center [391, 51] width 12 height 8
click at [167, 29] on span "Recipe Builder" at bounding box center [164, 28] width 39 height 9
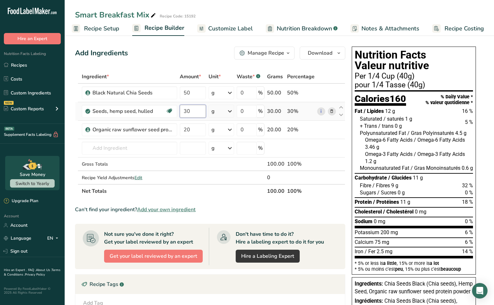
click at [190, 112] on input "30" at bounding box center [193, 111] width 26 height 13
type input "32"
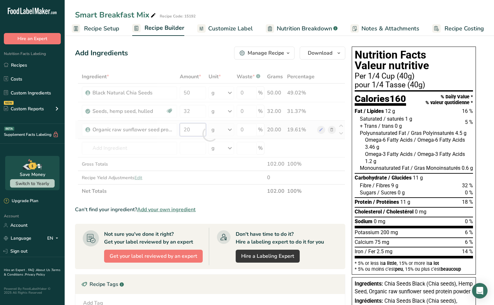
click at [194, 127] on div "Ingredient * Amount * Unit * Waste * .a-a{fill:#347362;}.b-a{fill:#fff;} Grams …" at bounding box center [210, 134] width 270 height 128
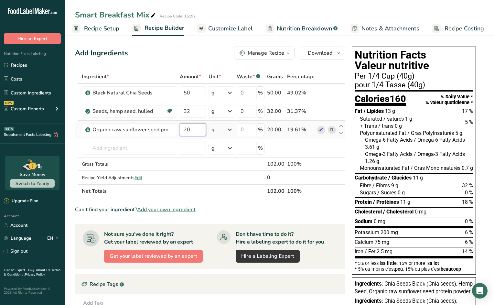
type input "2"
type input "17"
click at [164, 149] on div "Ingredient * Amount * Unit * Waste * .a-a{fill:#347362;}.b-a{fill:#fff;} Grams …" at bounding box center [210, 134] width 270 height 128
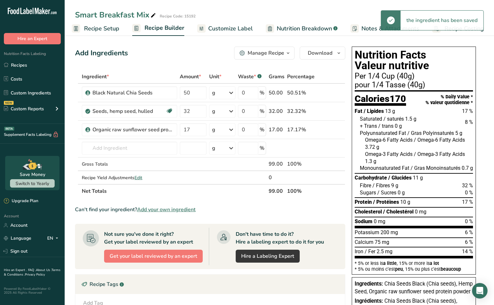
click at [240, 27] on span "Customize Label" at bounding box center [230, 28] width 45 height 9
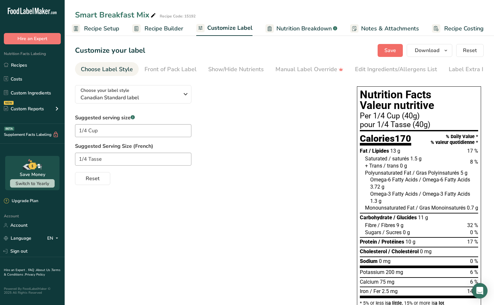
click at [384, 49] on button "Save" at bounding box center [390, 50] width 25 height 13
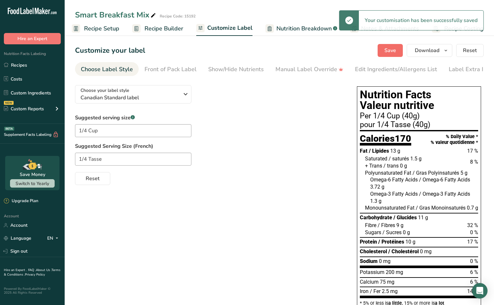
click at [389, 50] on span "Save" at bounding box center [391, 51] width 12 height 8
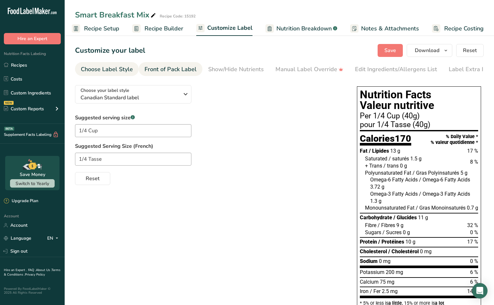
click at [158, 70] on div "Front of Pack Label" at bounding box center [171, 69] width 52 height 9
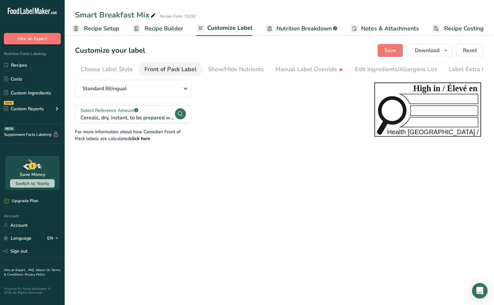
scroll to position [0, 9]
click at [162, 28] on span "Recipe Builder" at bounding box center [164, 28] width 39 height 9
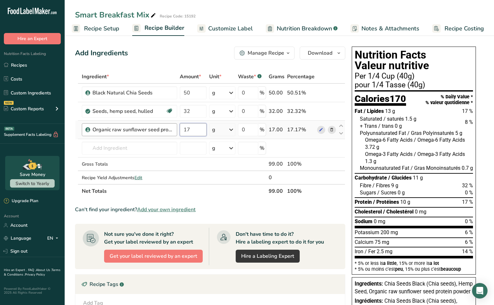
drag, startPoint x: 190, startPoint y: 128, endPoint x: 174, endPoint y: 127, distance: 16.5
click at [174, 127] on tr "Organic raw sunflower seed protein powder 17 g Weight Units g kg mg See more Vo…" at bounding box center [210, 130] width 270 height 18
type input "20"
click at [154, 147] on div "Ingredient * Amount * Unit * Waste * .a-a{fill:#347362;}.b-a{fill:#fff;} Grams …" at bounding box center [210, 134] width 270 height 128
click at [339, 53] on icon "button" at bounding box center [338, 53] width 5 height 8
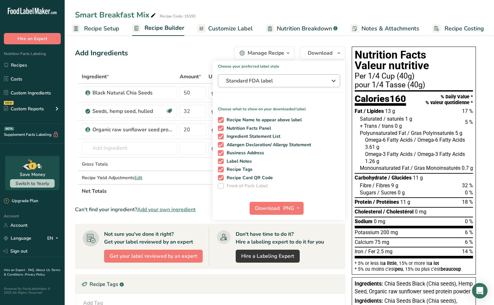
click at [279, 80] on span "Standard FDA label" at bounding box center [274, 81] width 97 height 8
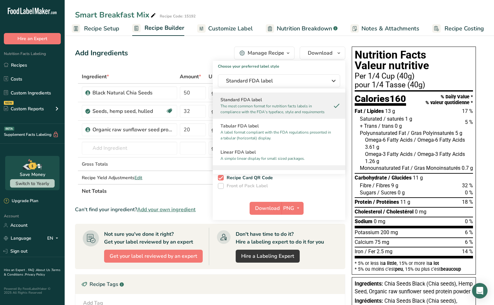
scroll to position [214, 0]
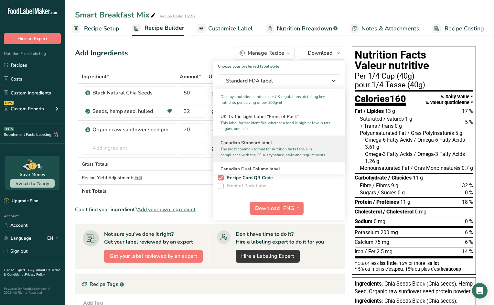
click at [253, 146] on h2 "Canadian Standard label" at bounding box center [279, 142] width 117 height 7
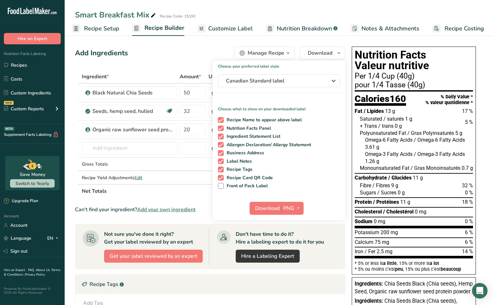
drag, startPoint x: 246, startPoint y: 184, endPoint x: 252, endPoint y: 190, distance: 8.5
click at [246, 184] on span "Front of Pack Label" at bounding box center [246, 186] width 44 height 6
click at [222, 184] on input "Front of Pack Label" at bounding box center [220, 186] width 4 height 4
checkbox input "true"
click at [279, 209] on span "Download" at bounding box center [267, 208] width 25 height 8
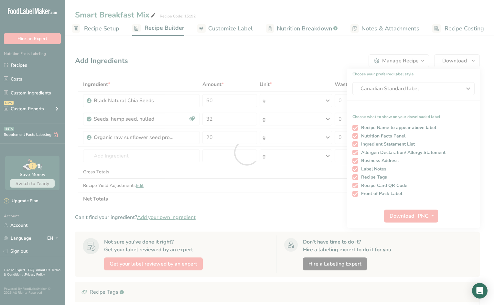
scroll to position [0, 0]
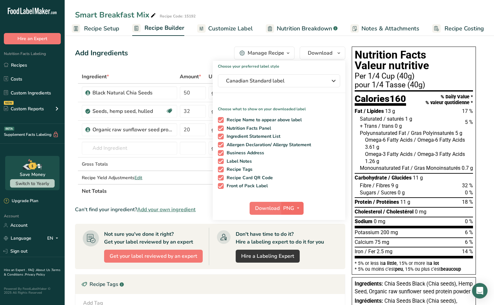
click at [299, 207] on icon "button" at bounding box center [298, 208] width 5 height 8
click at [294, 251] on link "PDF" at bounding box center [293, 253] width 21 height 11
click at [267, 209] on span "Download" at bounding box center [268, 208] width 25 height 8
click at [195, 112] on input "32" at bounding box center [193, 111] width 26 height 13
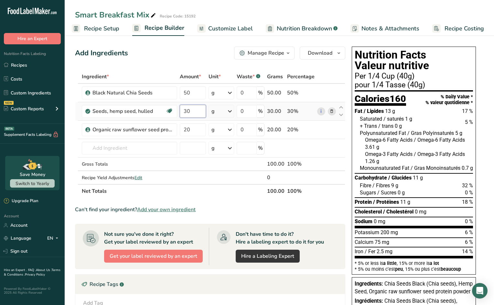
type input "30"
click at [163, 147] on div "Ingredient * Amount * Unit * Waste * .a-a{fill:#347362;}.b-a{fill:#fff;} Grams …" at bounding box center [210, 134] width 270 height 128
click at [223, 28] on span "Customize Label" at bounding box center [230, 28] width 45 height 9
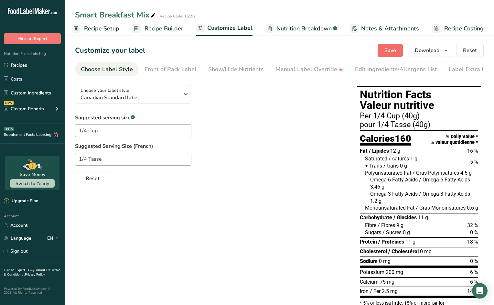
click at [390, 49] on span "Save" at bounding box center [391, 51] width 12 height 8
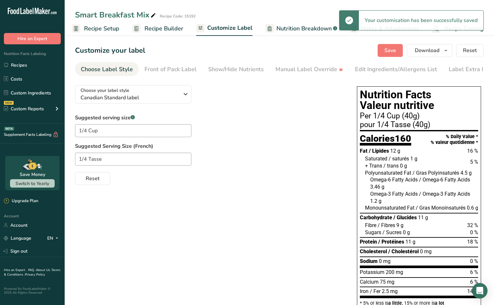
click at [163, 28] on span "Recipe Builder" at bounding box center [164, 28] width 39 height 9
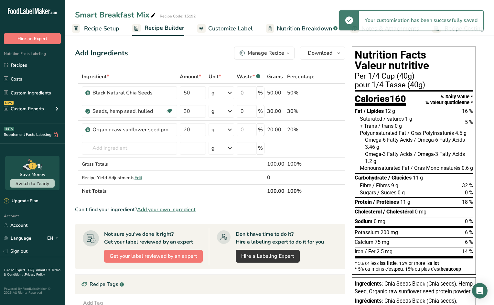
click at [225, 28] on span "Customize Label" at bounding box center [230, 28] width 45 height 9
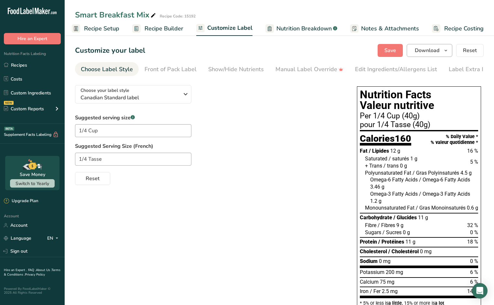
click at [446, 49] on icon "button" at bounding box center [445, 51] width 5 height 8
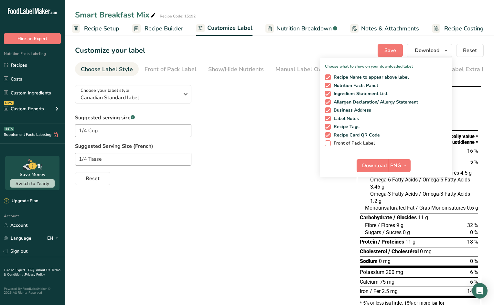
click at [329, 144] on span at bounding box center [328, 143] width 6 height 6
click at [329, 144] on input "Front of Pack Label" at bounding box center [327, 143] width 4 height 4
checkbox input "true"
click at [407, 166] on icon "button" at bounding box center [405, 165] width 5 height 8
click at [401, 209] on link "PDF" at bounding box center [400, 210] width 21 height 11
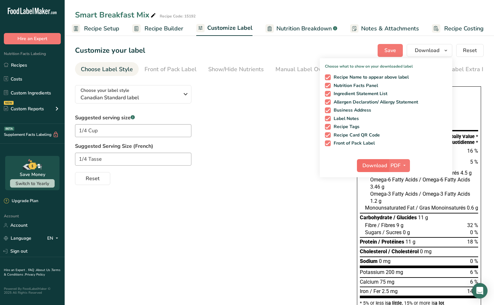
click at [367, 166] on span "Download" at bounding box center [375, 166] width 25 height 8
click at [404, 165] on icon "button" at bounding box center [404, 165] width 5 height 8
click at [398, 178] on link "PNG" at bounding box center [399, 178] width 21 height 11
click at [377, 164] on span "Download" at bounding box center [374, 166] width 25 height 8
click at [405, 166] on icon "button" at bounding box center [405, 165] width 5 height 8
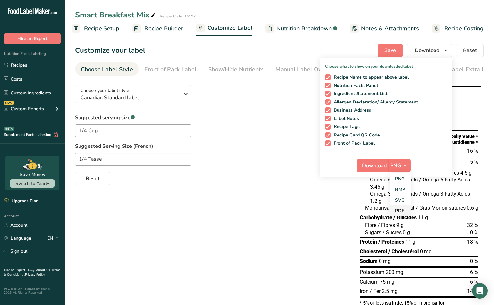
click at [400, 209] on link "PDF" at bounding box center [400, 210] width 21 height 11
click at [374, 164] on span "Download" at bounding box center [375, 166] width 25 height 8
click at [183, 69] on div "Front of Pack Label" at bounding box center [171, 69] width 52 height 9
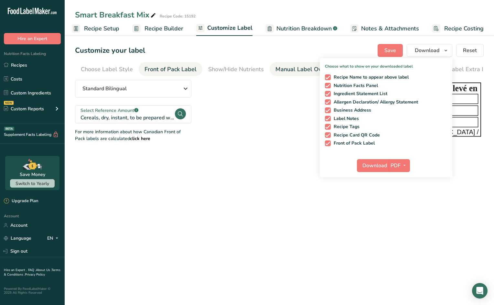
scroll to position [0, 9]
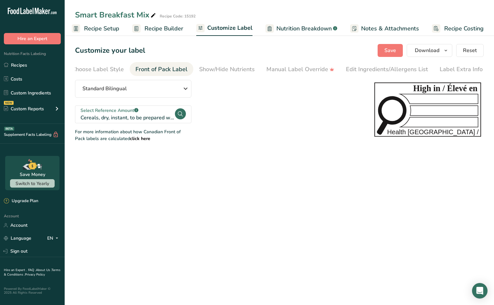
click at [233, 26] on span "Customize Label" at bounding box center [229, 28] width 45 height 9
click at [288, 26] on span "Nutrition Breakdown" at bounding box center [304, 28] width 55 height 9
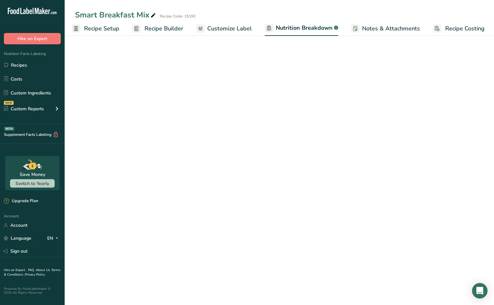
scroll to position [0, 4]
select select "Calories"
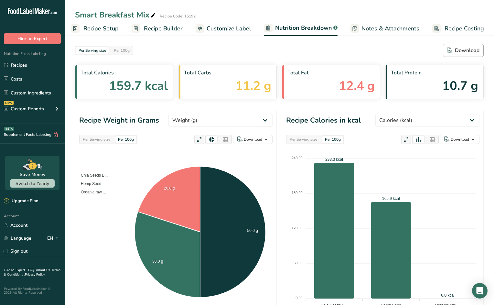
click at [456, 51] on div "Download" at bounding box center [463, 51] width 32 height 8
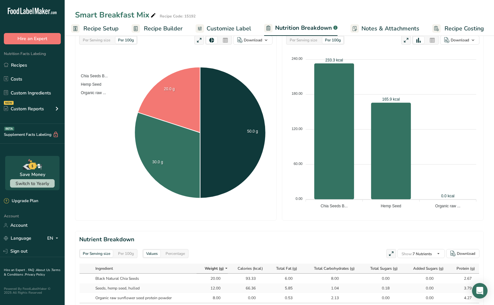
scroll to position [210, 0]
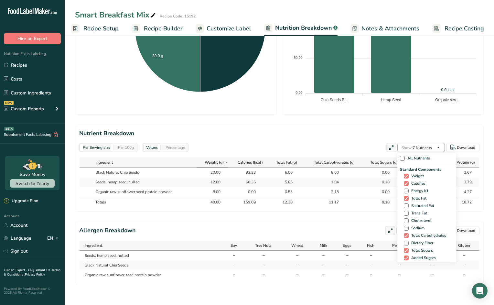
click at [441, 144] on icon "button" at bounding box center [438, 148] width 5 height 8
click at [405, 242] on span at bounding box center [406, 243] width 5 height 5
click at [405, 242] on input "Dietary Fiber" at bounding box center [406, 243] width 4 height 4
checkbox input "true"
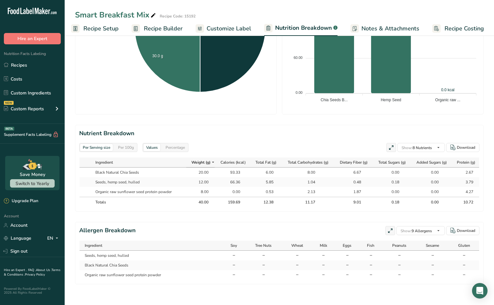
scroll to position [0, 0]
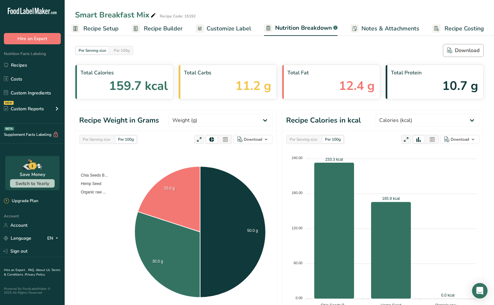
click at [458, 52] on div "Download" at bounding box center [463, 51] width 32 height 8
click at [24, 64] on link "Recipes" at bounding box center [32, 65] width 65 height 12
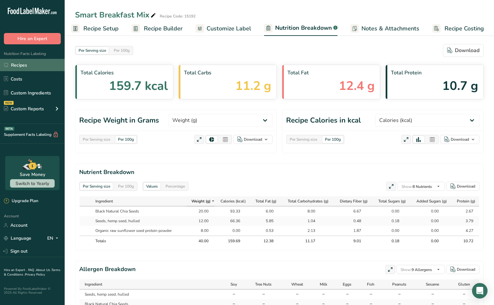
click at [24, 64] on link "Recipes" at bounding box center [32, 65] width 65 height 12
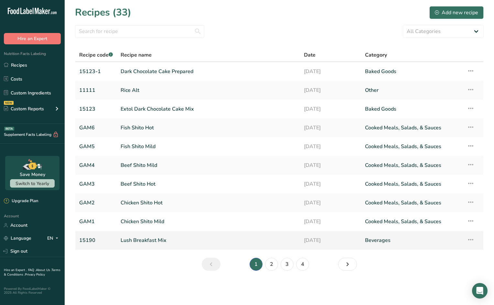
click at [150, 238] on link "Lush Breakfast Mix" at bounding box center [209, 241] width 176 height 14
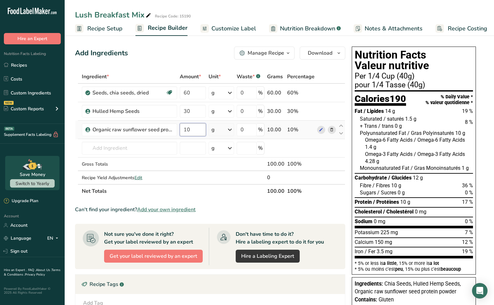
click at [192, 131] on input "10" at bounding box center [193, 129] width 26 height 13
click at [158, 149] on div "Ingredient * Amount * Unit * Waste * .a-a{fill:#347362;}.b-a{fill:#fff;} Grams …" at bounding box center [210, 134] width 270 height 128
click at [191, 130] on input "15" at bounding box center [193, 129] width 26 height 13
click at [163, 148] on div "Ingredient * Amount * Unit * Waste * .a-a{fill:#347362;}.b-a{fill:#fff;} Grams …" at bounding box center [210, 134] width 270 height 128
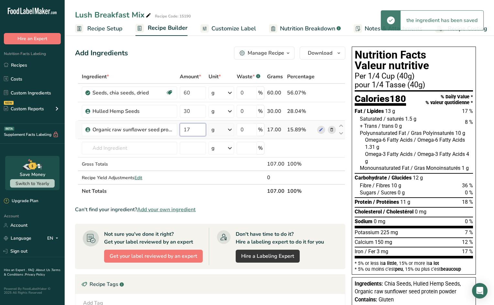
click at [192, 130] on input "17" at bounding box center [193, 129] width 26 height 13
type input "1"
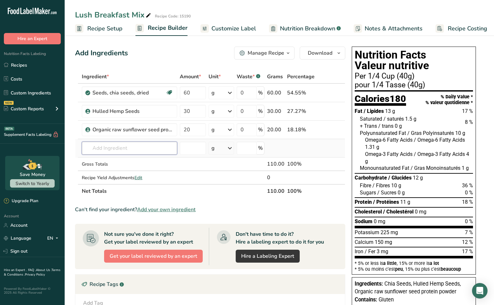
click at [163, 148] on div "Ingredient * Amount * Unit * Waste * .a-a{fill:#347362;}.b-a{fill:#fff;} Grams …" at bounding box center [210, 134] width 270 height 128
drag, startPoint x: 191, startPoint y: 131, endPoint x: 187, endPoint y: 131, distance: 4.9
click at [187, 131] on input "20" at bounding box center [193, 129] width 26 height 13
type input "2"
type input "15"
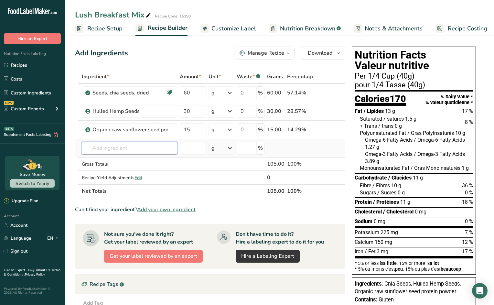
click at [172, 149] on div "Ingredient * Amount * Unit * Waste * .a-a{fill:#347362;}.b-a{fill:#fff;} Grams …" at bounding box center [210, 134] width 270 height 128
drag, startPoint x: 221, startPoint y: 28, endPoint x: 283, endPoint y: 36, distance: 62.6
click at [221, 28] on span "Customize Label" at bounding box center [234, 28] width 45 height 9
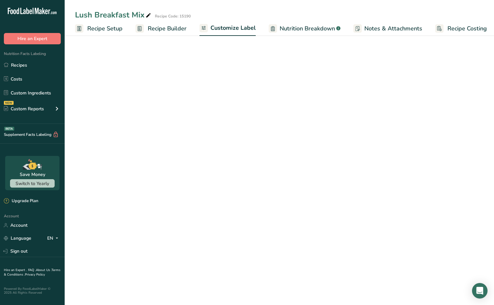
scroll to position [0, 3]
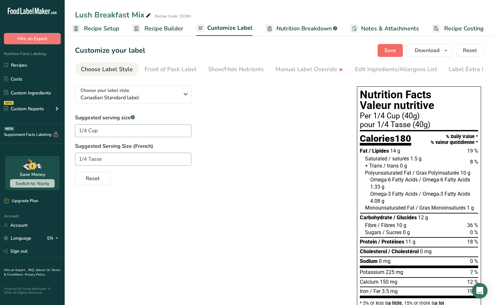
click at [388, 50] on span "Save" at bounding box center [391, 51] width 12 height 8
click at [175, 26] on span "Recipe Builder" at bounding box center [164, 28] width 39 height 9
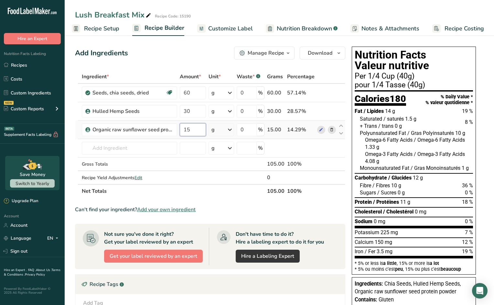
drag, startPoint x: 193, startPoint y: 128, endPoint x: 183, endPoint y: 128, distance: 9.7
click at [183, 128] on input "15" at bounding box center [193, 129] width 26 height 13
type input "20"
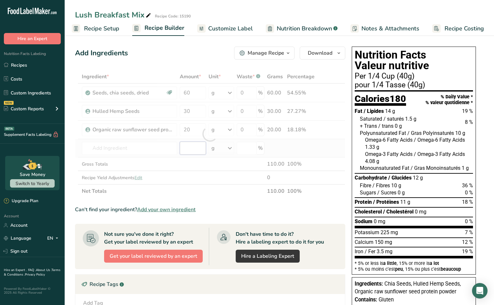
click at [197, 146] on div "Ingredient * Amount * Unit * Waste * .a-a{fill:#347362;}.b-a{fill:#fff;} Grams …" at bounding box center [210, 134] width 270 height 128
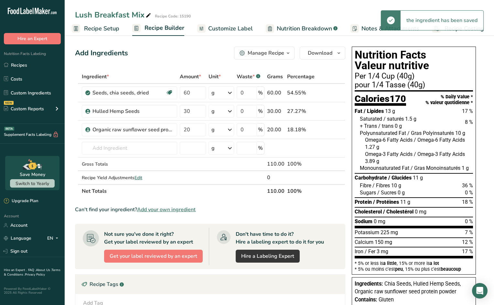
click at [232, 28] on span "Customize Label" at bounding box center [230, 28] width 45 height 9
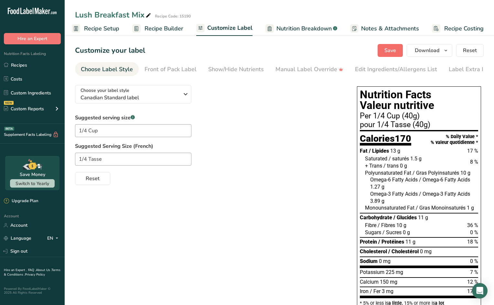
click at [388, 51] on span "Save" at bounding box center [391, 51] width 12 height 8
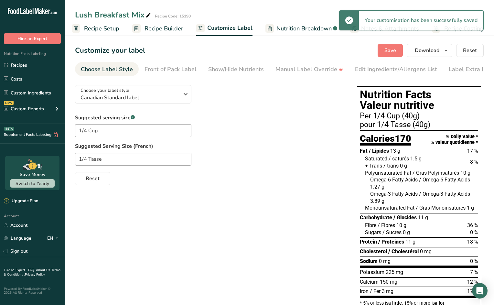
click at [171, 28] on span "Recipe Builder" at bounding box center [164, 28] width 39 height 9
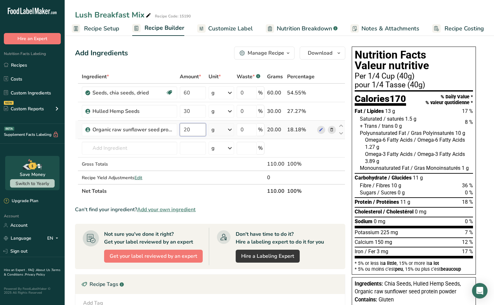
click at [196, 132] on input "20" at bounding box center [193, 129] width 26 height 13
type input "25"
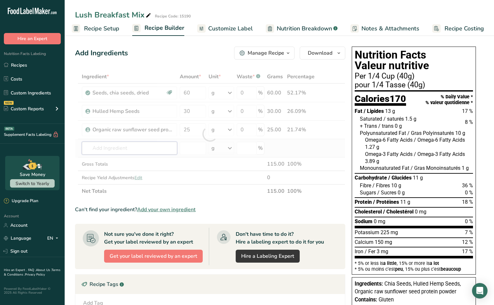
click at [161, 148] on div "Ingredient * Amount * Unit * Waste * .a-a{fill:#347362;}.b-a{fill:#fff;} Grams …" at bounding box center [210, 134] width 270 height 128
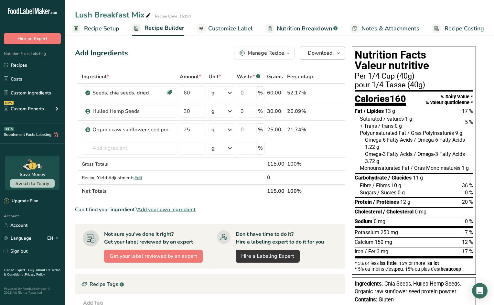
click at [338, 52] on icon "button" at bounding box center [338, 53] width 5 height 8
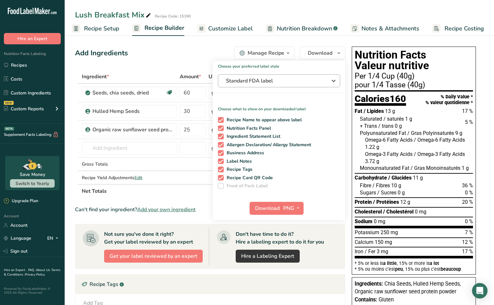
click at [274, 81] on span "Standard FDA label" at bounding box center [274, 81] width 97 height 8
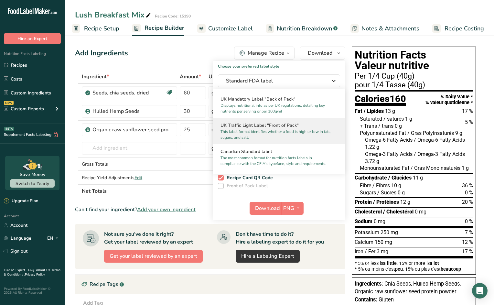
scroll to position [209, 0]
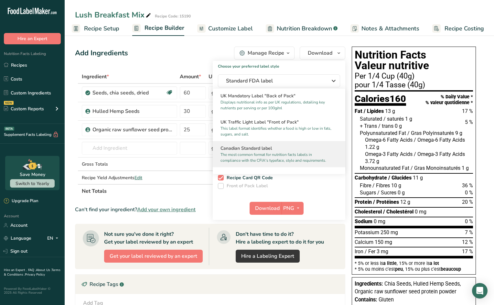
click at [257, 152] on h2 "Canadian Standard label" at bounding box center [279, 148] width 117 height 7
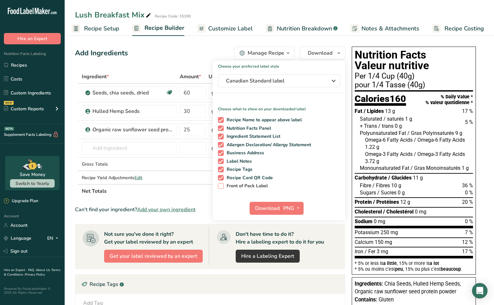
click at [238, 184] on span "Front of Pack Label" at bounding box center [246, 186] width 44 height 6
click at [222, 184] on input "Front of Pack Label" at bounding box center [220, 186] width 4 height 4
checkbox input "true"
click at [279, 207] on span "Download" at bounding box center [267, 208] width 25 height 8
click at [299, 206] on icon "button" at bounding box center [298, 208] width 5 height 8
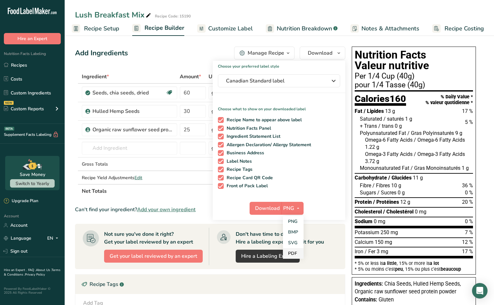
click at [294, 251] on link "PDF" at bounding box center [293, 253] width 21 height 11
click at [270, 208] on span "Download" at bounding box center [268, 208] width 25 height 8
click at [284, 27] on span "Nutrition Breakdown" at bounding box center [304, 28] width 55 height 9
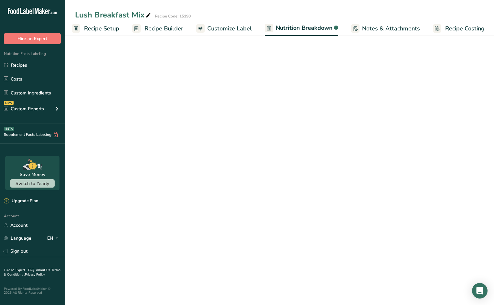
scroll to position [0, 4]
select select "Calories"
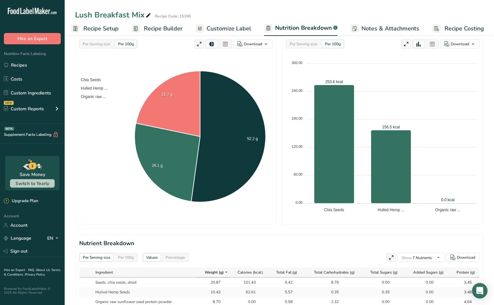
scroll to position [212, 0]
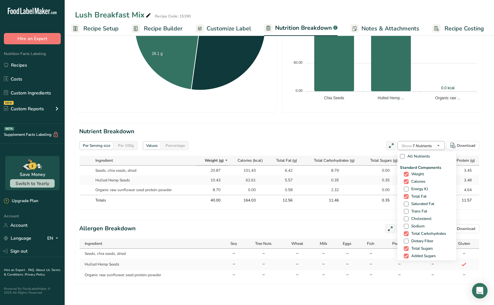
click at [440, 142] on icon "button" at bounding box center [438, 146] width 5 height 8
click at [412, 241] on span "Dietary Fiber" at bounding box center [421, 241] width 25 height 5
click at [408, 241] on input "Dietary Fiber" at bounding box center [406, 241] width 4 height 4
checkbox input "true"
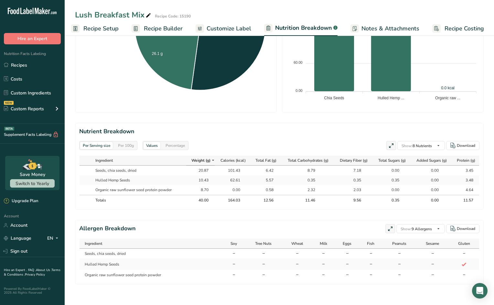
scroll to position [0, 0]
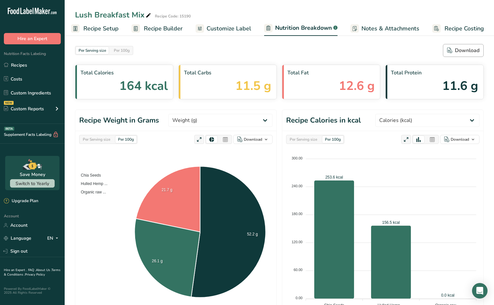
click at [469, 50] on div "Download" at bounding box center [463, 51] width 32 height 8
click at [162, 29] on span "Recipe Builder" at bounding box center [163, 28] width 39 height 9
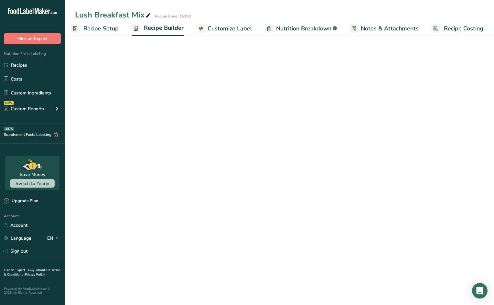
scroll to position [0, 3]
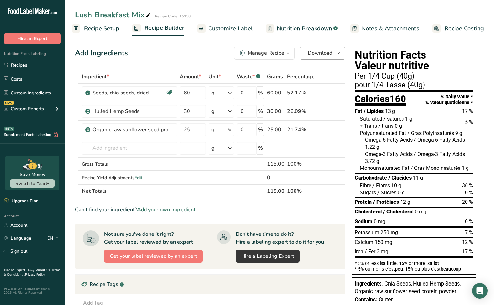
click at [326, 57] on span "Download" at bounding box center [320, 53] width 25 height 8
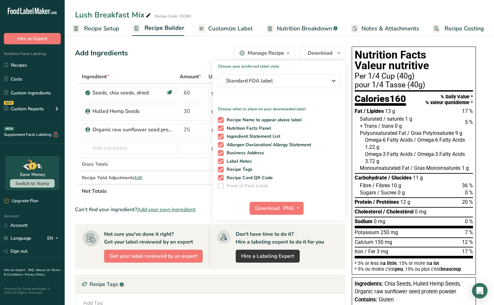
click at [188, 60] on div "Add Ingredients Manage Recipe Delete Recipe Duplicate Recipe Scale Recipe Save …" at bounding box center [212, 230] width 274 height 372
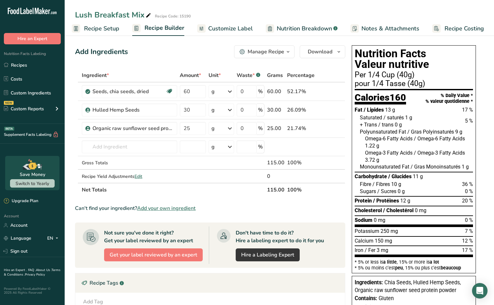
scroll to position [0, 0]
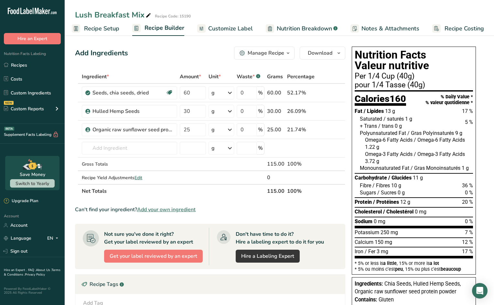
click at [238, 29] on span "Customize Label" at bounding box center [230, 28] width 45 height 9
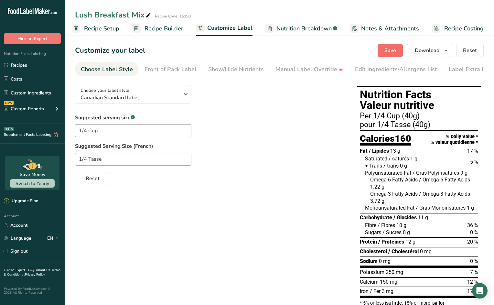
click at [386, 50] on span "Save" at bounding box center [391, 51] width 12 height 8
